Goal: Task Accomplishment & Management: Manage account settings

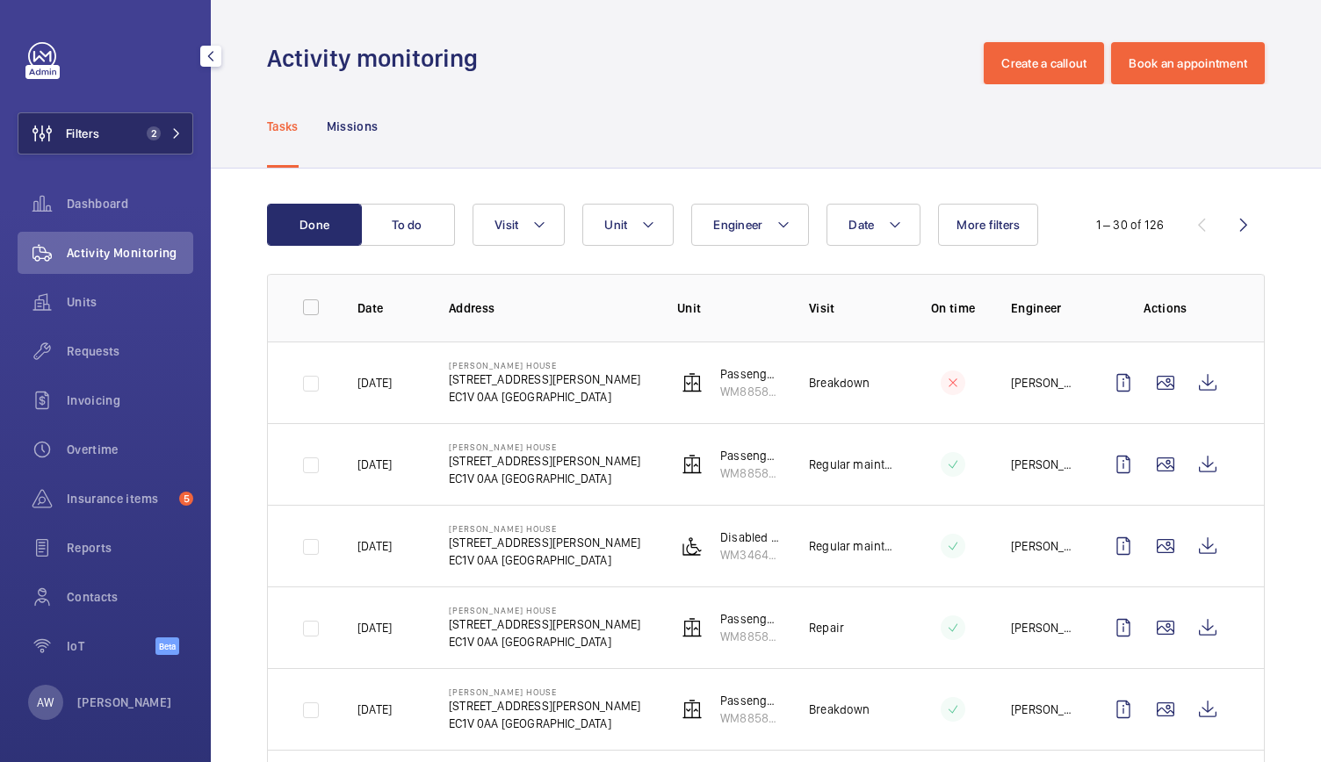
click at [155, 148] on button "Filters 2" at bounding box center [106, 133] width 176 height 42
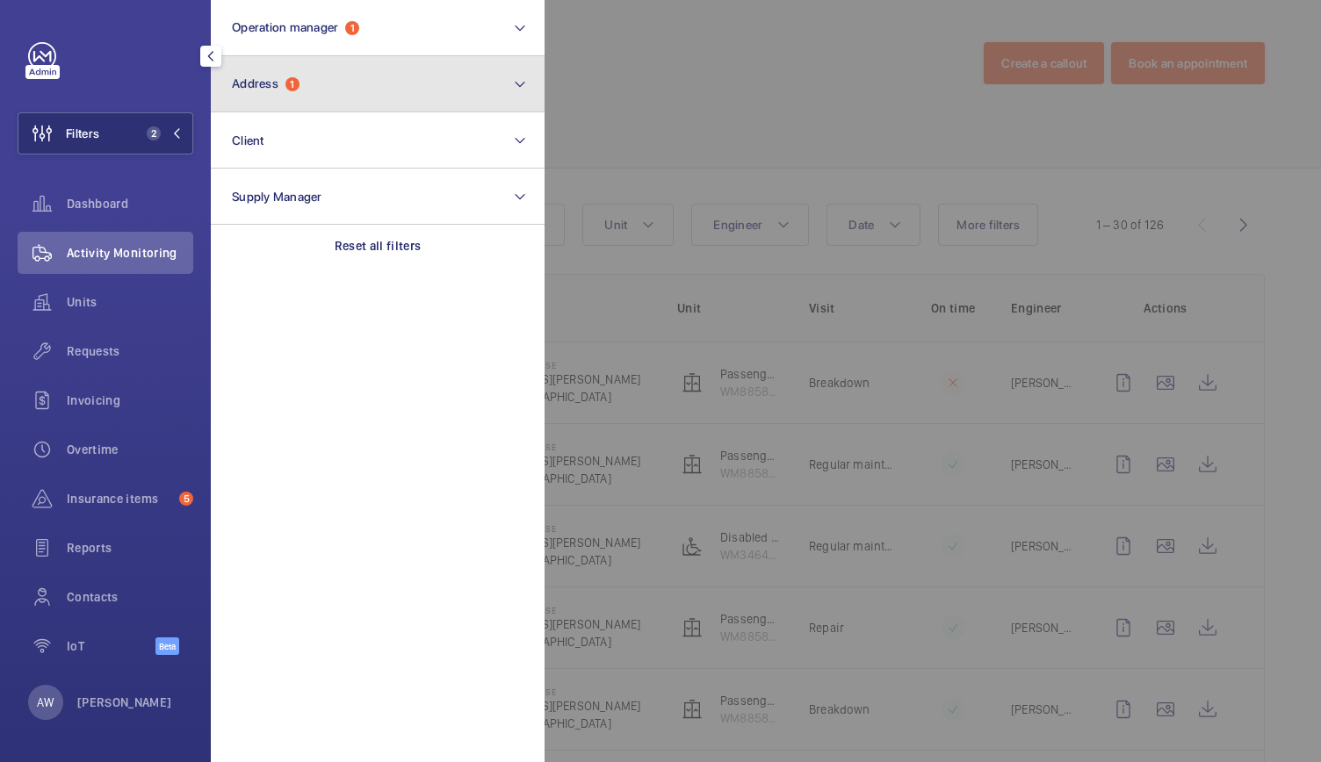
click at [344, 93] on button "Address 1" at bounding box center [378, 84] width 334 height 56
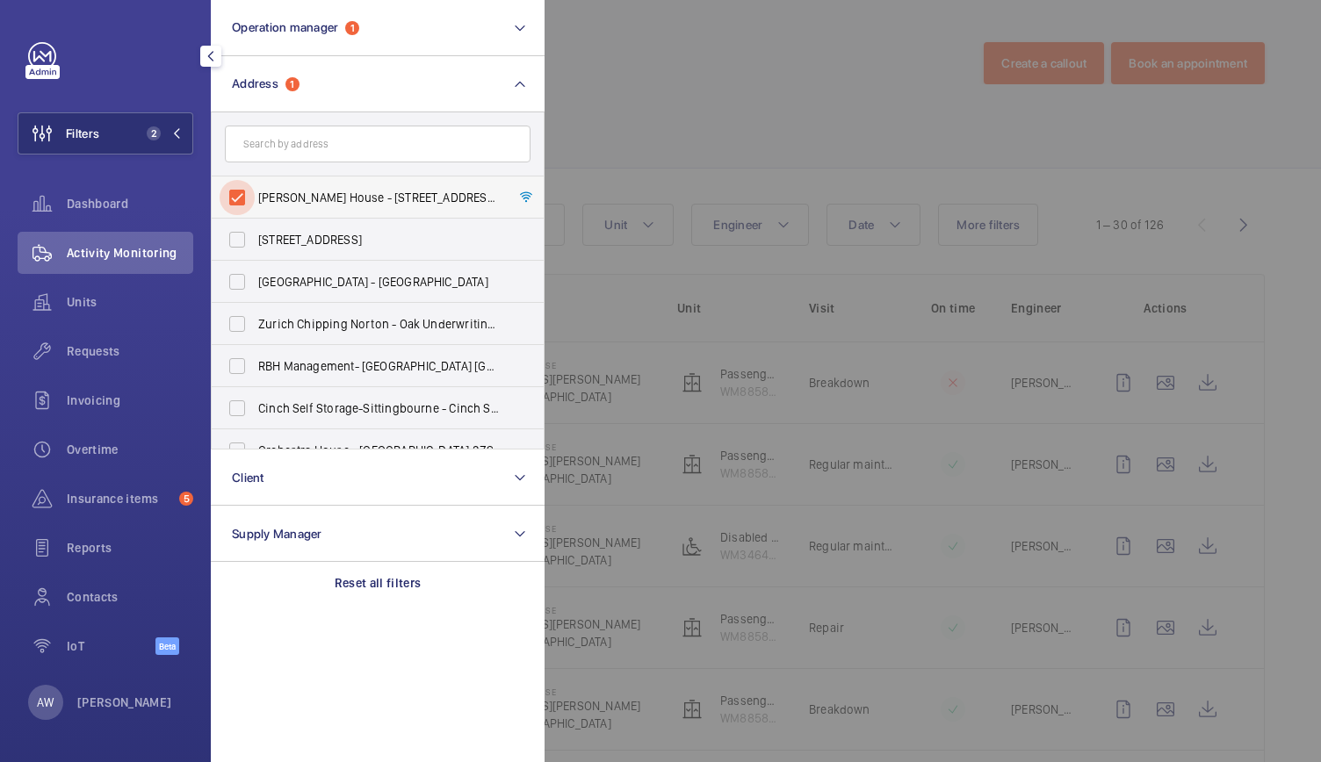
click at [242, 196] on input "Bryles House - 1 Berry St, LONDON EC1V 0AA" at bounding box center [237, 197] width 35 height 35
checkbox input "false"
click at [295, 141] on input "text" at bounding box center [378, 144] width 306 height 37
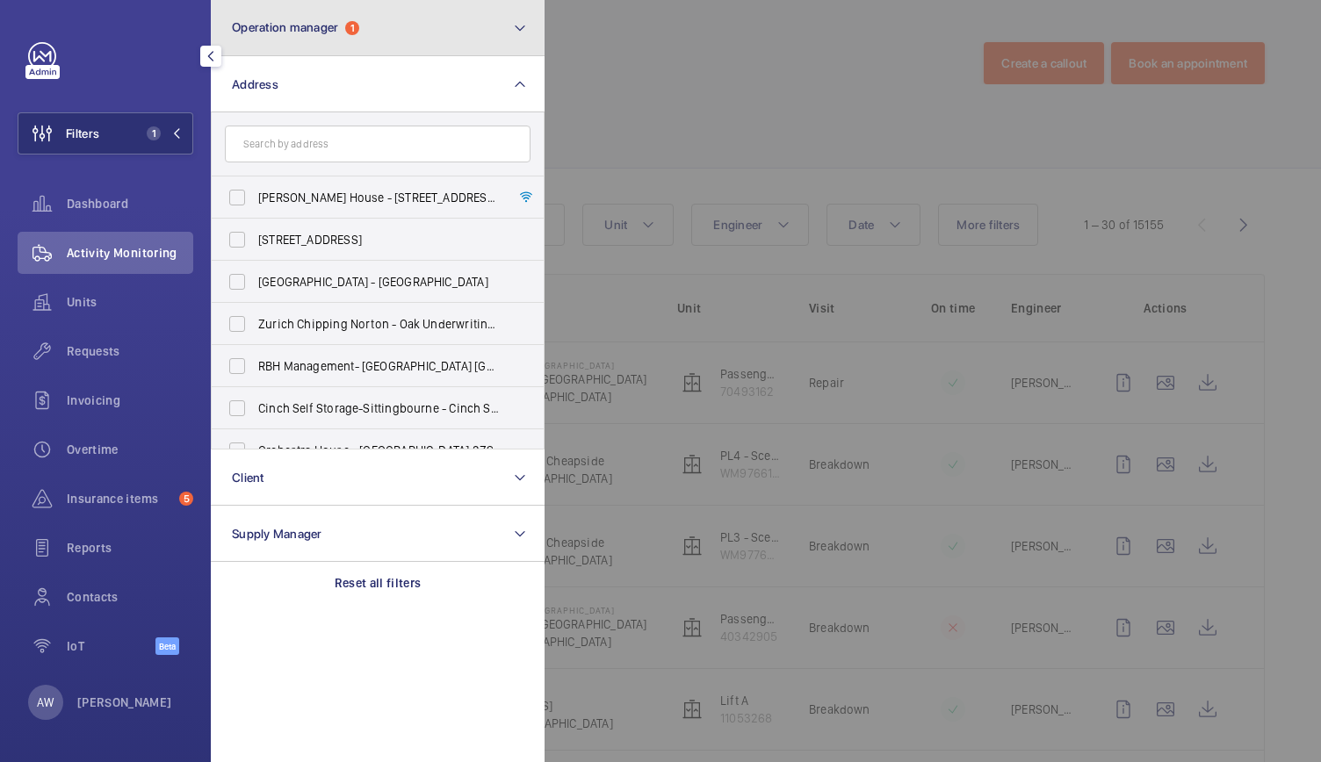
click at [379, 2] on button "Operation manager 1" at bounding box center [378, 28] width 334 height 56
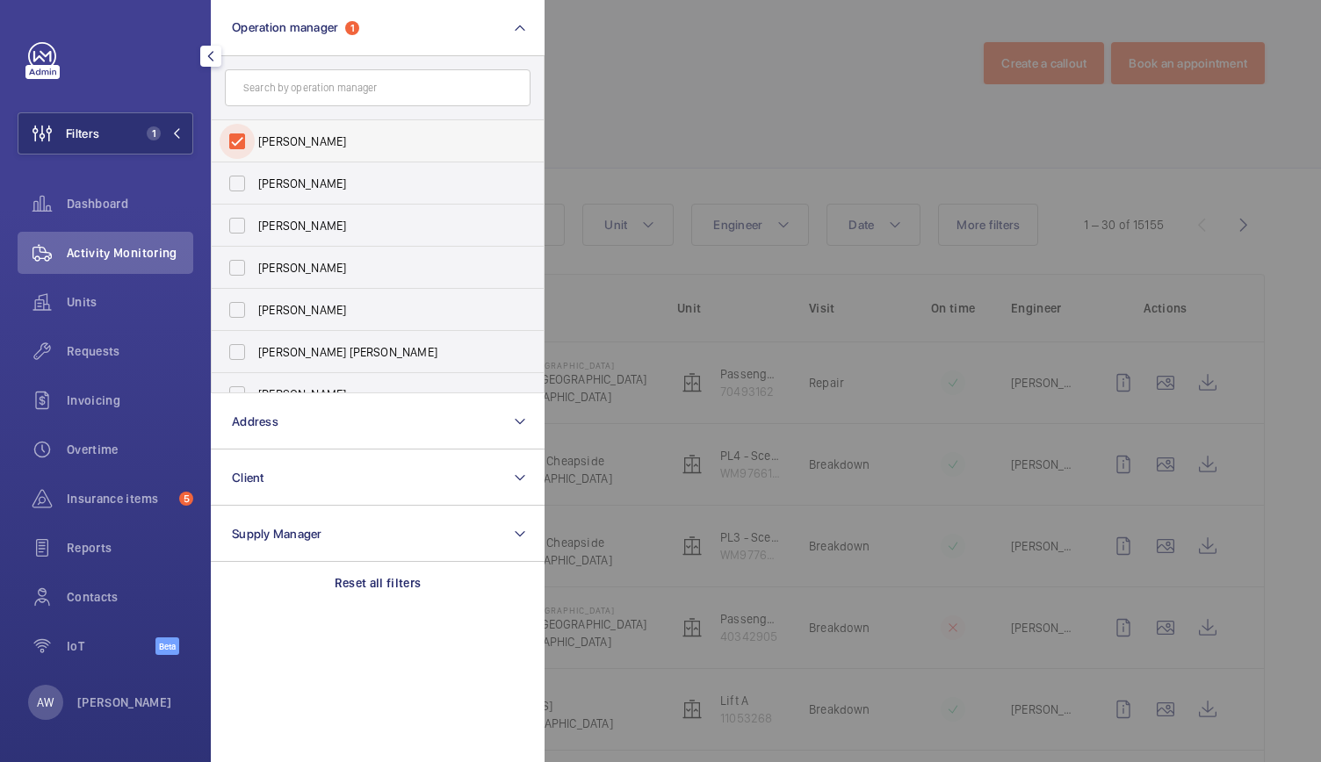
click at [243, 136] on input "[PERSON_NAME]" at bounding box center [237, 141] width 35 height 35
checkbox input "false"
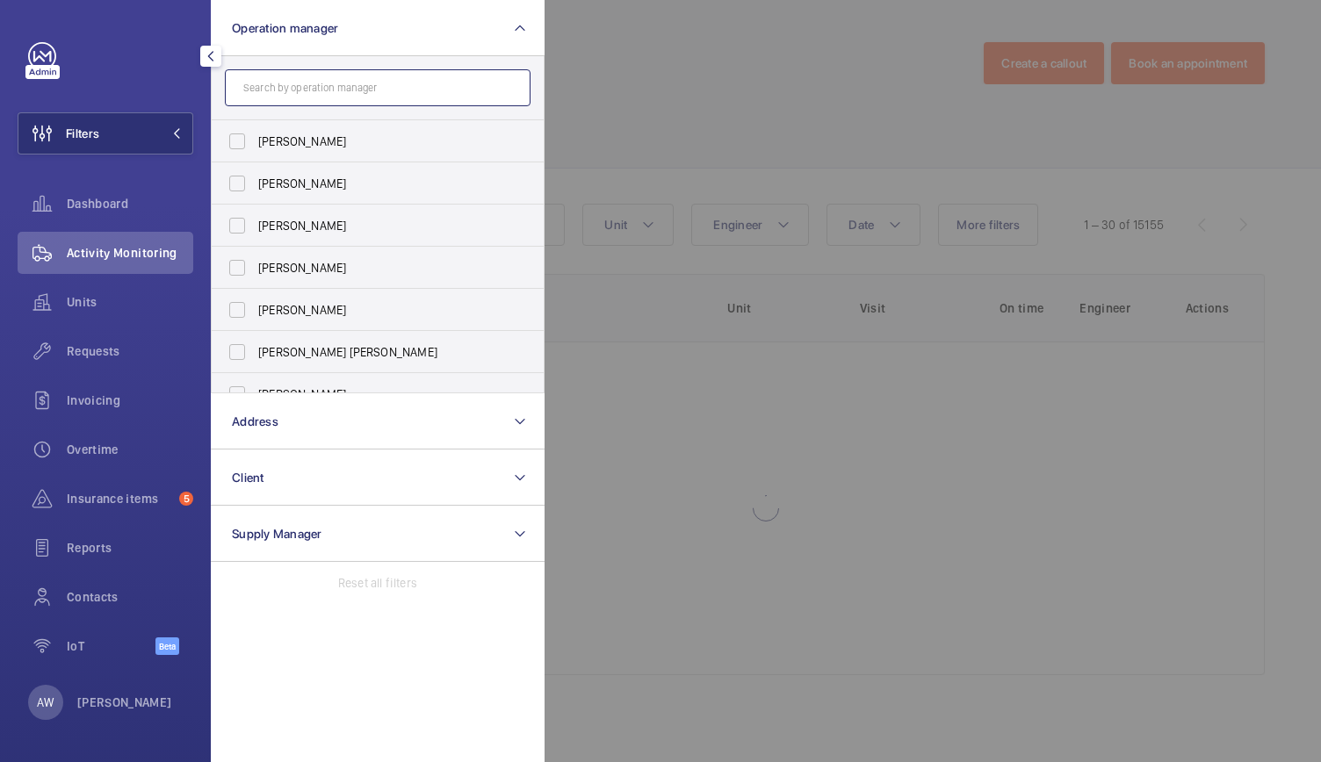
click at [285, 76] on input "text" at bounding box center [378, 87] width 306 height 37
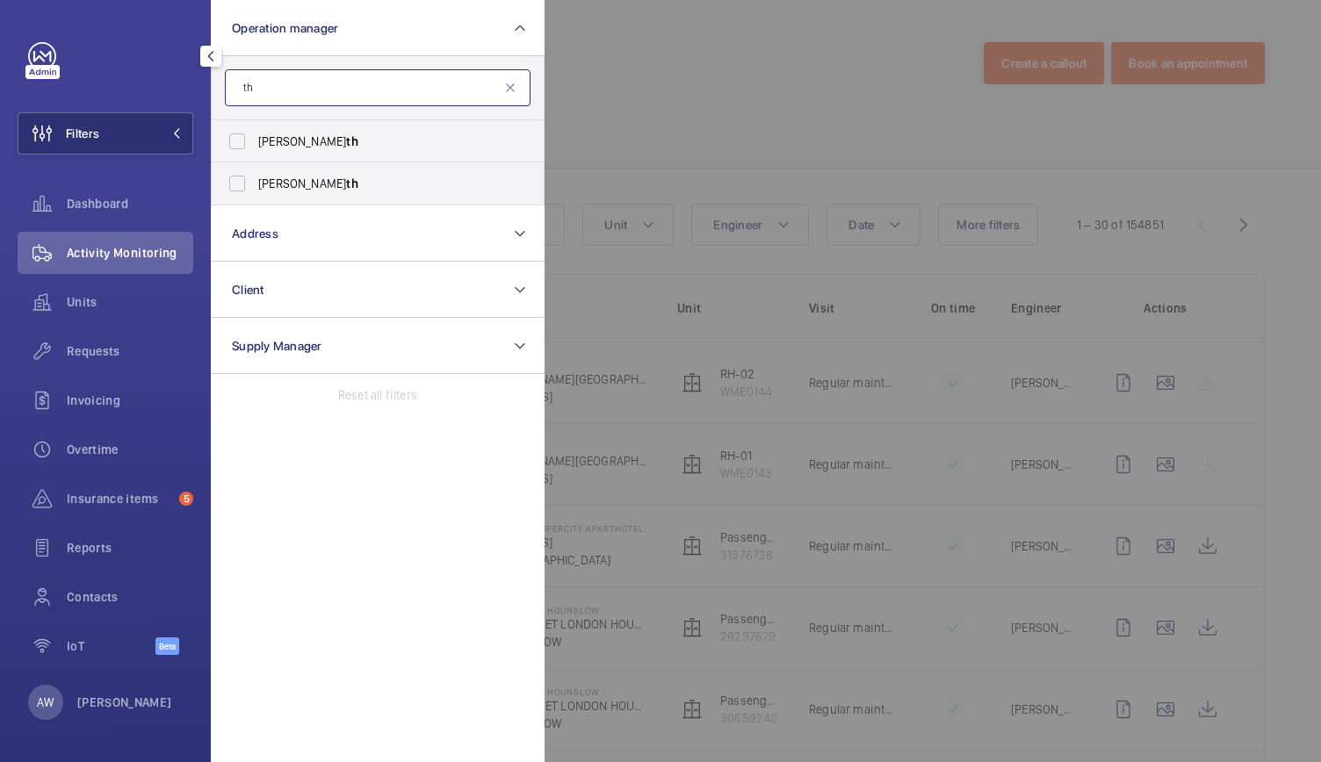
type input "t"
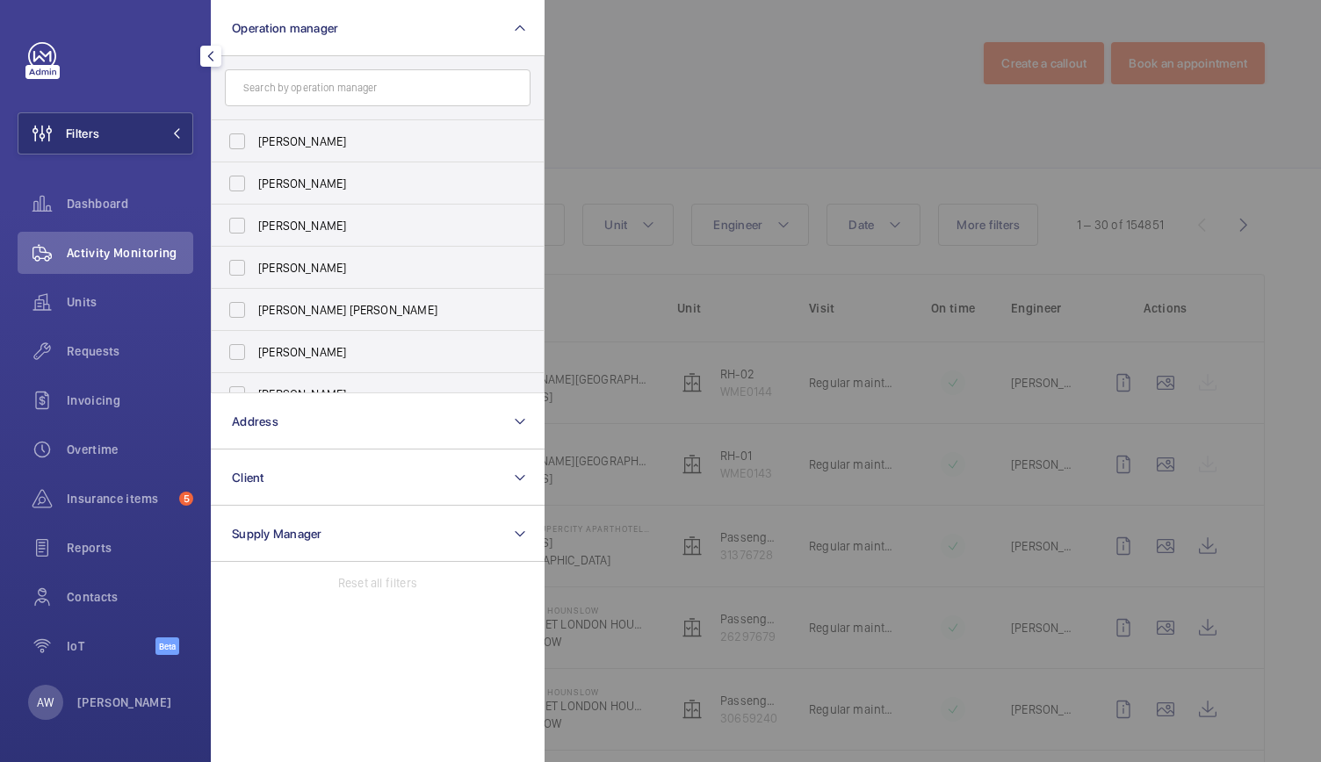
click at [606, 134] on div at bounding box center [1205, 381] width 1321 height 762
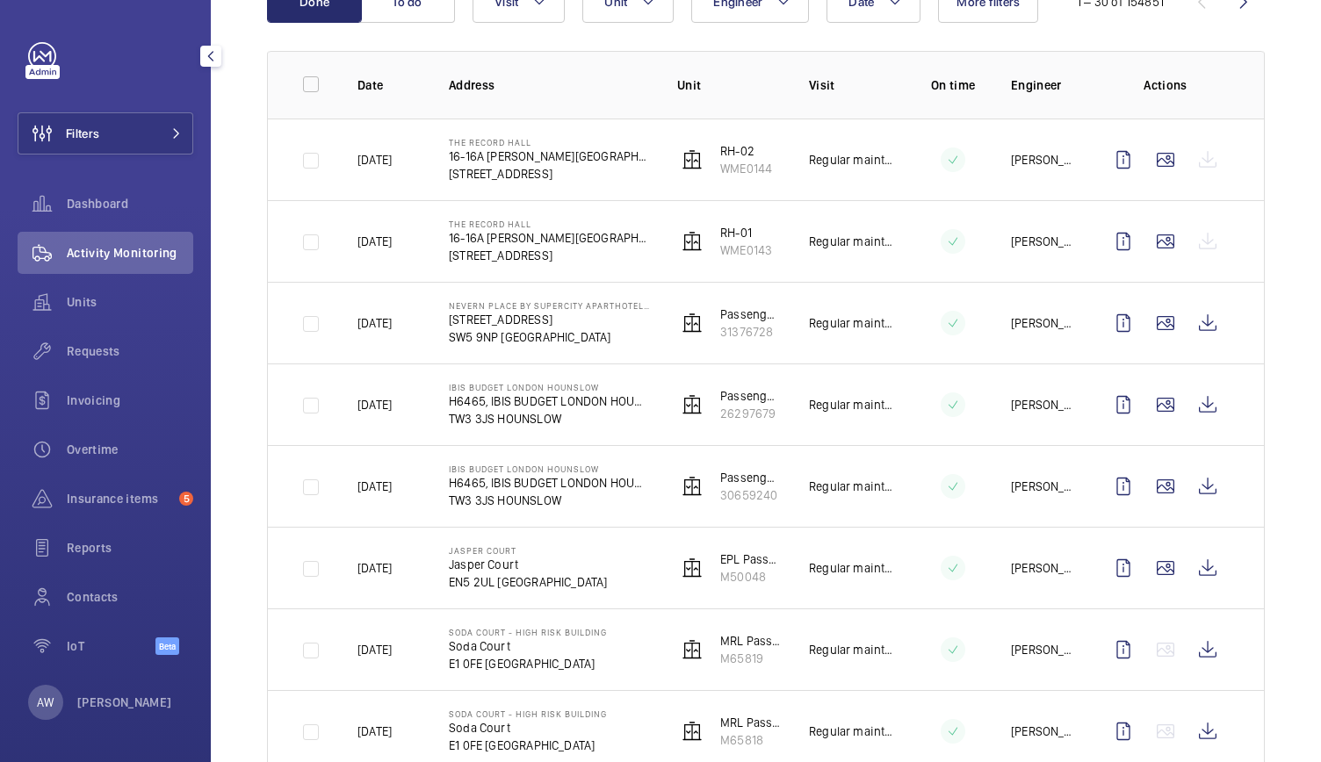
scroll to position [224, 0]
click at [155, 145] on button "Filters" at bounding box center [106, 133] width 176 height 42
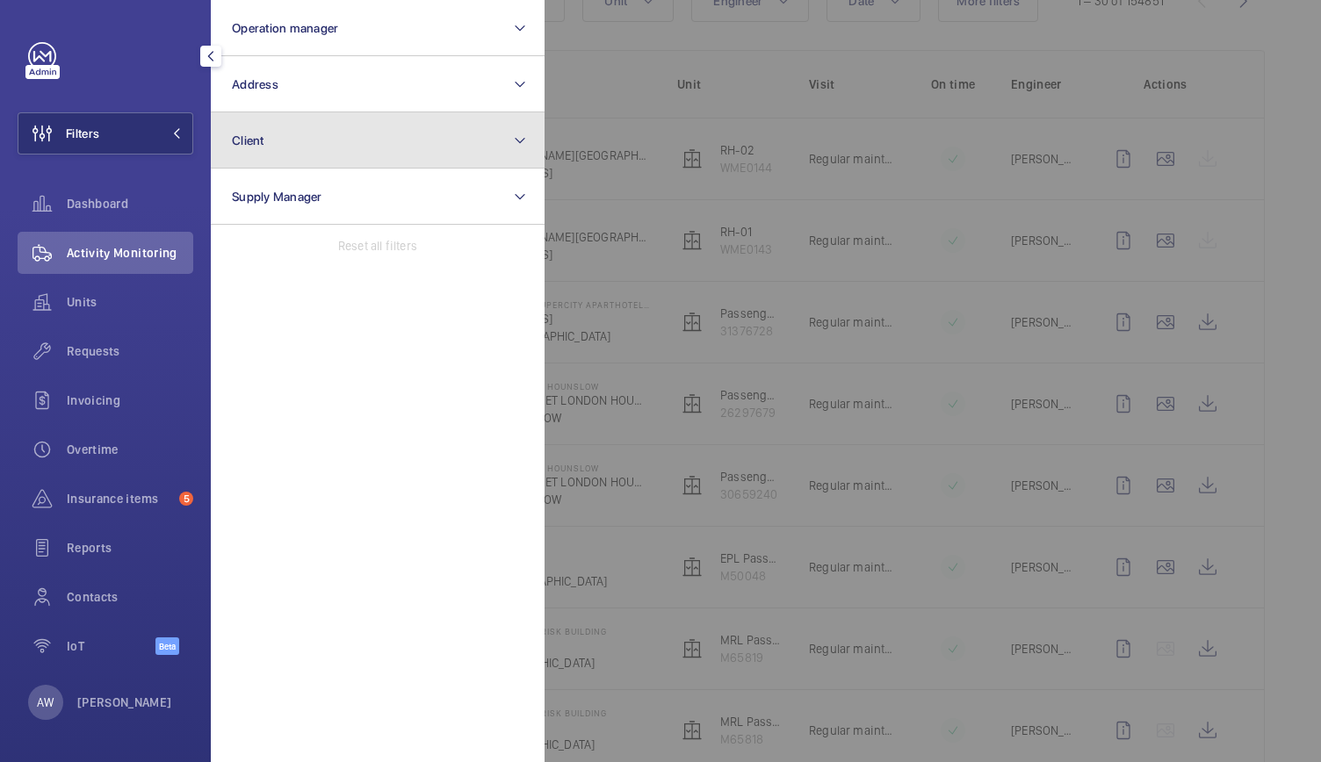
click at [283, 163] on button "Client" at bounding box center [378, 140] width 334 height 56
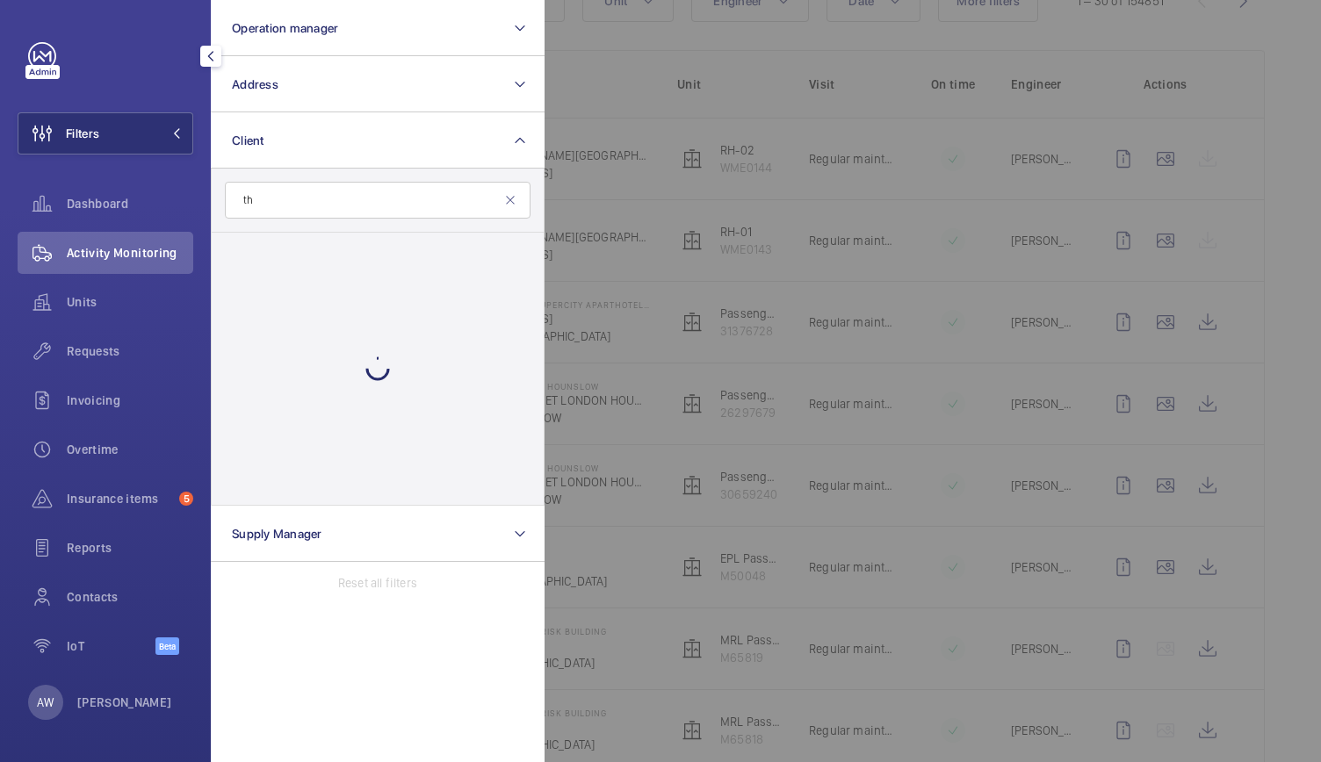
type input "t"
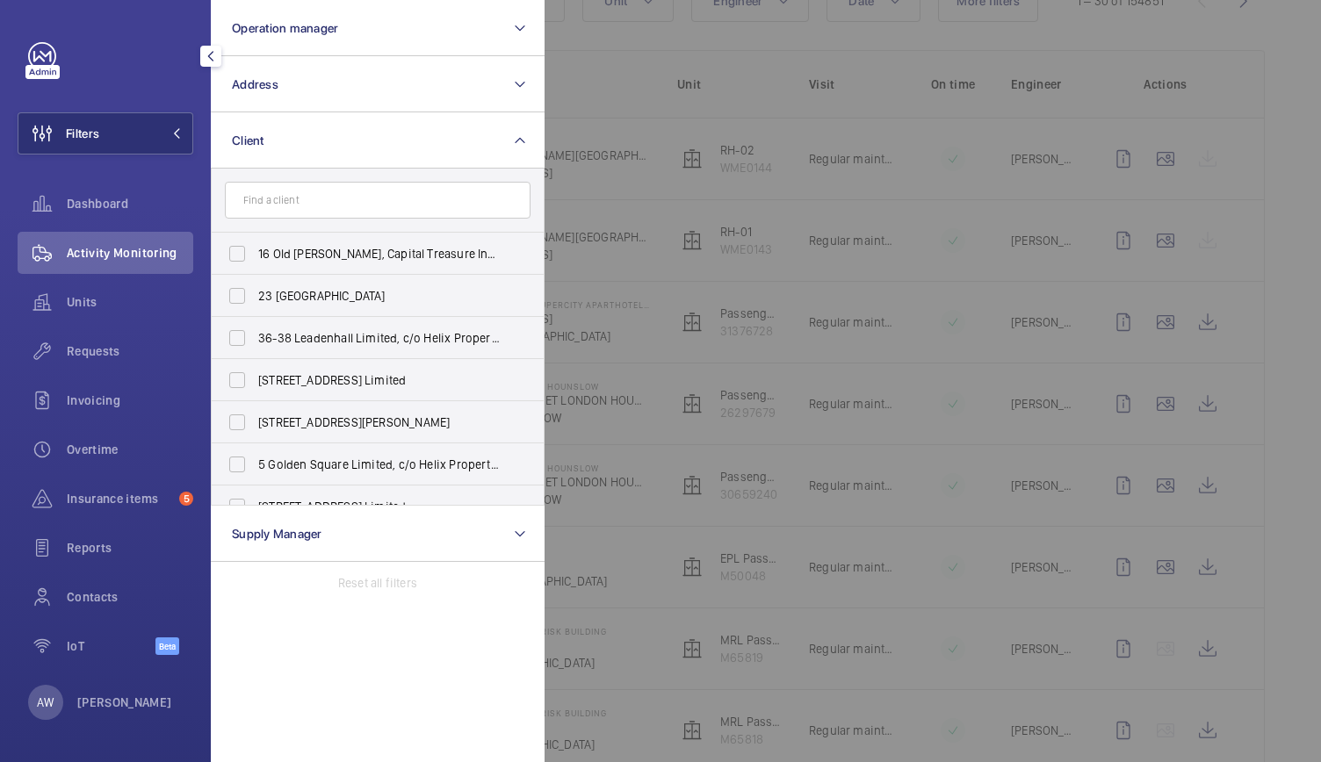
click at [1265, 134] on div at bounding box center [1205, 381] width 1321 height 762
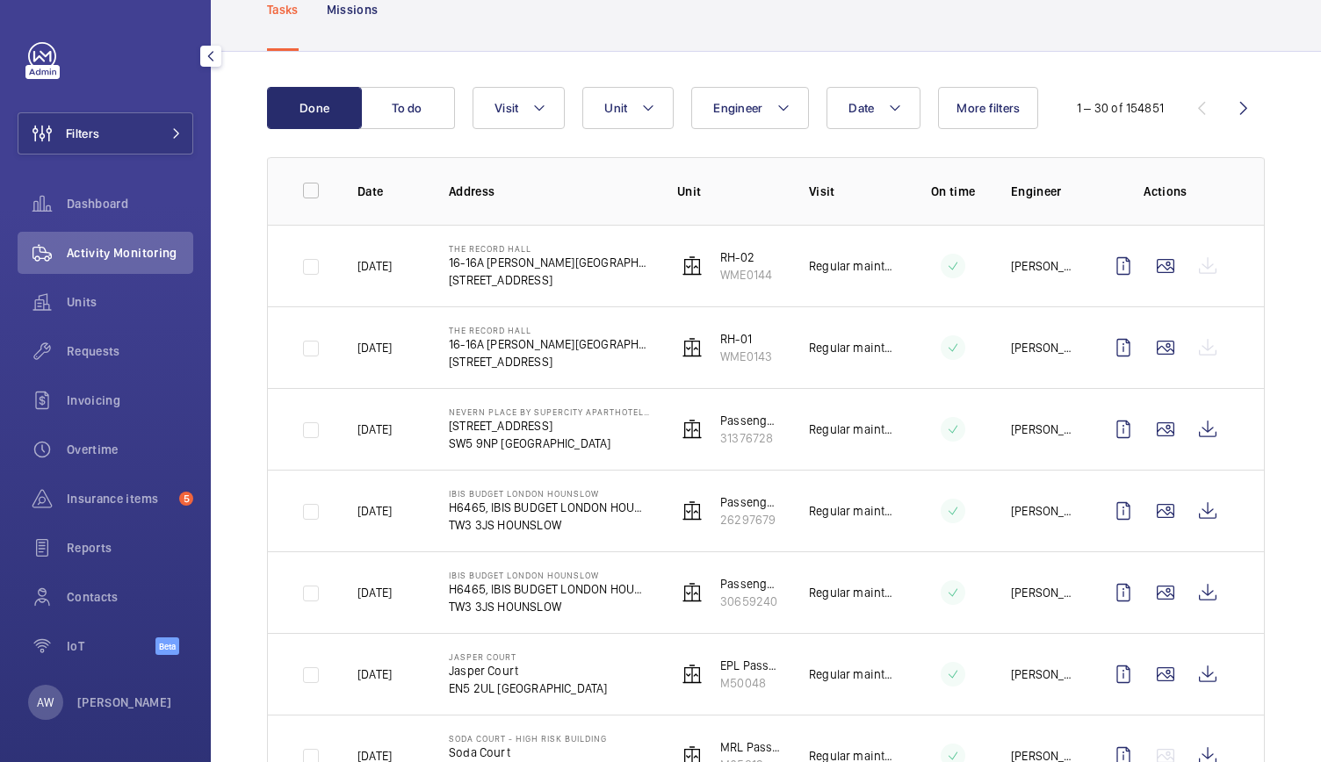
scroll to position [115, 0]
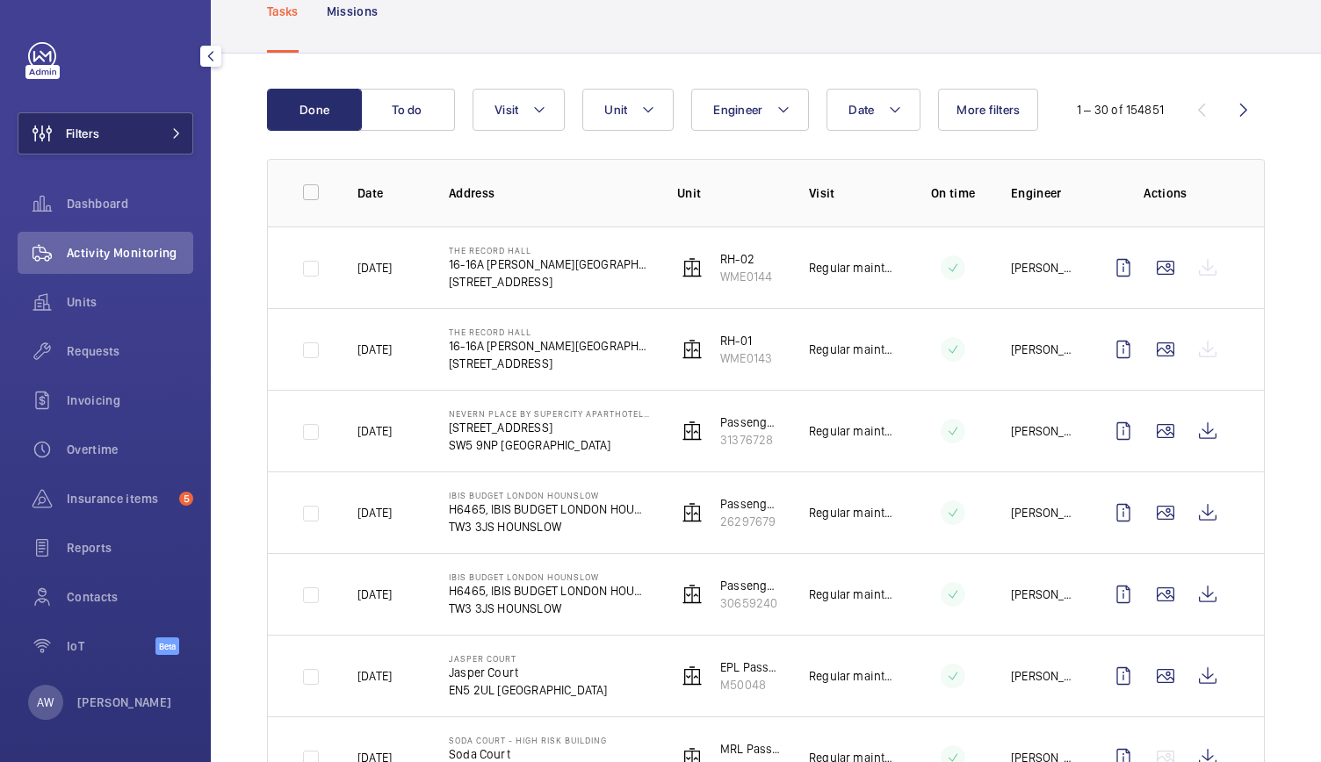
click at [139, 143] on button "Filters" at bounding box center [106, 133] width 176 height 42
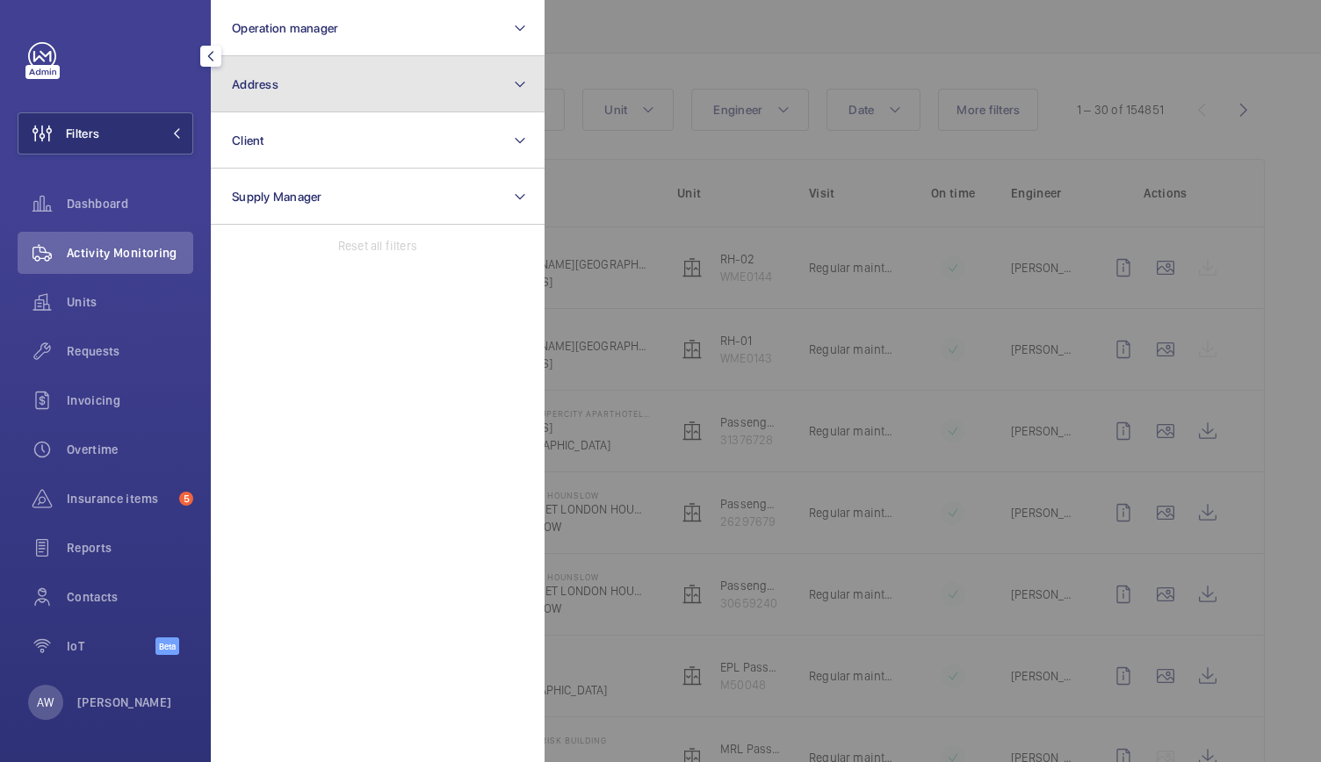
click at [417, 78] on button "Address" at bounding box center [378, 84] width 334 height 56
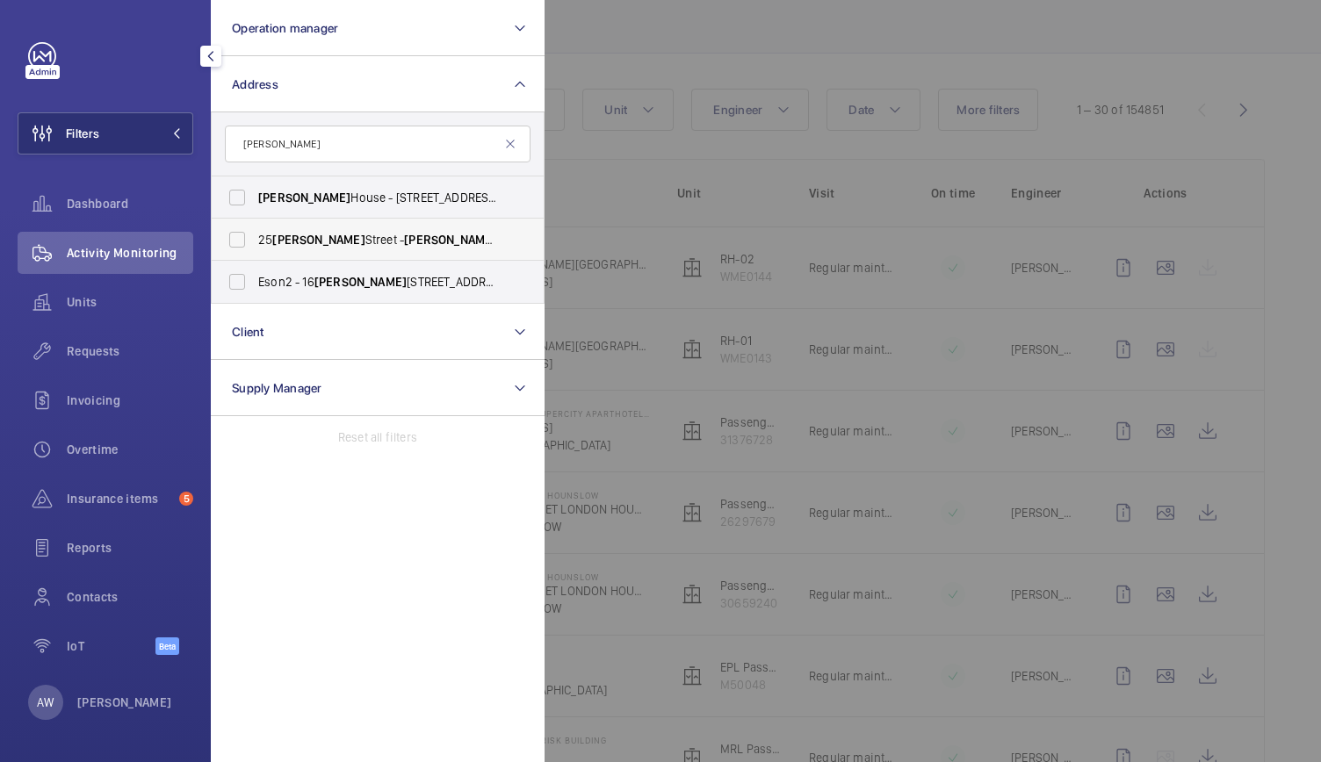
type input "maddox"
click at [404, 239] on span "Maddox" at bounding box center [450, 240] width 92 height 14
click at [255, 239] on input "25 Maddox Street - Maddox Street, LONDON W1S 2QN" at bounding box center [237, 239] width 35 height 35
checkbox input "true"
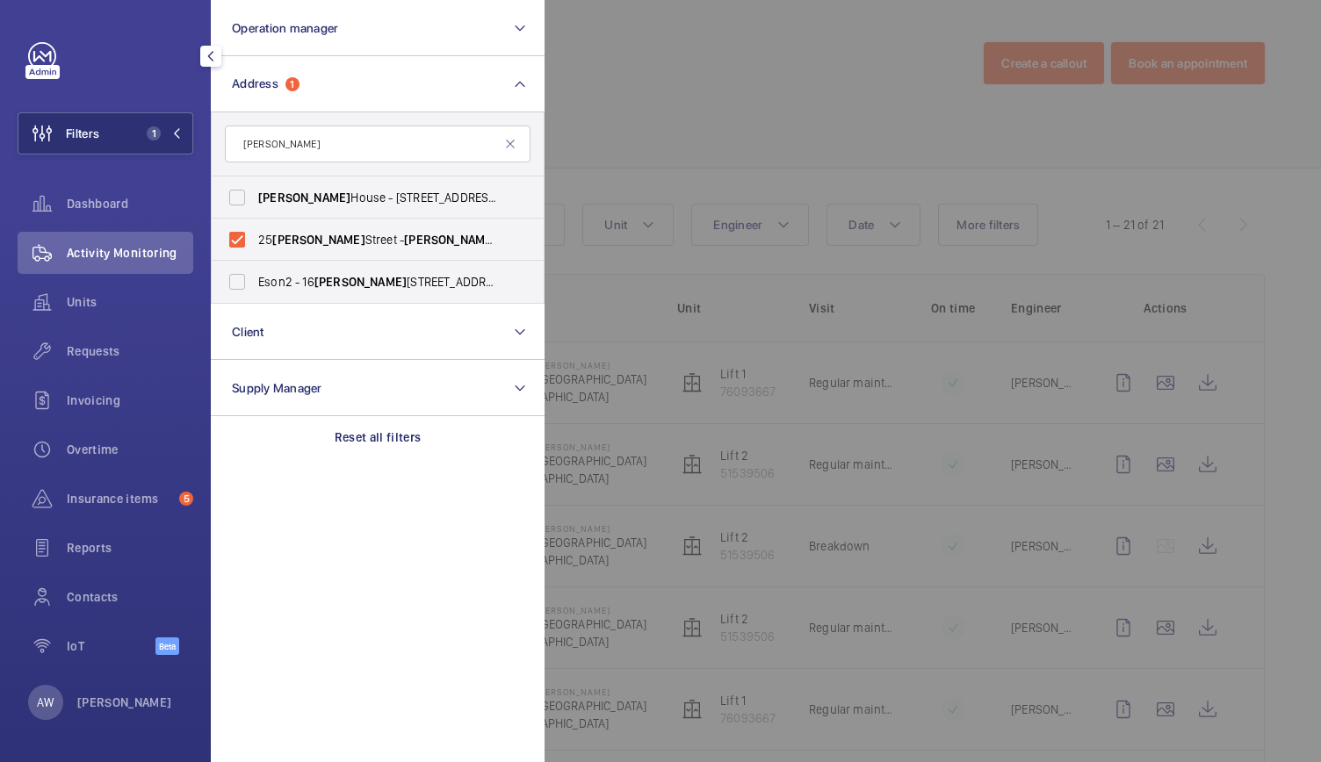
click at [755, 170] on div at bounding box center [1205, 381] width 1321 height 762
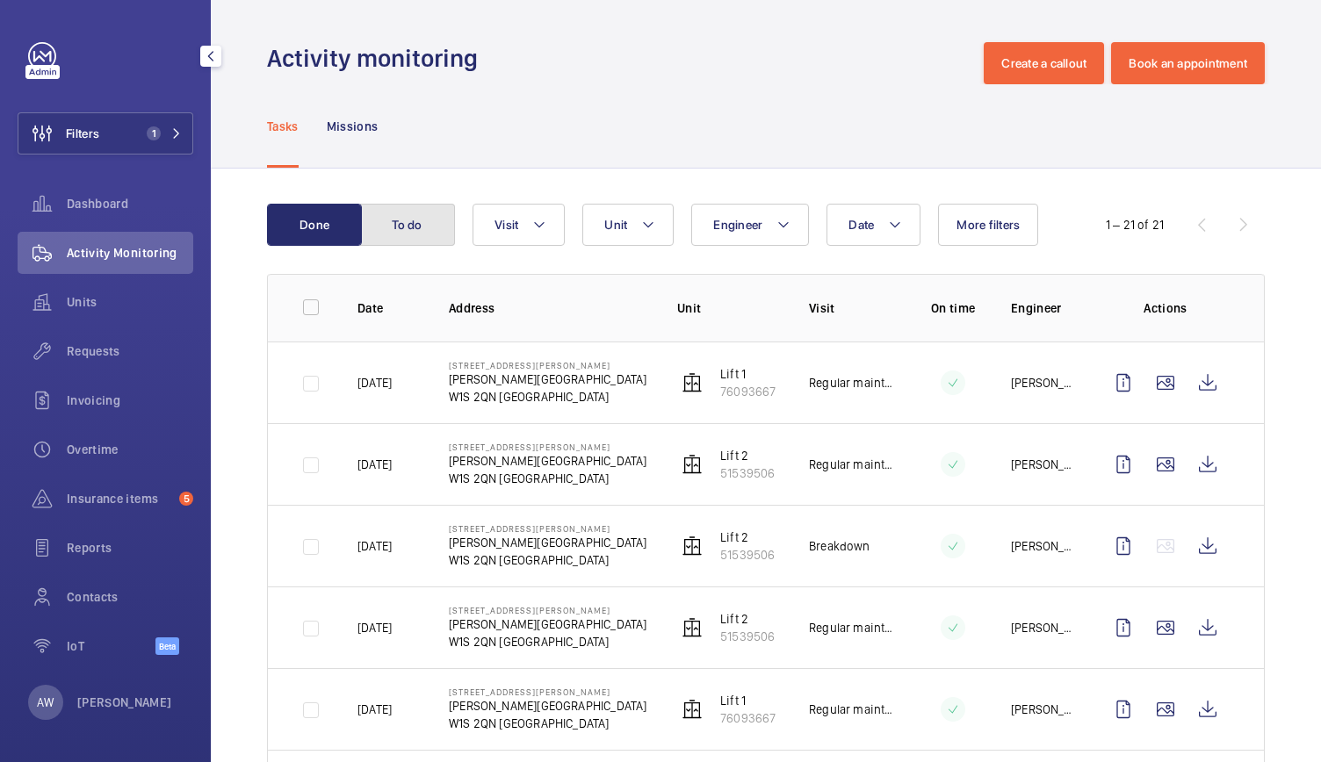
click at [410, 228] on button "To do" at bounding box center [407, 225] width 95 height 42
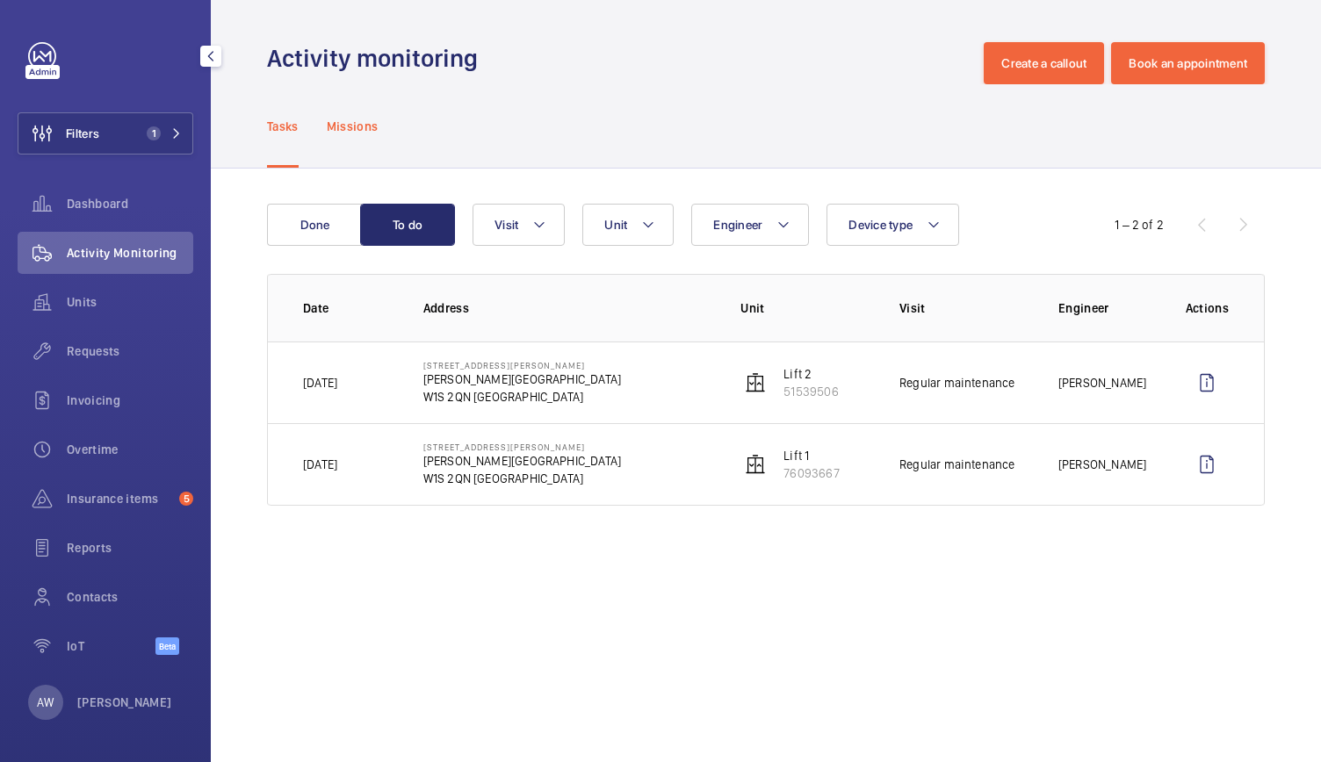
click at [358, 124] on p "Missions" at bounding box center [353, 127] width 52 height 18
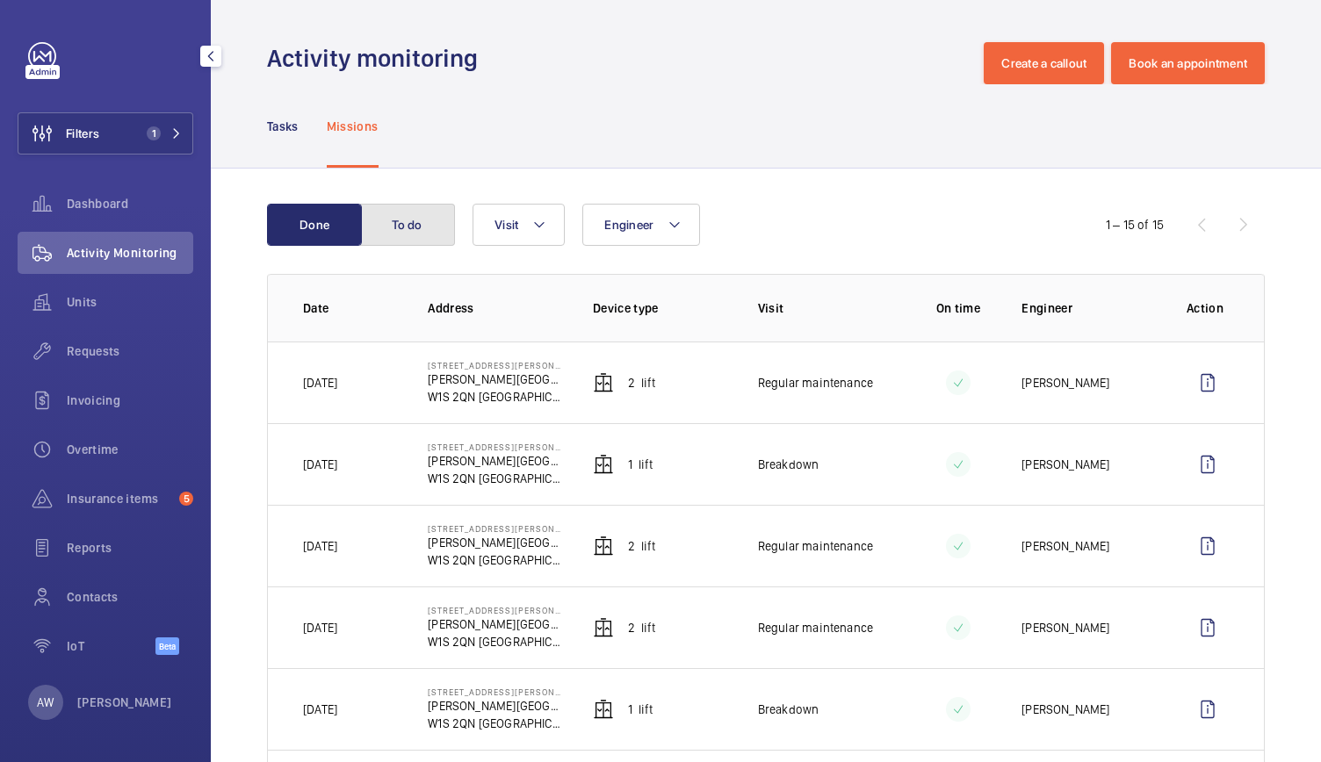
click at [430, 224] on button "To do" at bounding box center [407, 225] width 95 height 42
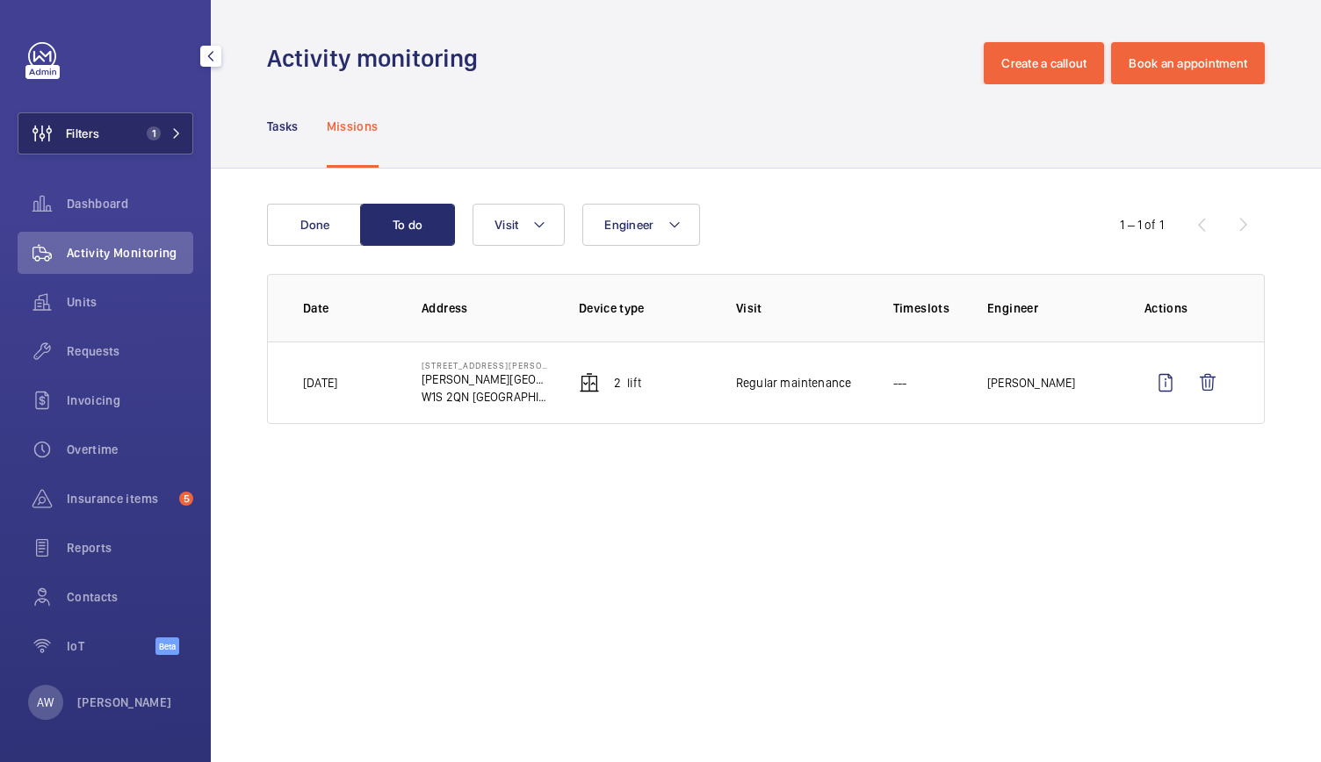
click at [156, 127] on span "1" at bounding box center [154, 133] width 14 height 14
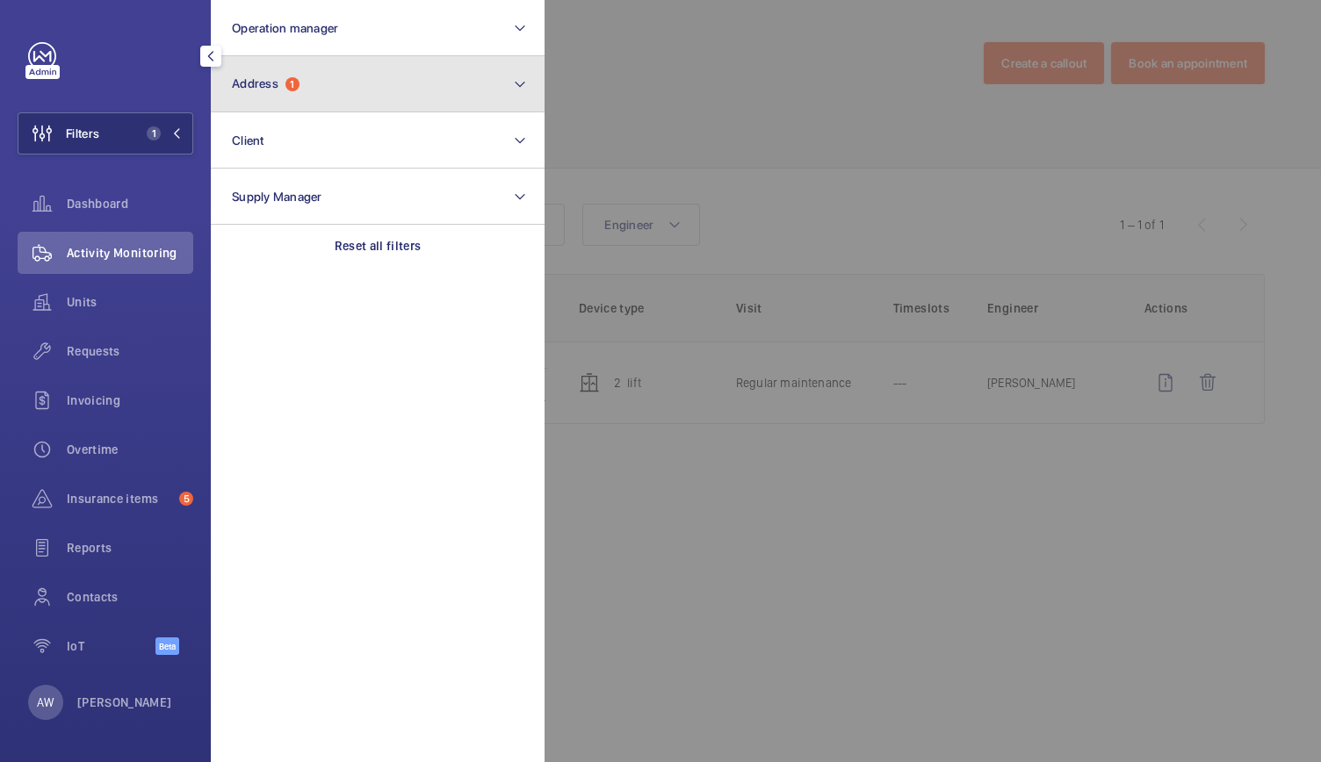
click at [350, 92] on button "Address 1" at bounding box center [378, 84] width 334 height 56
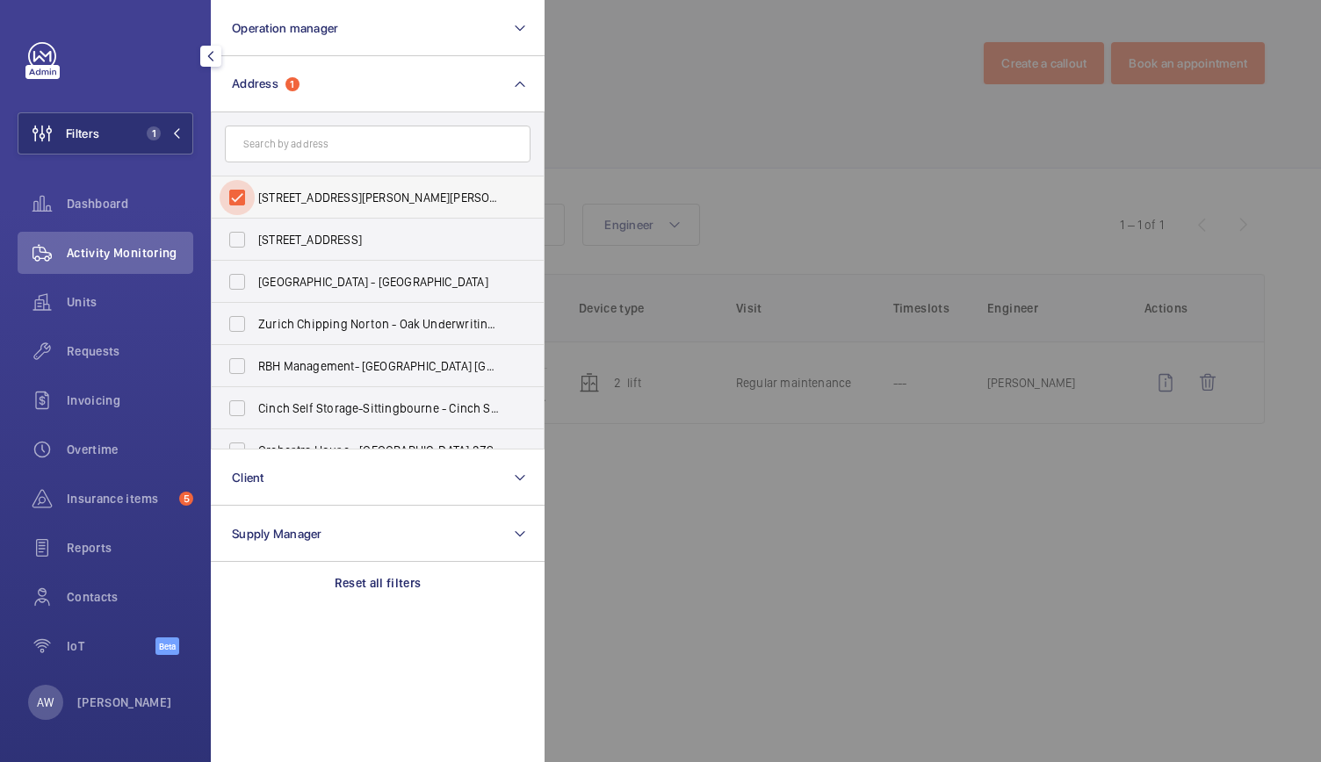
click at [234, 195] on input "25 Maddox Street - Maddox Street, LONDON W1S 2QN" at bounding box center [237, 197] width 35 height 35
checkbox input "false"
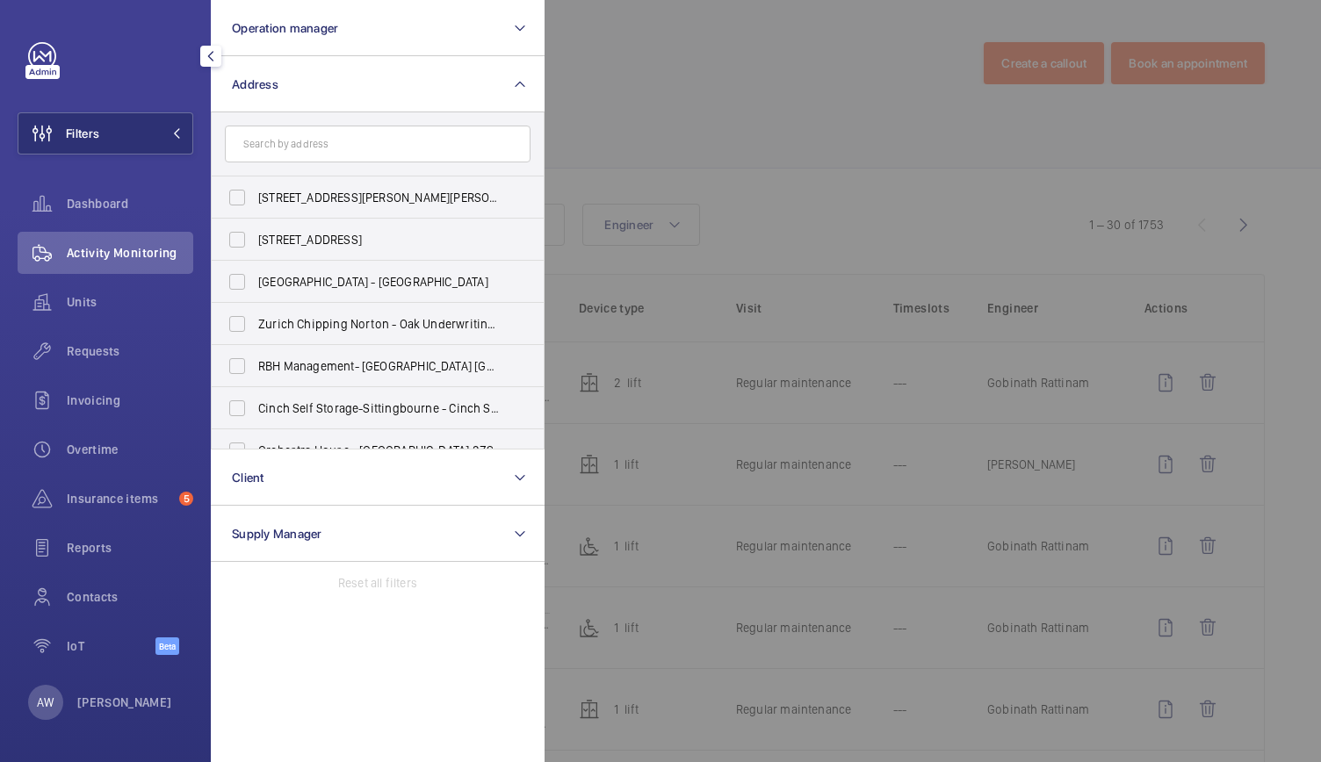
drag, startPoint x: 276, startPoint y: 164, endPoint x: 287, endPoint y: 156, distance: 13.9
click at [287, 156] on form at bounding box center [378, 144] width 332 height 64
click at [287, 156] on input "text" at bounding box center [378, 144] width 306 height 37
type input "m"
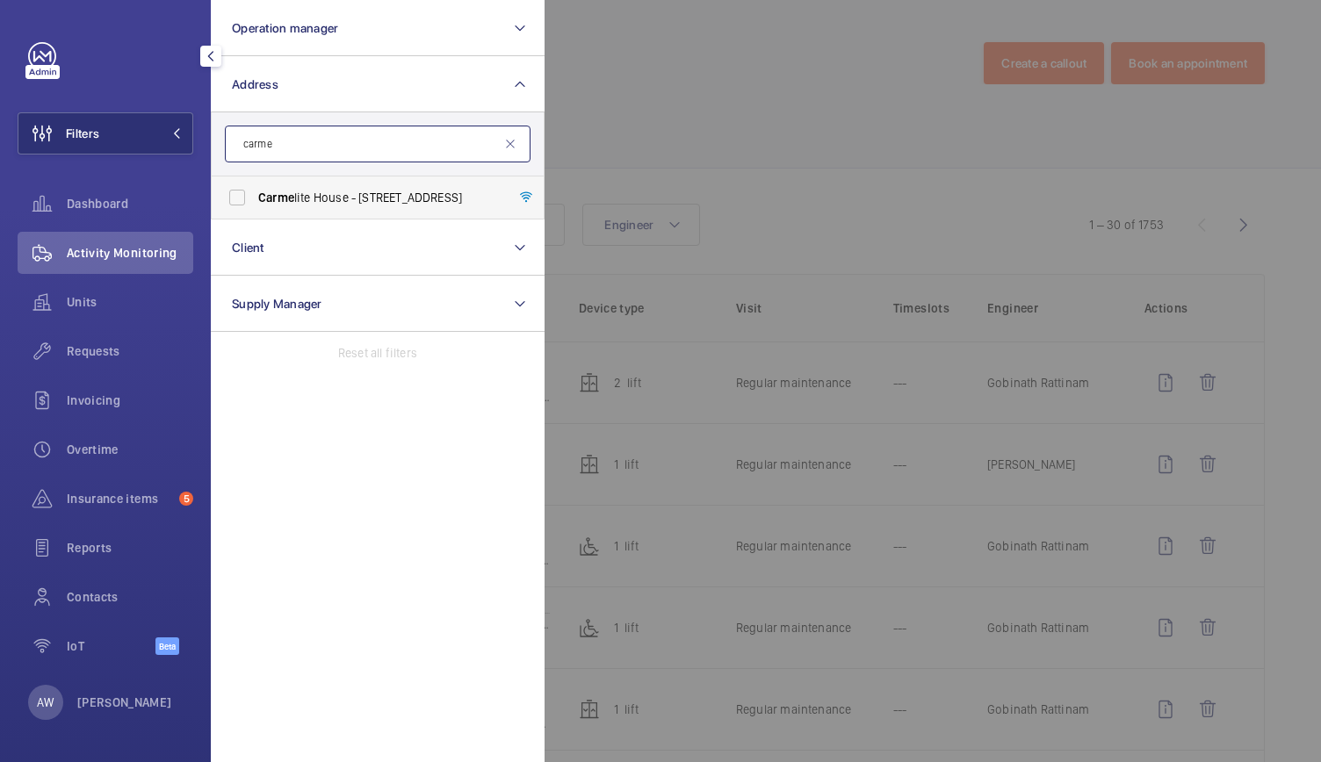
type input "carme"
click at [312, 193] on span "Carme lite House - 50 Victoria Embankment, LONDON EC4Y 0DZ" at bounding box center [379, 198] width 242 height 18
click at [255, 193] on input "Carme lite House - 50 Victoria Embankment, LONDON EC4Y 0DZ" at bounding box center [237, 197] width 35 height 35
checkbox input "true"
click at [821, 165] on div at bounding box center [1205, 381] width 1321 height 762
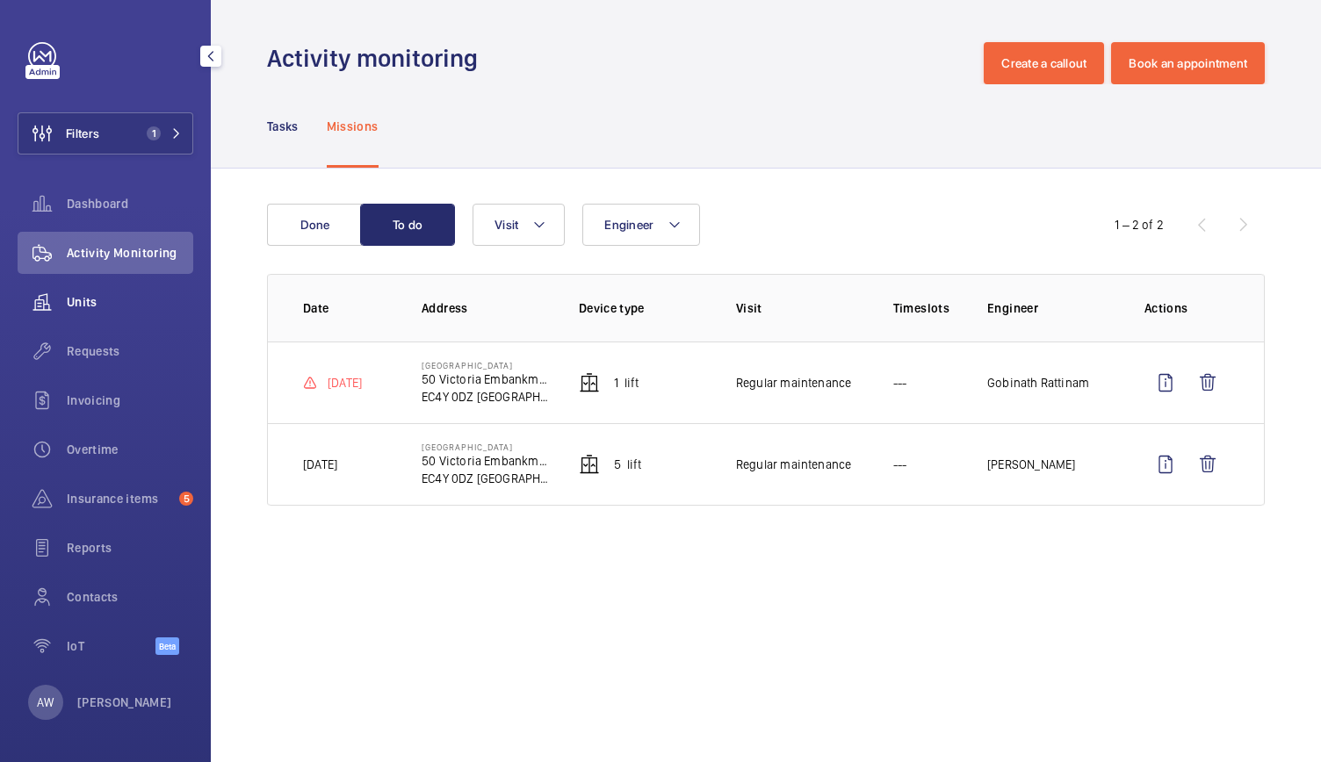
click at [72, 289] on div "Units" at bounding box center [106, 302] width 176 height 42
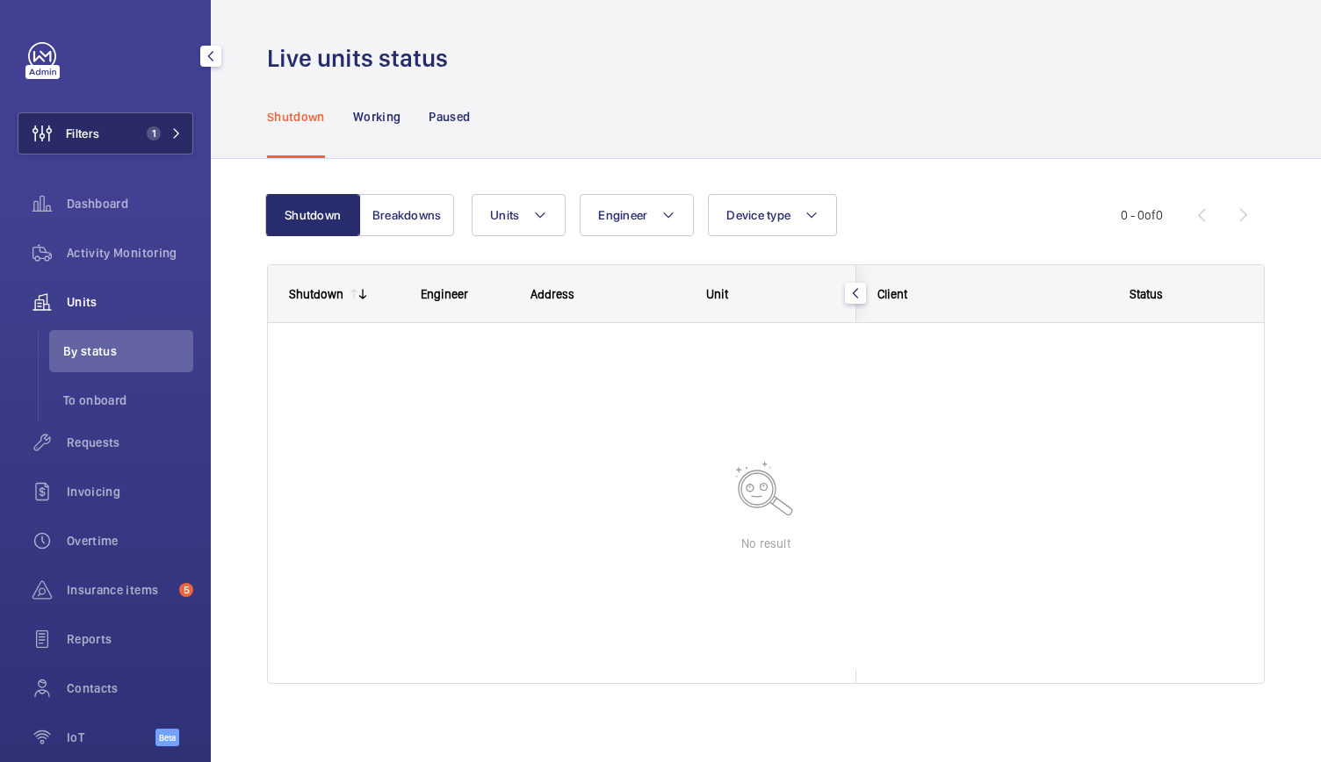
click at [100, 133] on button "Filters 1" at bounding box center [106, 133] width 176 height 42
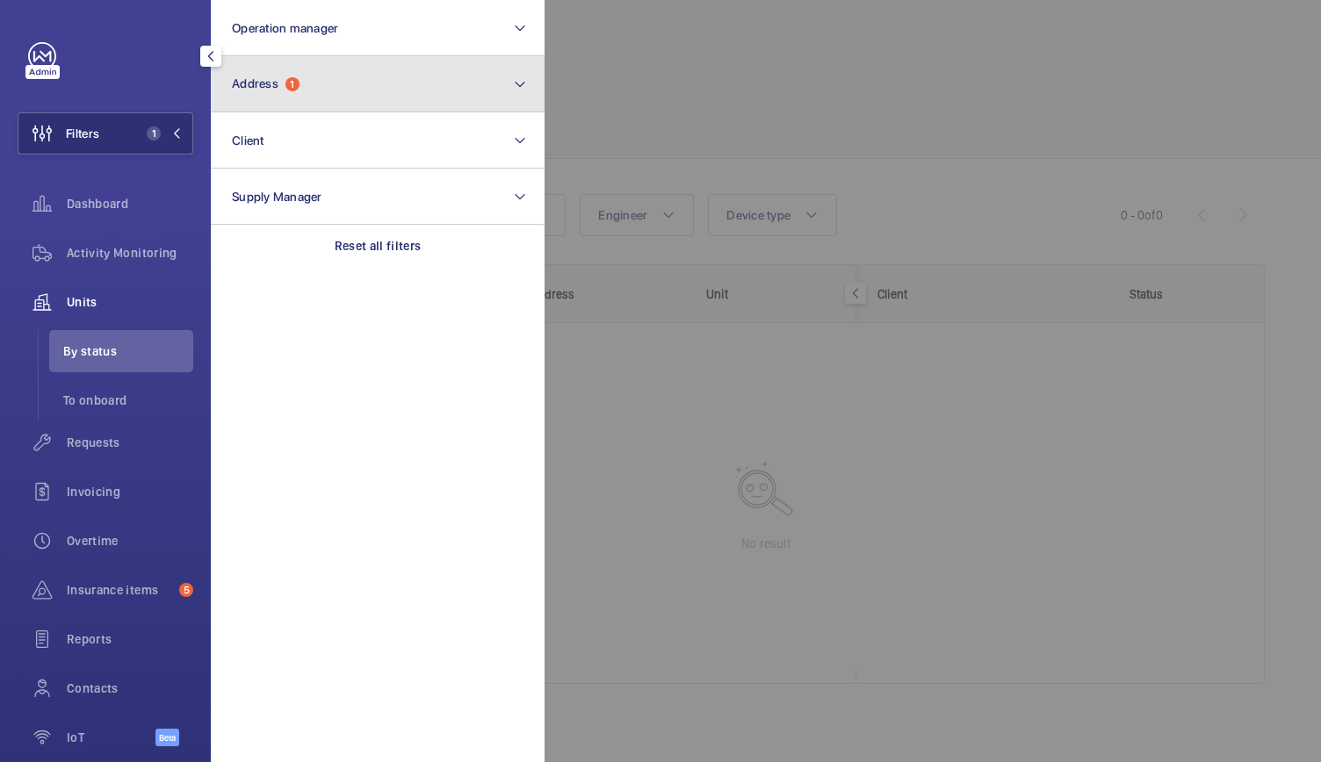
click at [343, 89] on button "Address 1" at bounding box center [378, 84] width 334 height 56
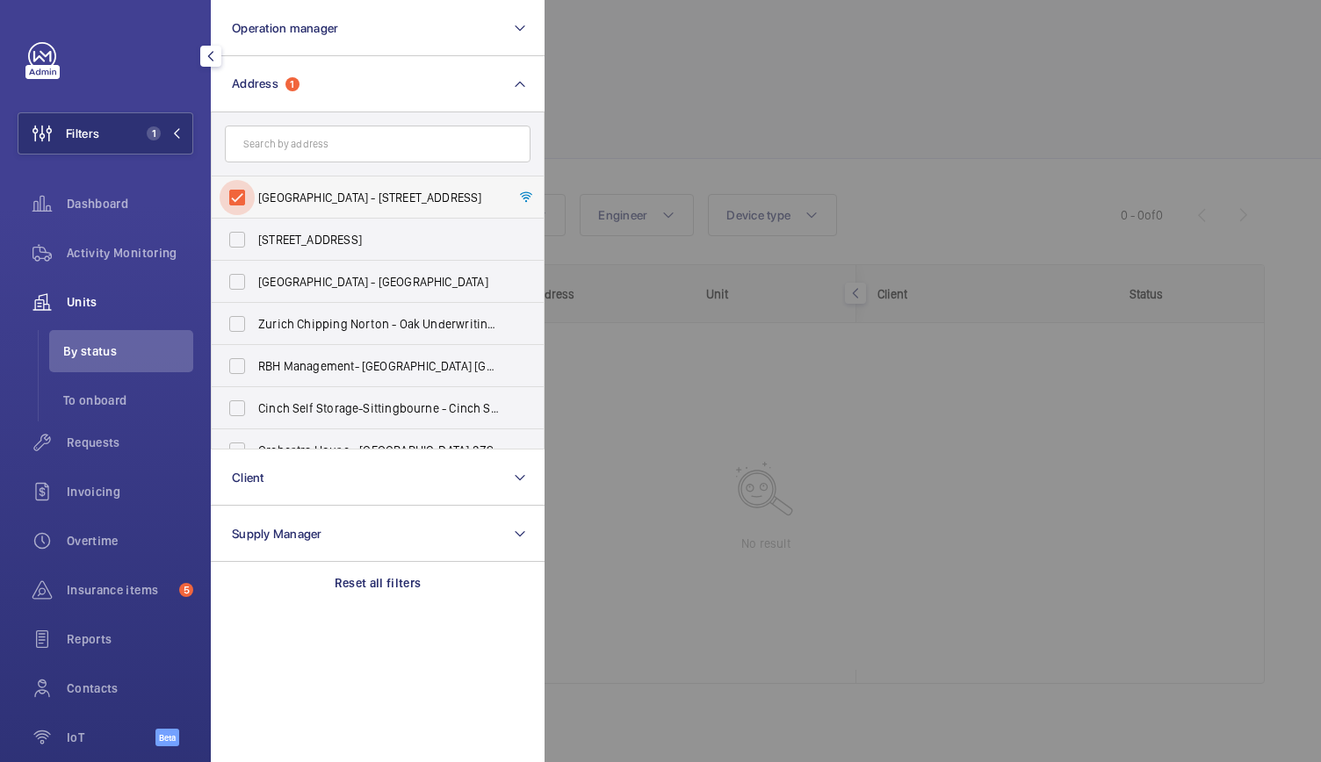
click at [238, 198] on input "Carmelite House - 50 Victoria Embankment, LONDON EC4Y 0DZ" at bounding box center [237, 197] width 35 height 35
checkbox input "true"
click at [141, 254] on span "Activity Monitoring" at bounding box center [130, 253] width 126 height 18
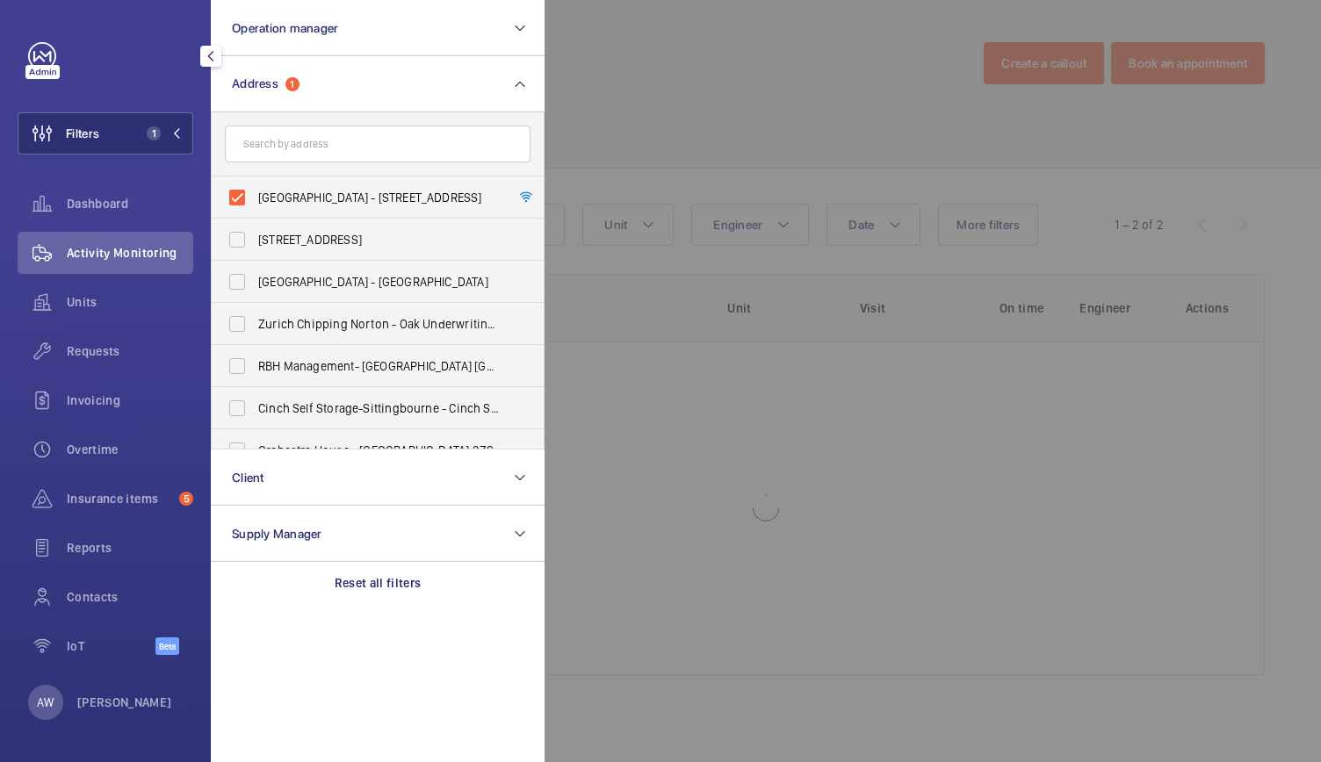
click at [720, 146] on div at bounding box center [1205, 381] width 1321 height 762
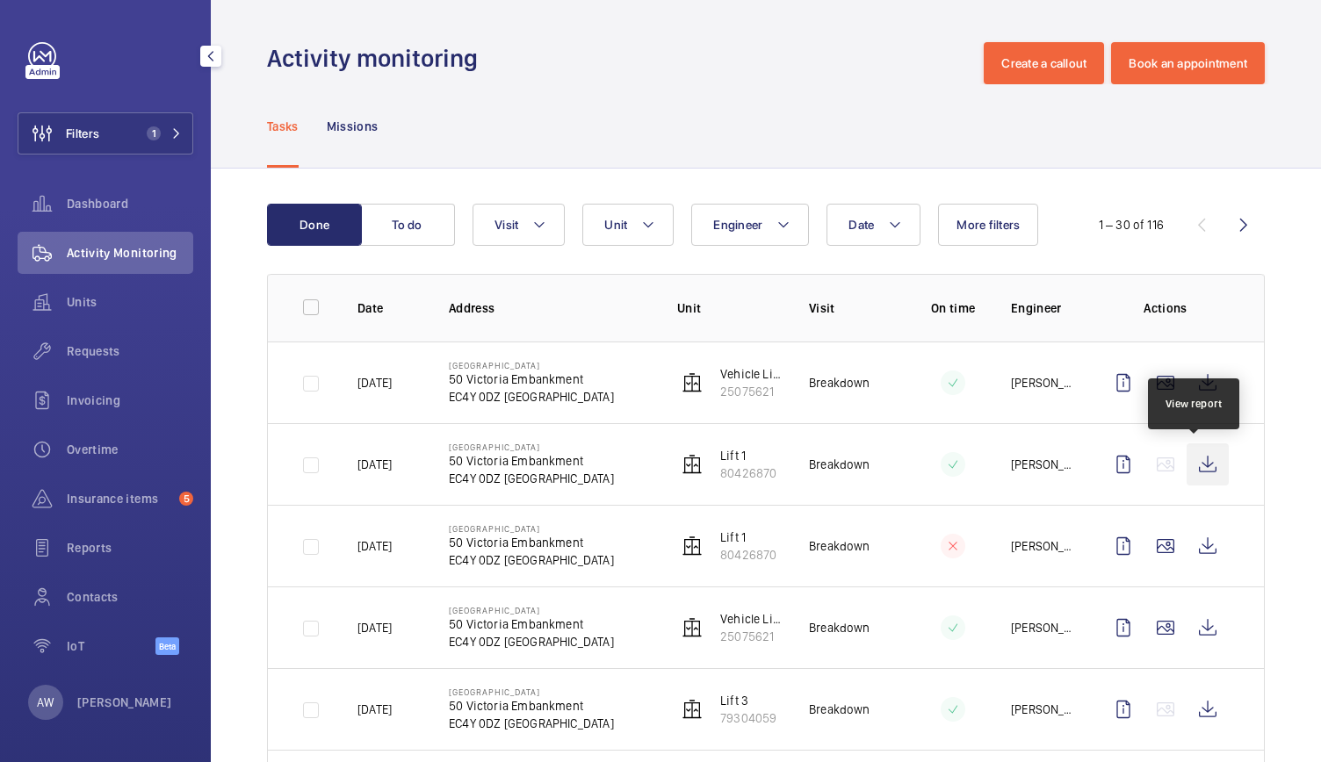
click at [1196, 466] on wm-front-icon-button at bounding box center [1208, 465] width 42 height 42
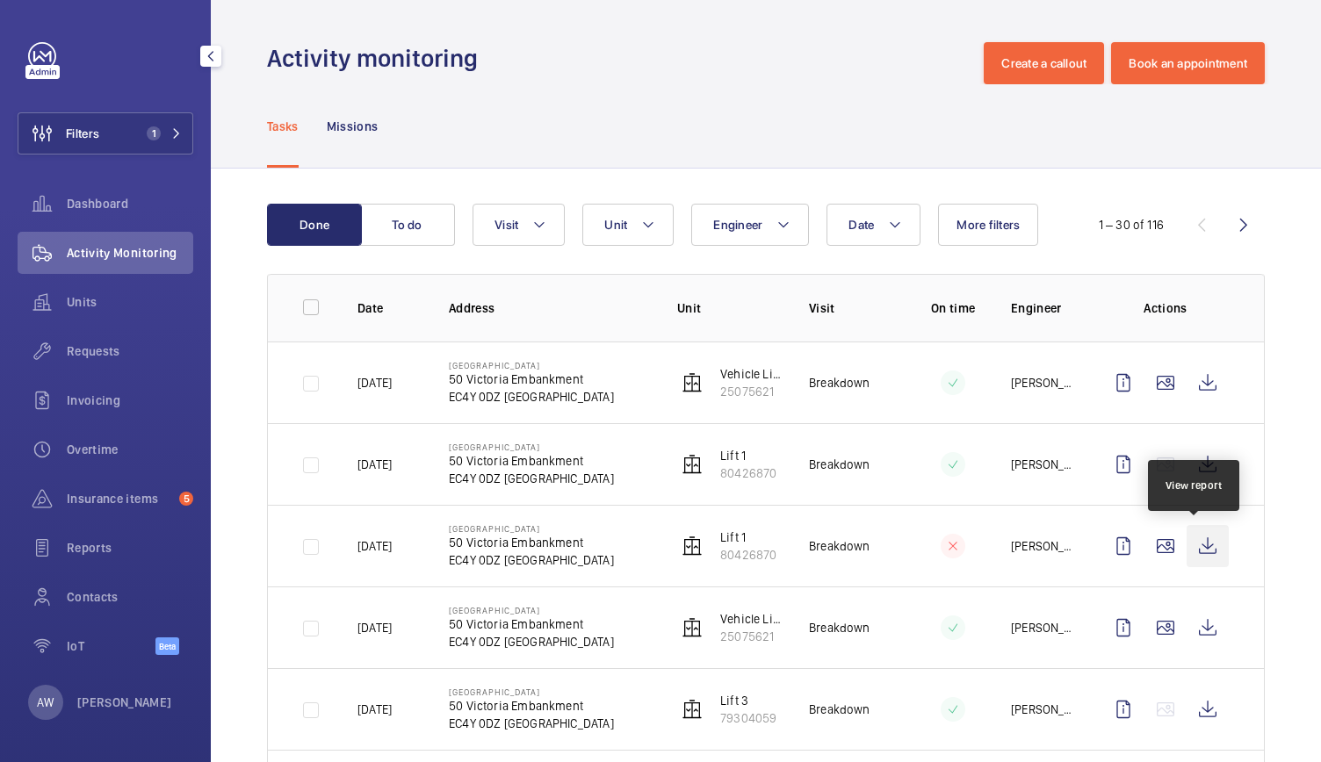
click at [1193, 547] on wm-front-icon-button at bounding box center [1208, 546] width 42 height 42
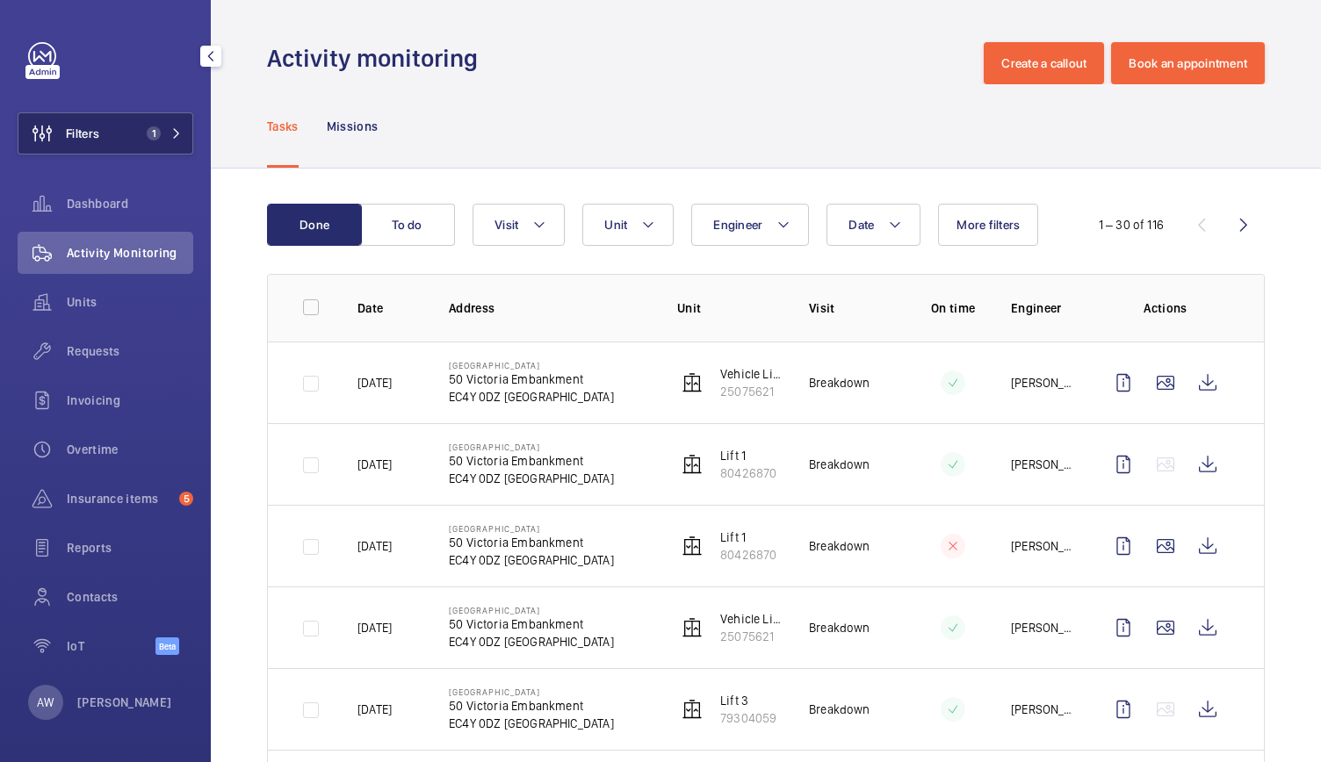
click at [132, 127] on button "Filters 1" at bounding box center [106, 133] width 176 height 42
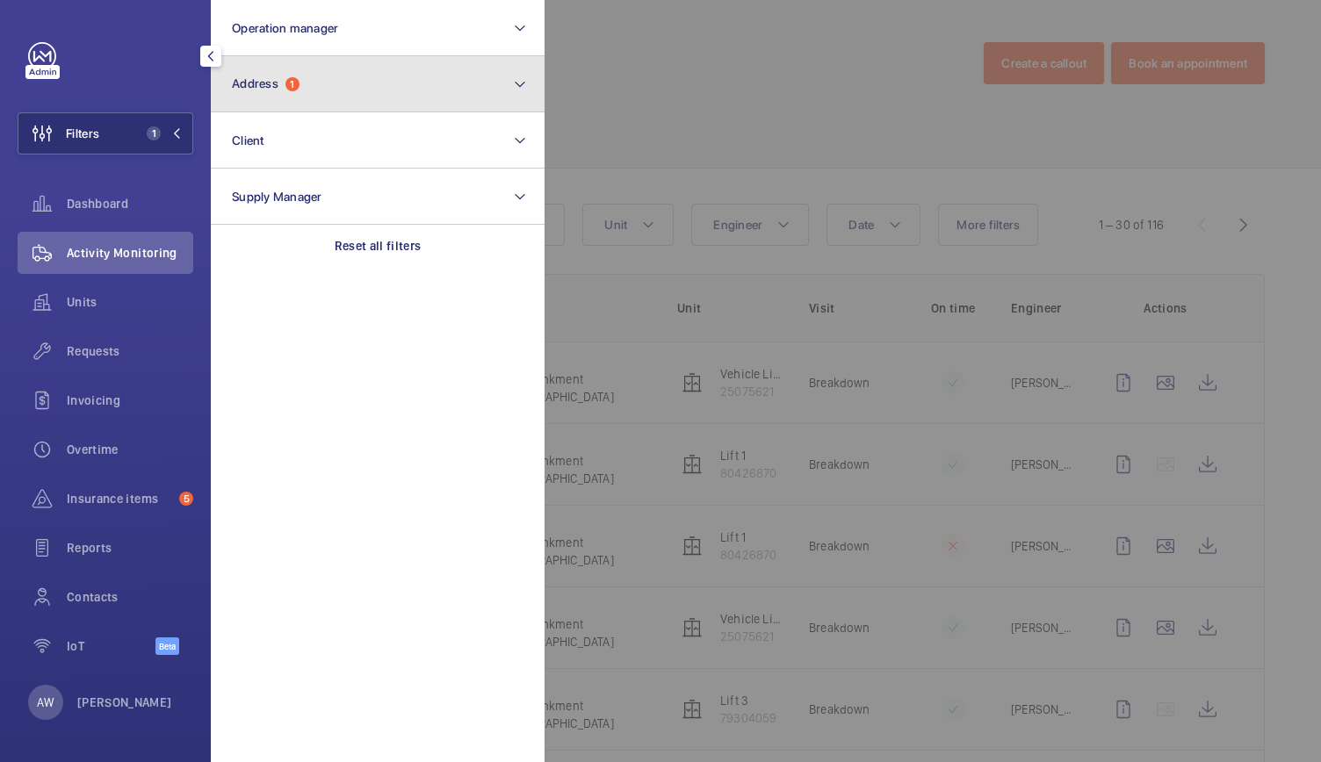
click at [295, 100] on button "Address 1" at bounding box center [378, 84] width 334 height 56
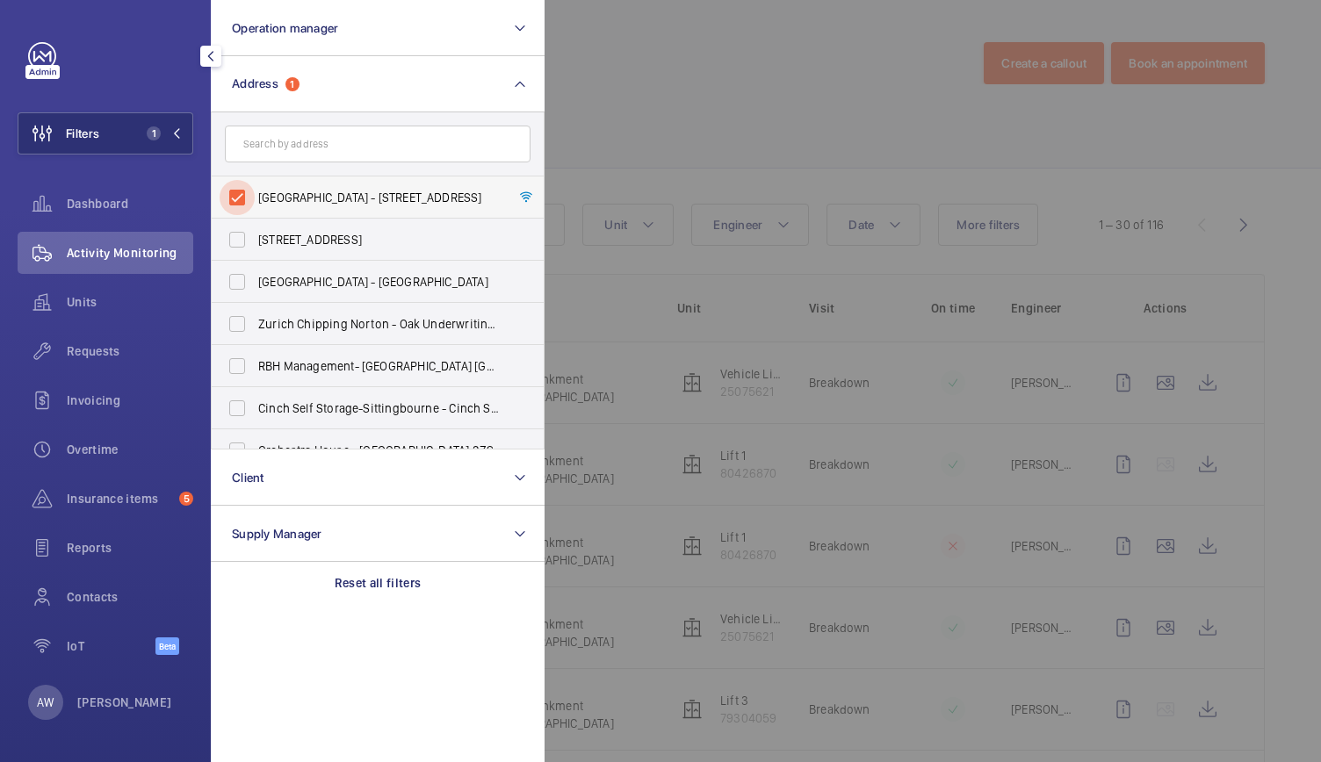
click at [234, 201] on input "Carmelite House - 50 Victoria Embankment, LONDON EC4Y 0DZ" at bounding box center [237, 197] width 35 height 35
checkbox input "false"
click at [290, 148] on input "text" at bounding box center [378, 144] width 306 height 37
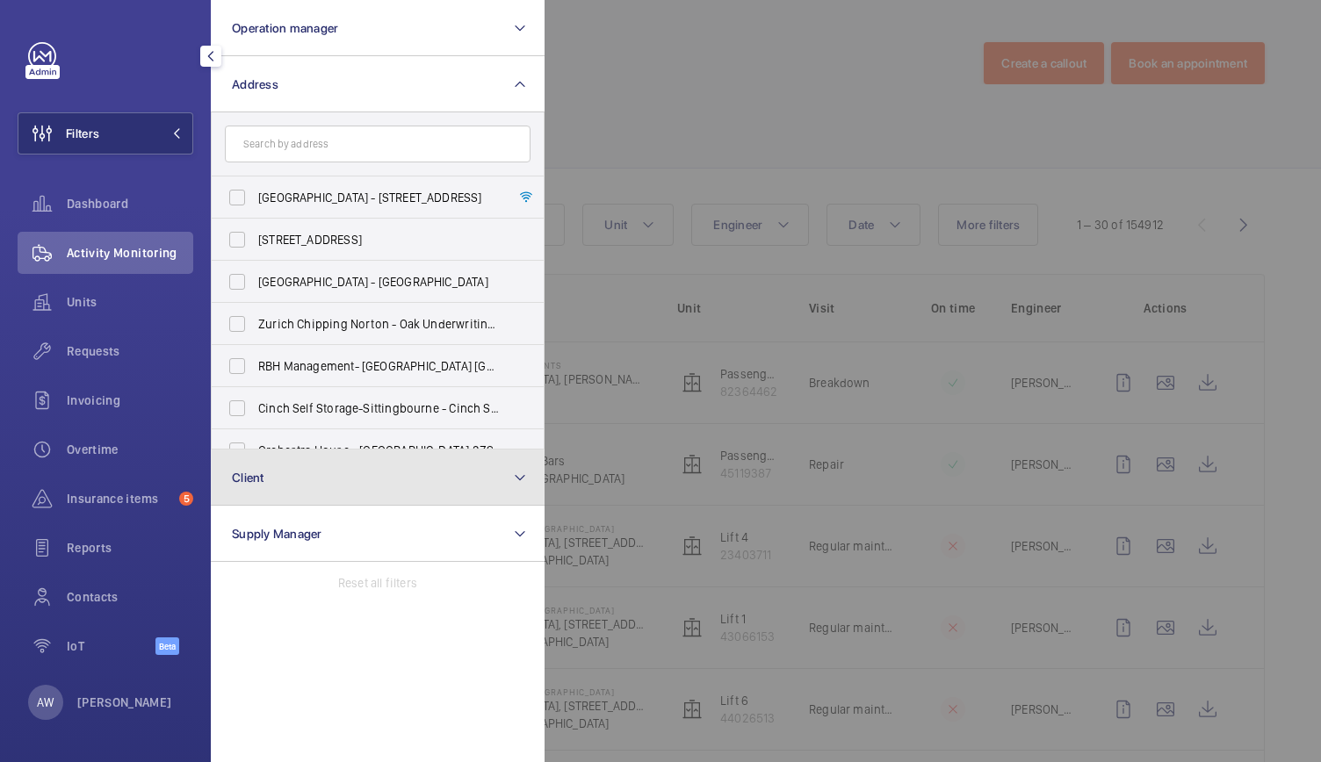
click at [257, 480] on span "Client" at bounding box center [248, 478] width 33 height 14
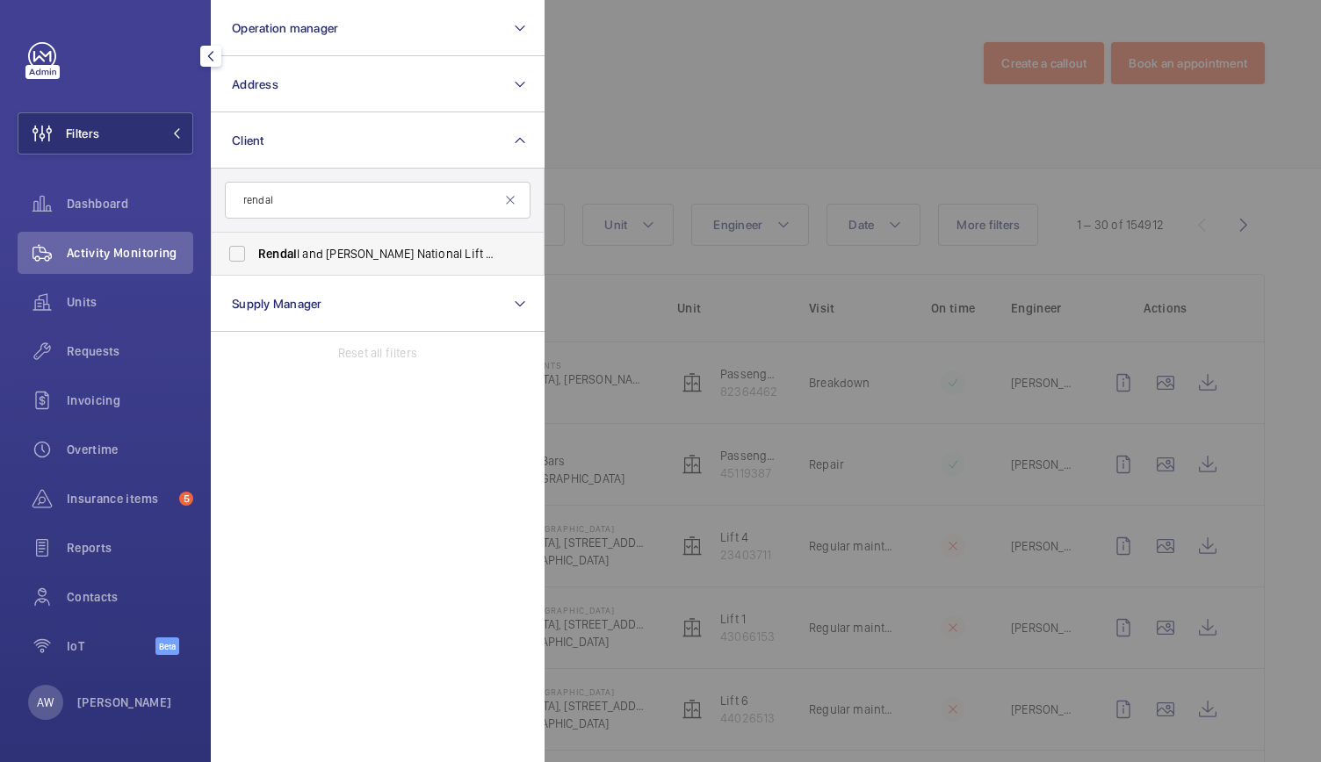
type input "rendal"
click at [295, 268] on label "Rendal l and Rittner National Lift Contract" at bounding box center [365, 254] width 306 height 42
click at [255, 268] on input "Rendal l and Rittner National Lift Contract" at bounding box center [237, 253] width 35 height 35
checkbox input "true"
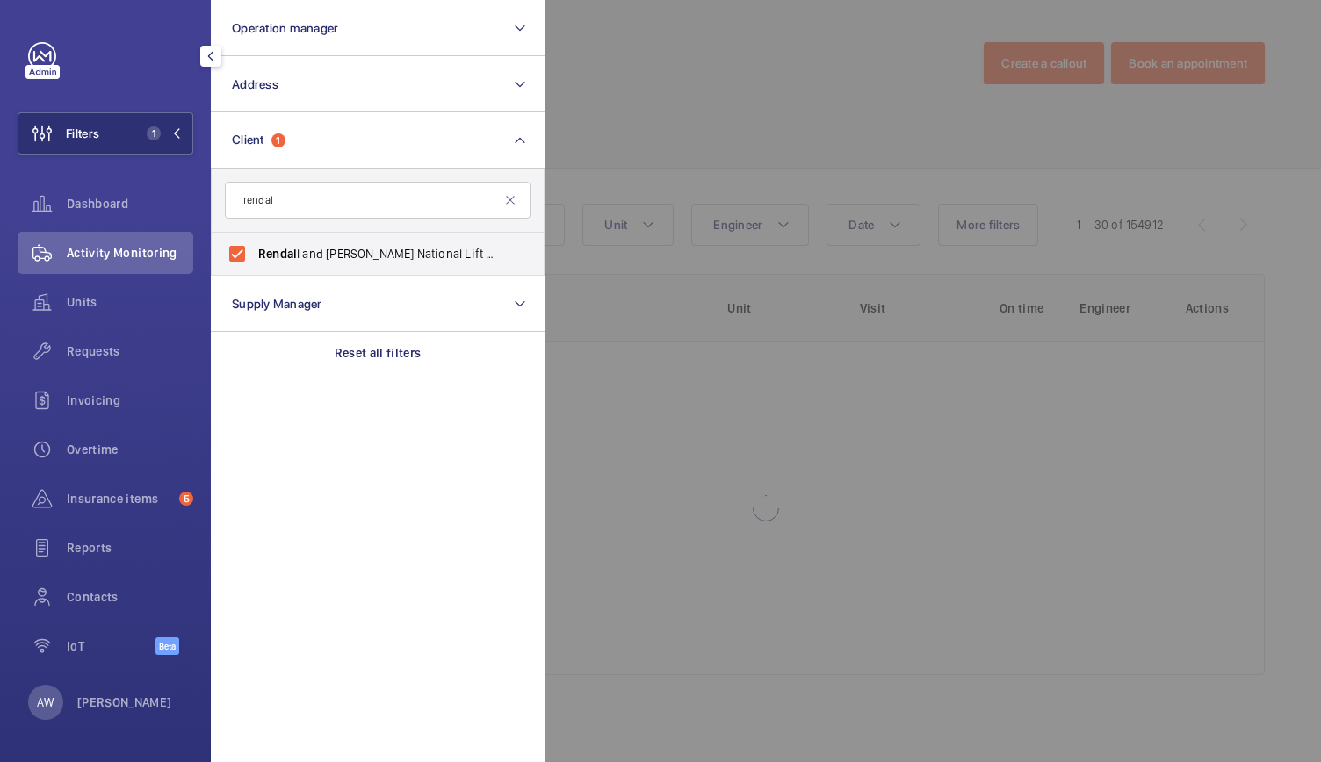
click at [648, 127] on div at bounding box center [1205, 381] width 1321 height 762
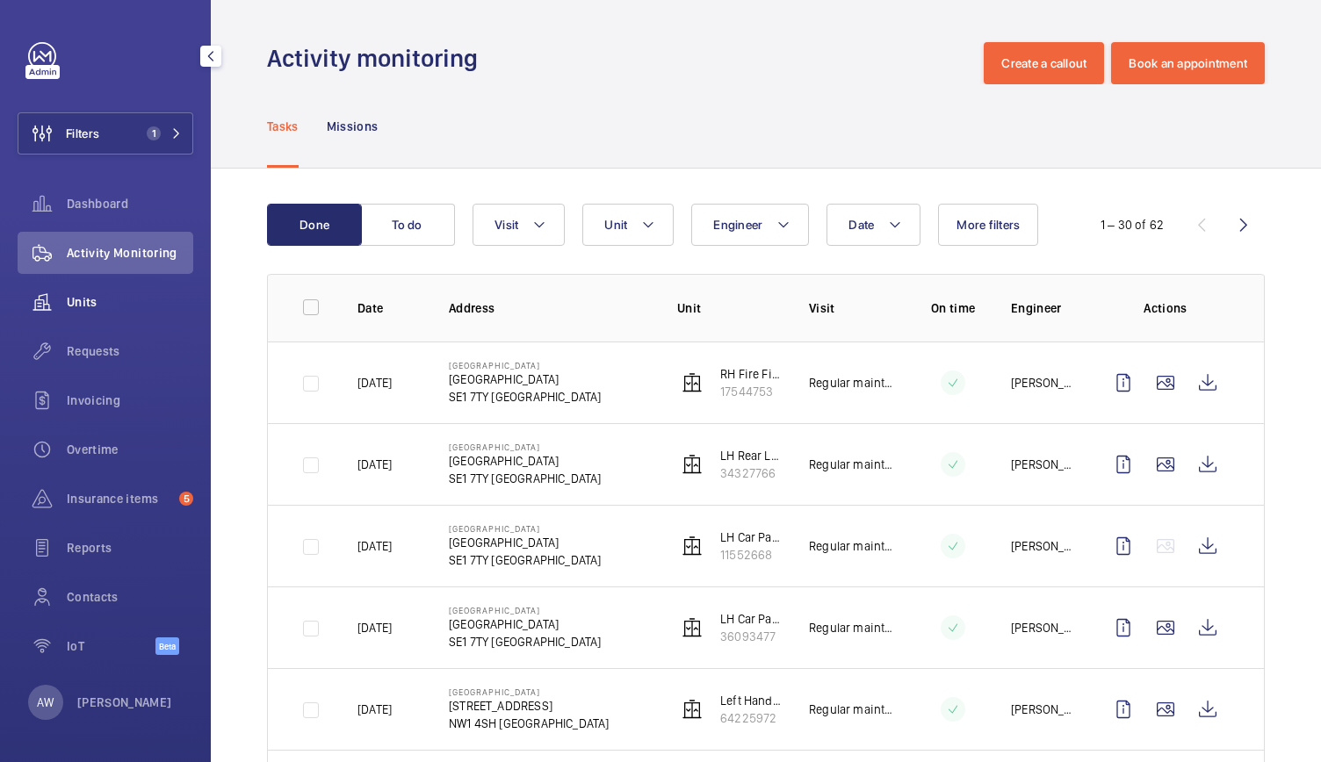
click at [90, 312] on div "Units" at bounding box center [106, 302] width 176 height 42
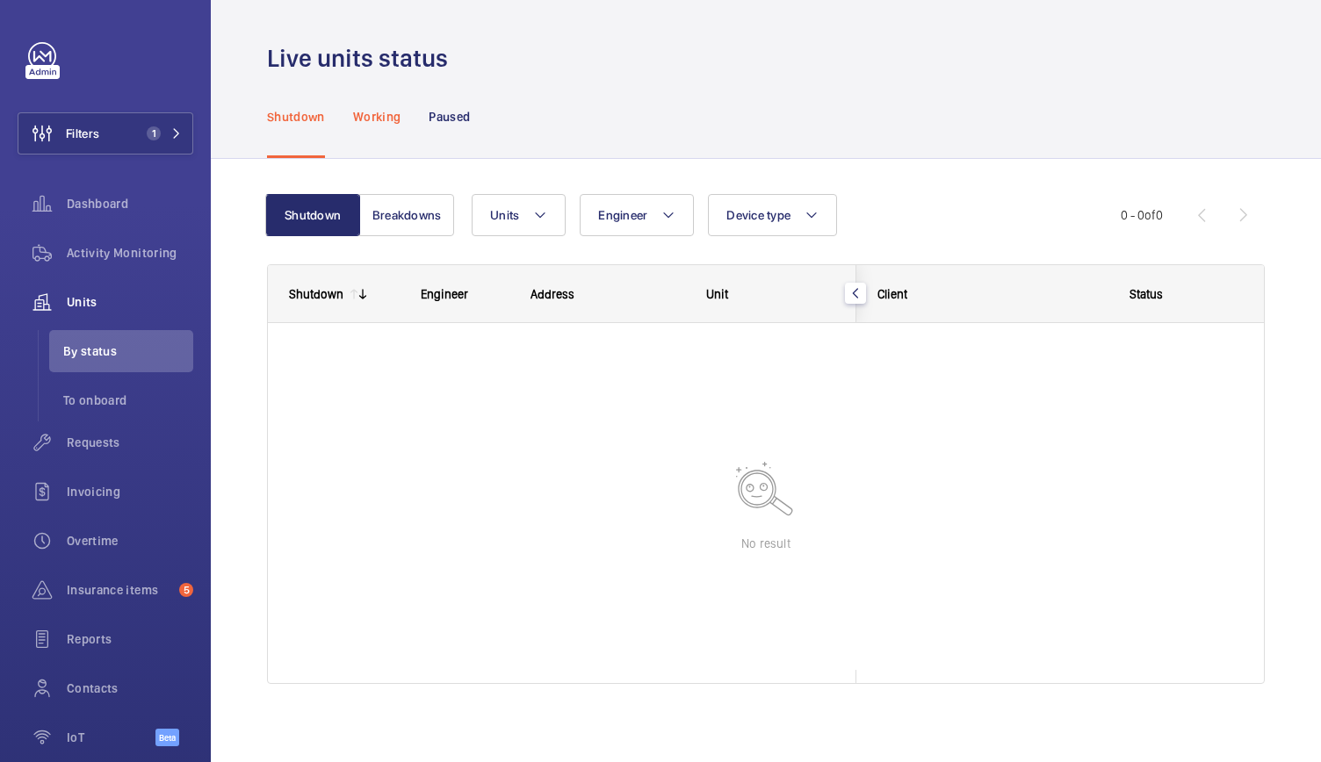
click at [372, 115] on p "Working" at bounding box center [376, 117] width 47 height 18
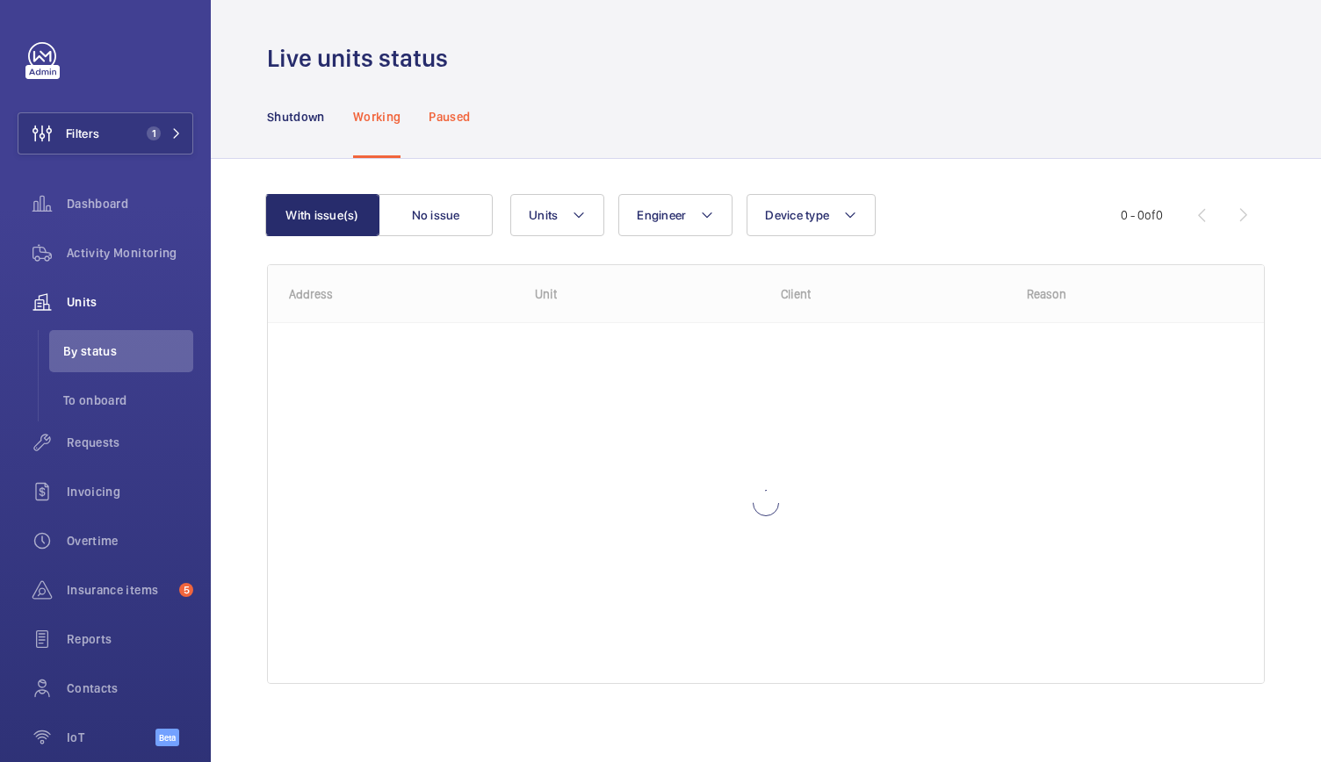
click at [469, 108] on p "Paused" at bounding box center [449, 117] width 41 height 18
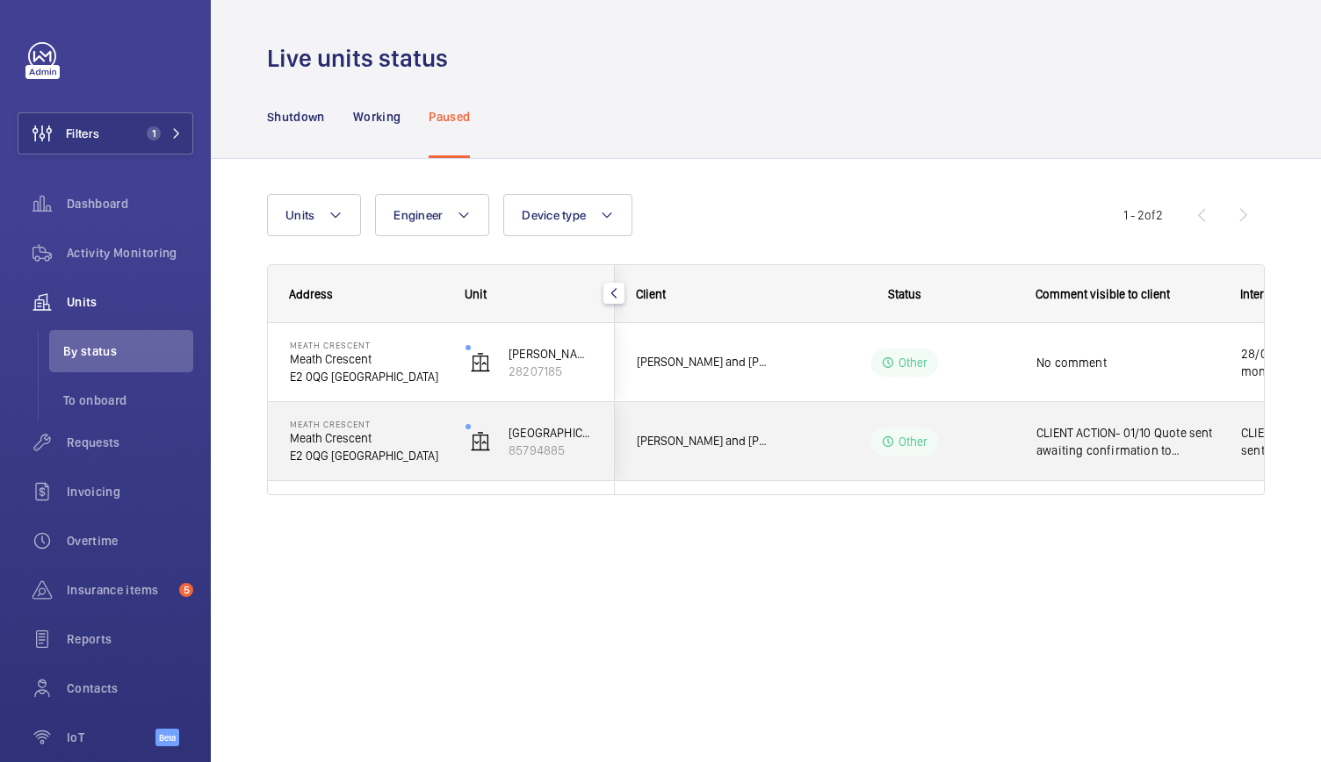
click at [838, 473] on div "Other" at bounding box center [894, 441] width 242 height 78
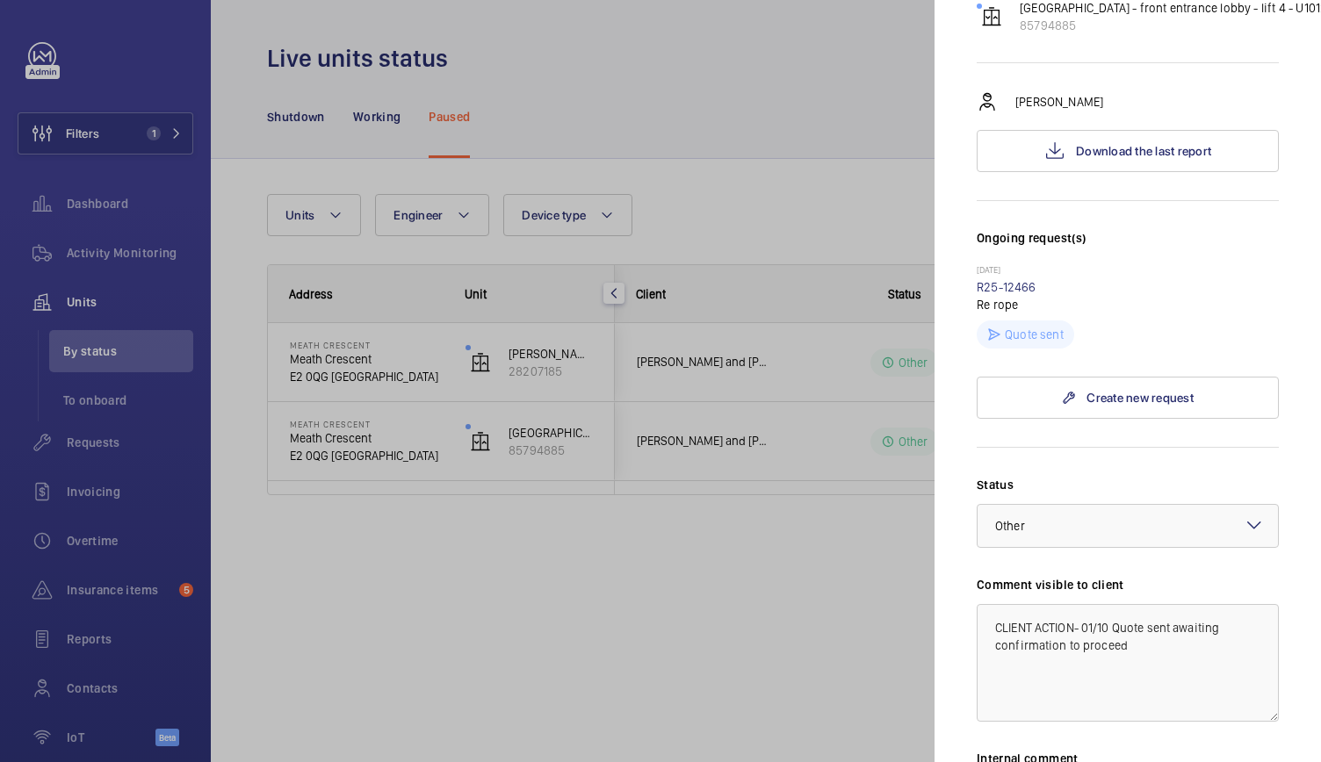
scroll to position [0, 25]
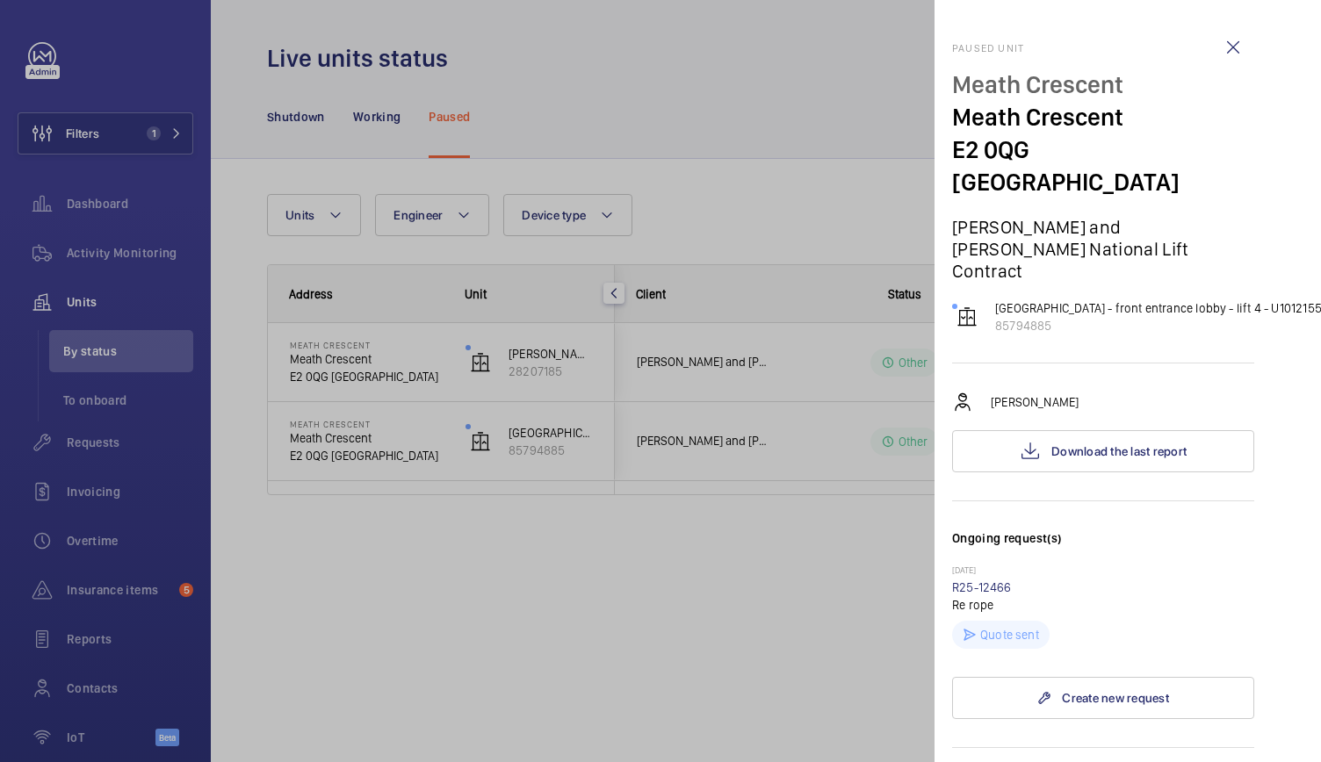
click at [558, 343] on div at bounding box center [660, 381] width 1321 height 762
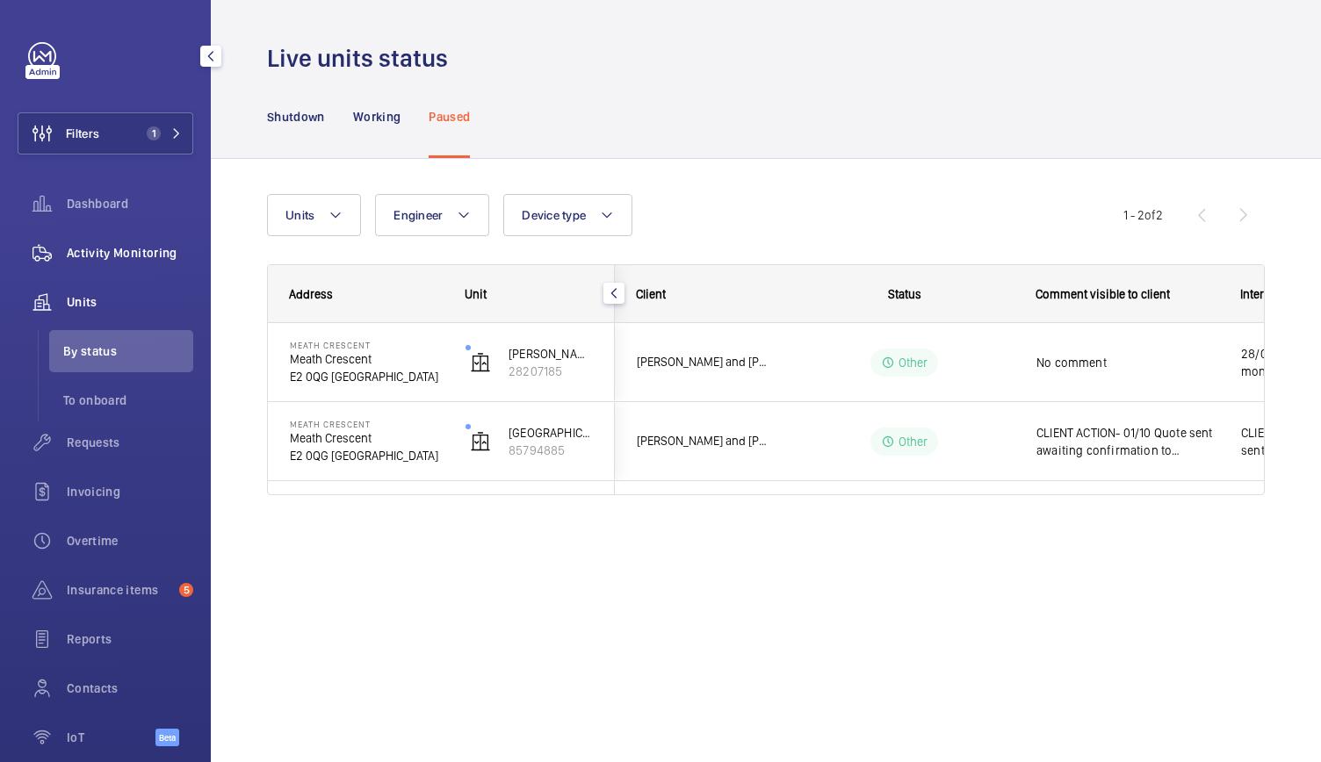
click at [170, 246] on span "Activity Monitoring" at bounding box center [130, 253] width 126 height 18
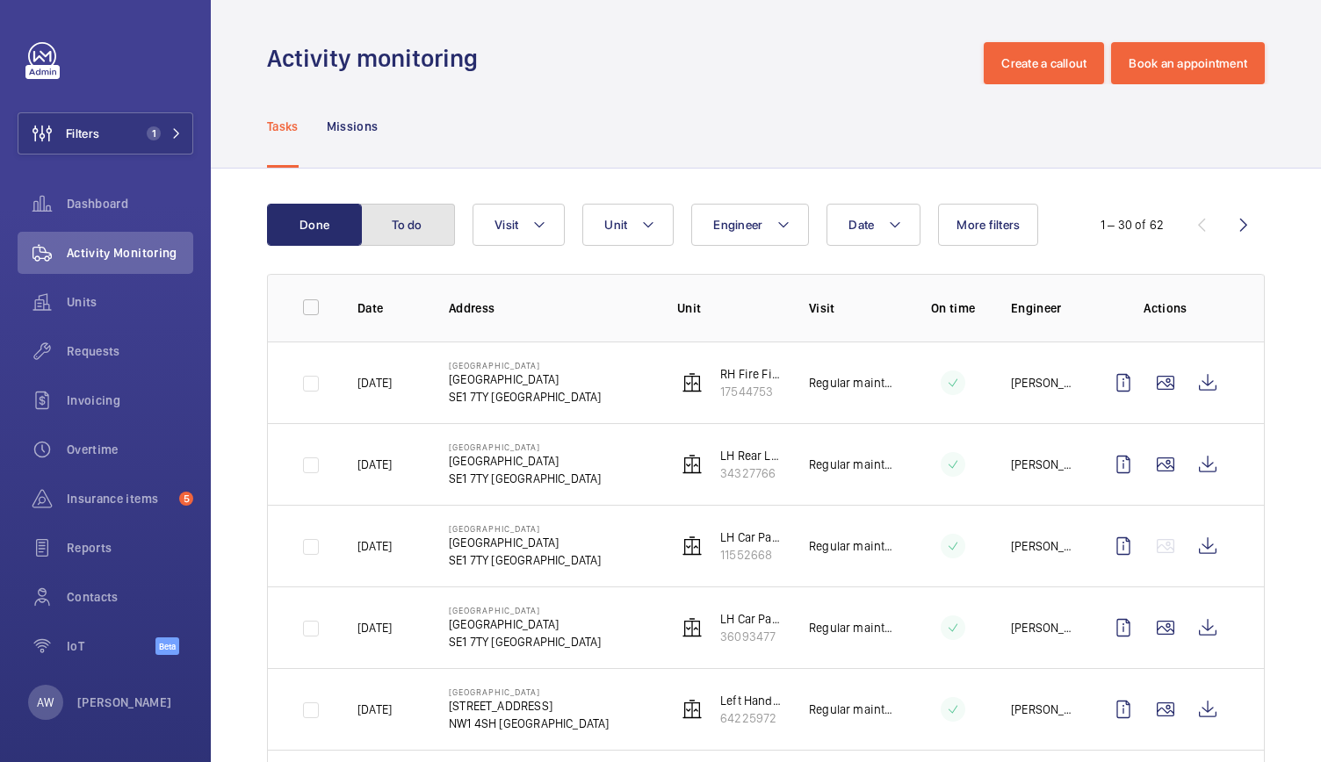
click at [392, 210] on button "To do" at bounding box center [407, 225] width 95 height 42
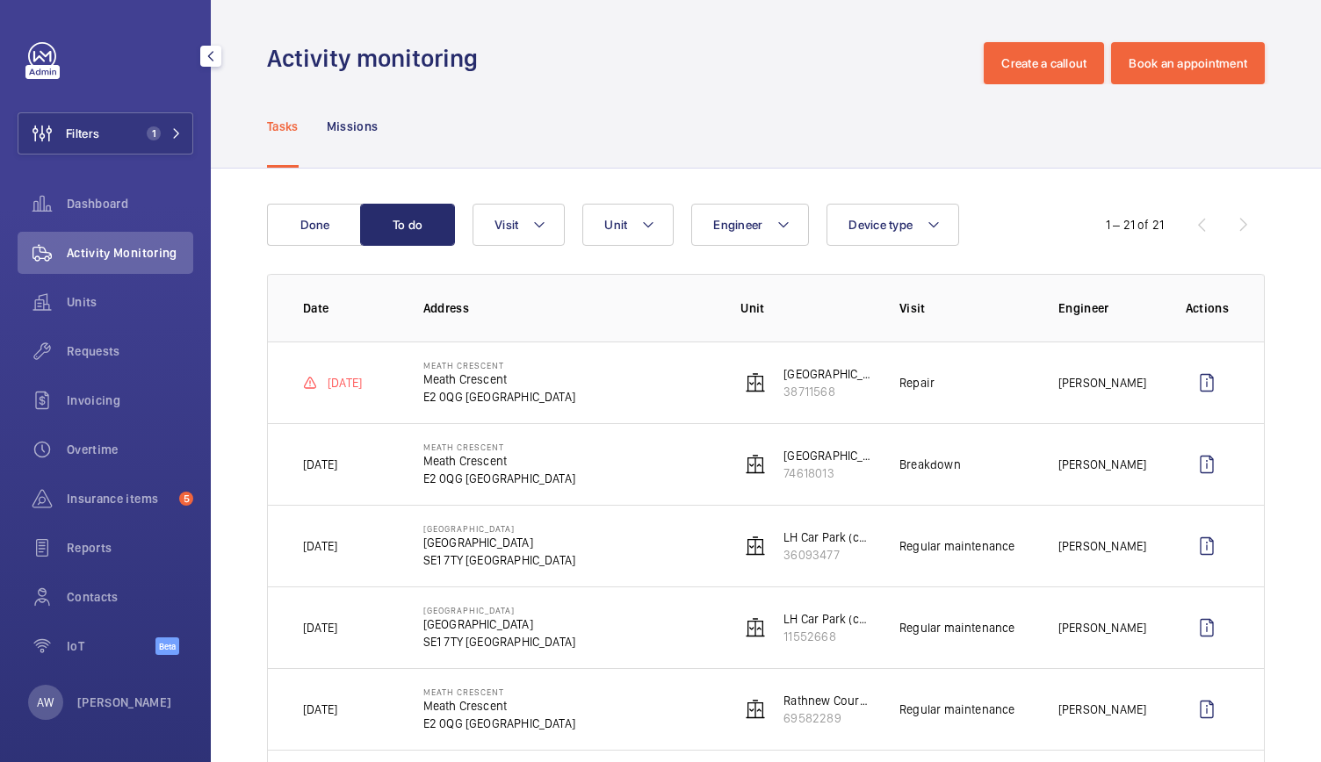
click at [120, 254] on span "Activity Monitoring" at bounding box center [130, 253] width 126 height 18
click at [159, 140] on span "1" at bounding box center [150, 133] width 21 height 14
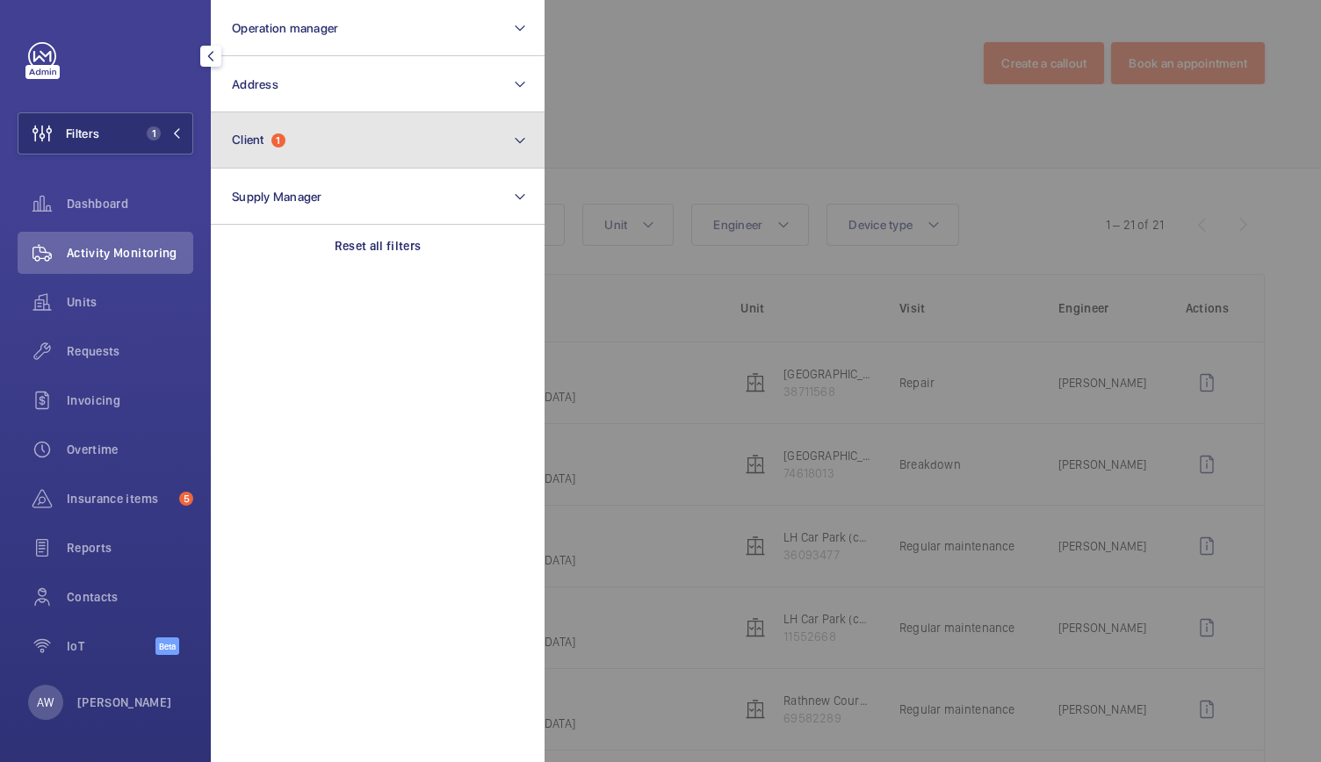
click at [274, 139] on span "1" at bounding box center [278, 141] width 14 height 14
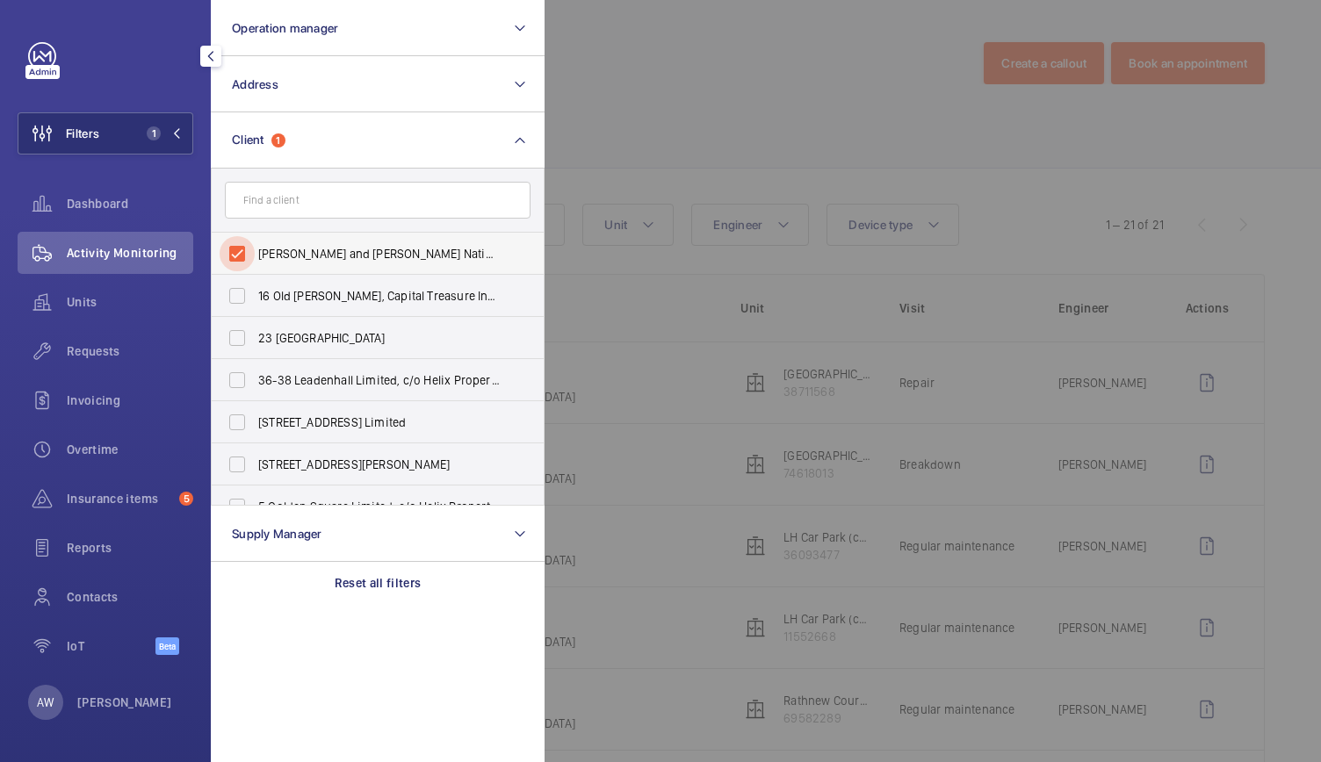
click at [244, 256] on input "[PERSON_NAME] and [PERSON_NAME] National Lift Contract" at bounding box center [237, 253] width 35 height 35
checkbox input "false"
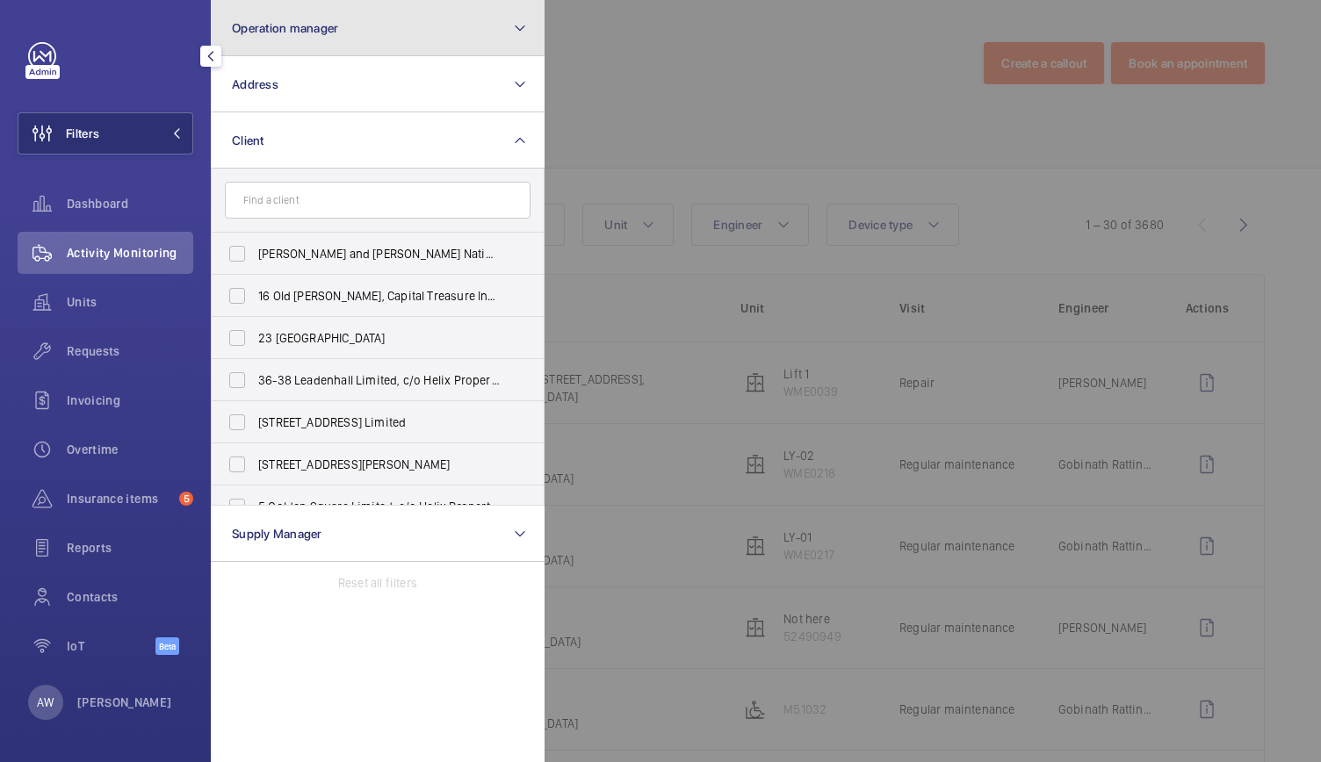
click at [382, 22] on button "Operation manager" at bounding box center [378, 28] width 334 height 56
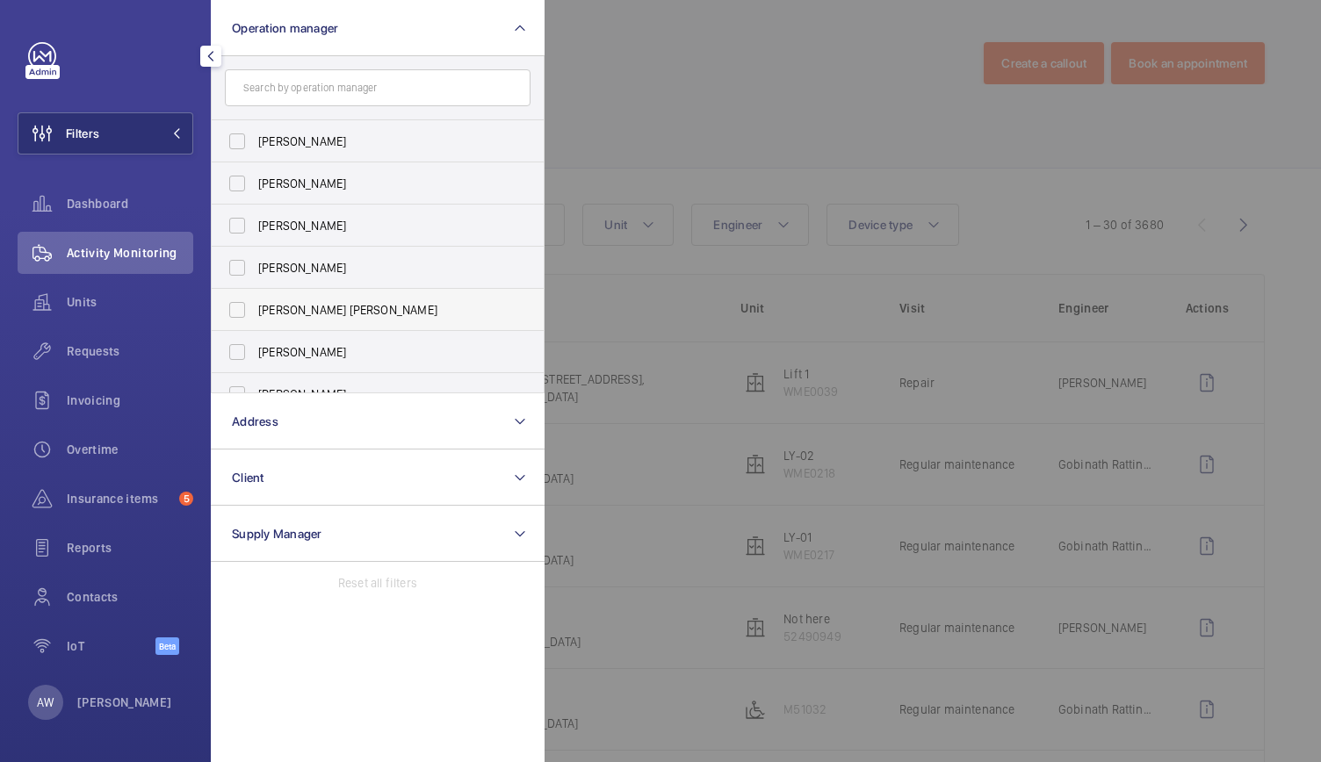
scroll to position [65, 0]
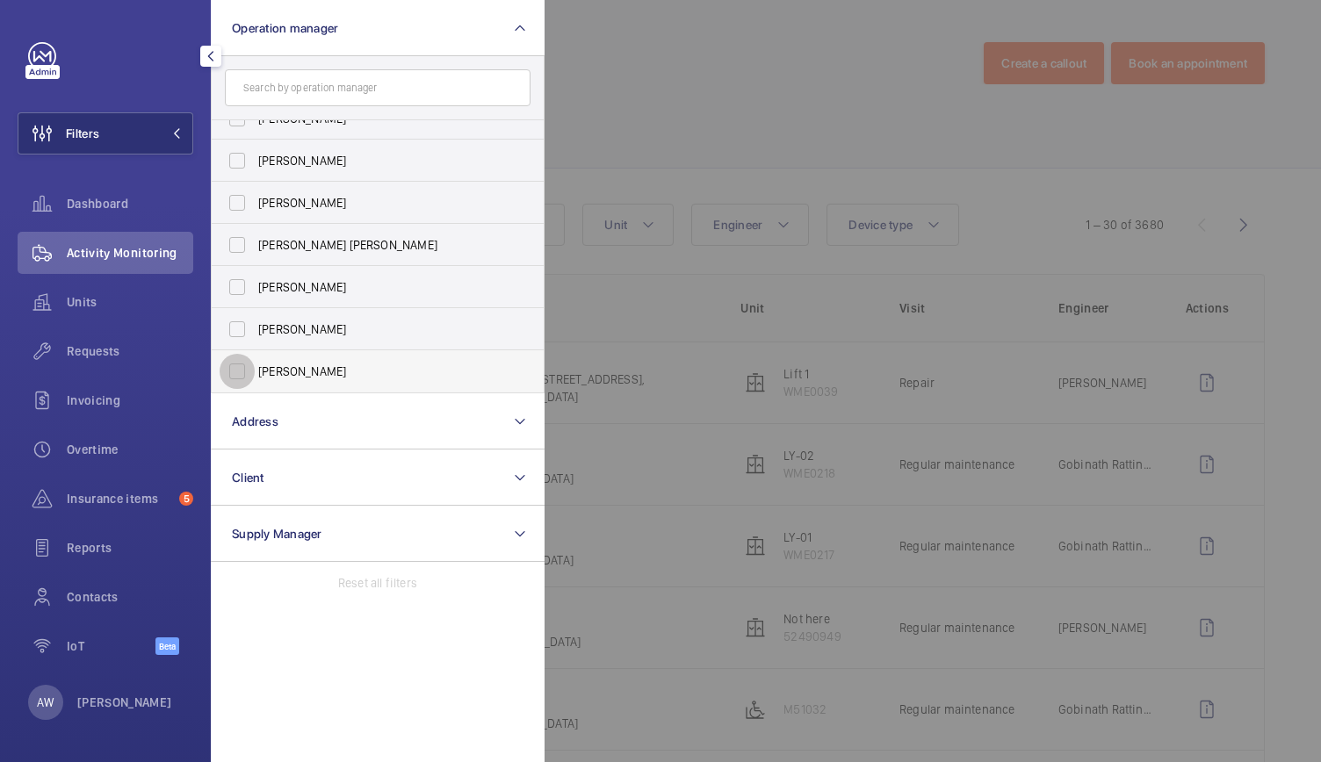
click at [228, 376] on input "[PERSON_NAME]" at bounding box center [237, 371] width 35 height 35
checkbox input "true"
click at [689, 103] on div at bounding box center [1205, 381] width 1321 height 762
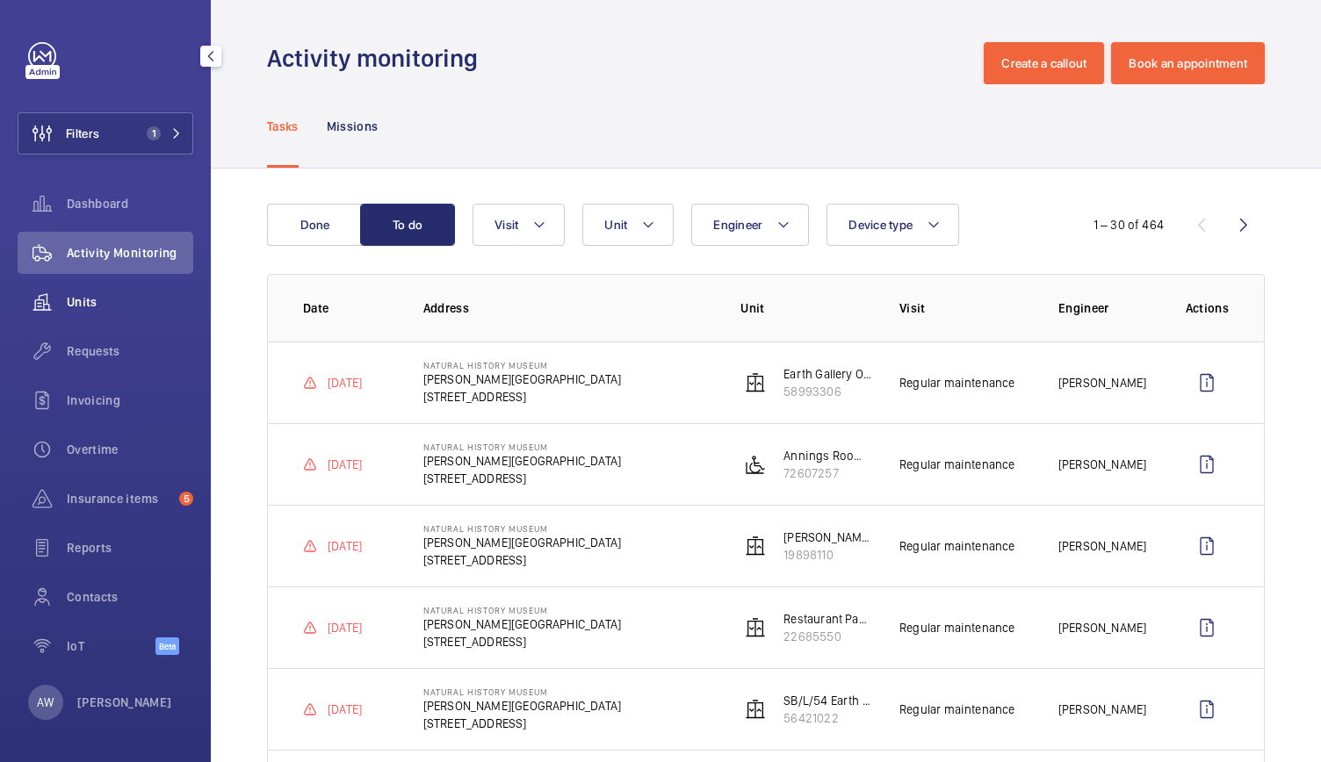
click at [110, 300] on span "Units" at bounding box center [130, 302] width 126 height 18
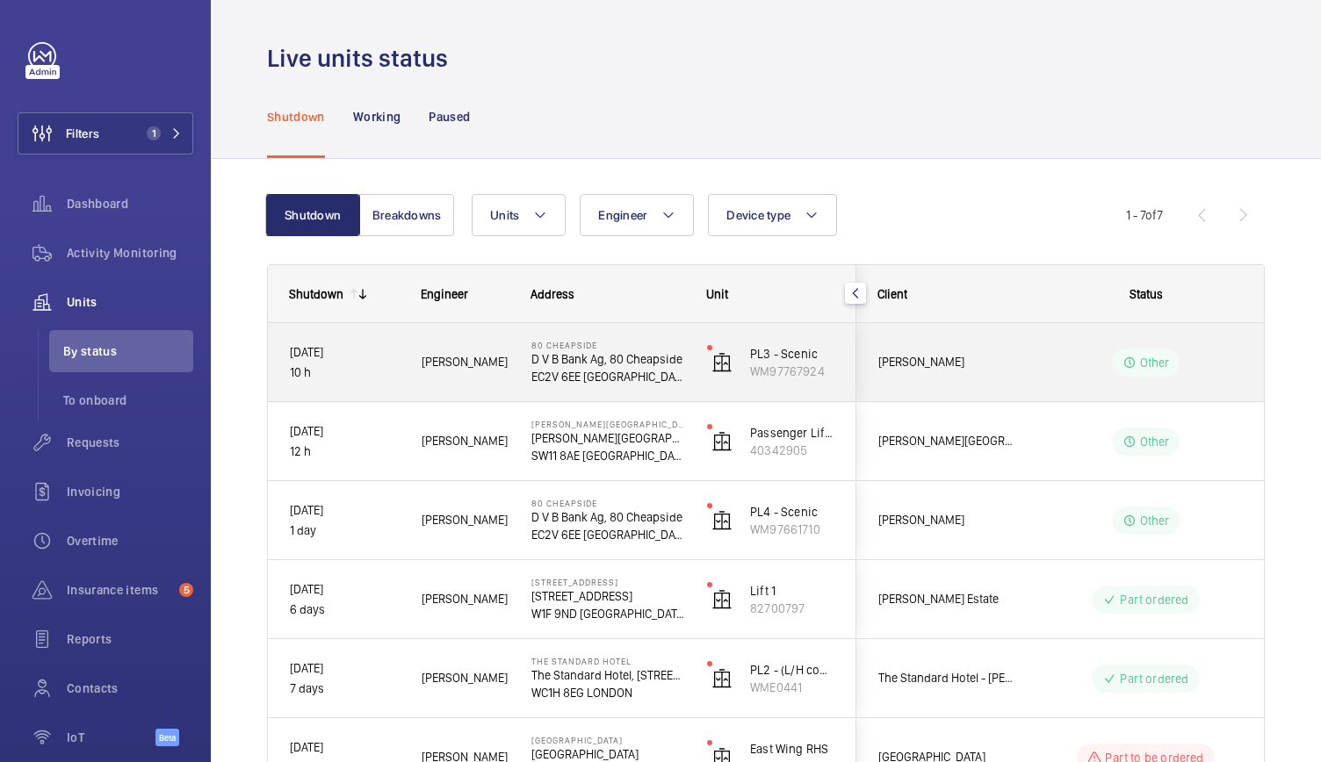
click at [508, 387] on div "[PERSON_NAME]" at bounding box center [455, 362] width 108 height 55
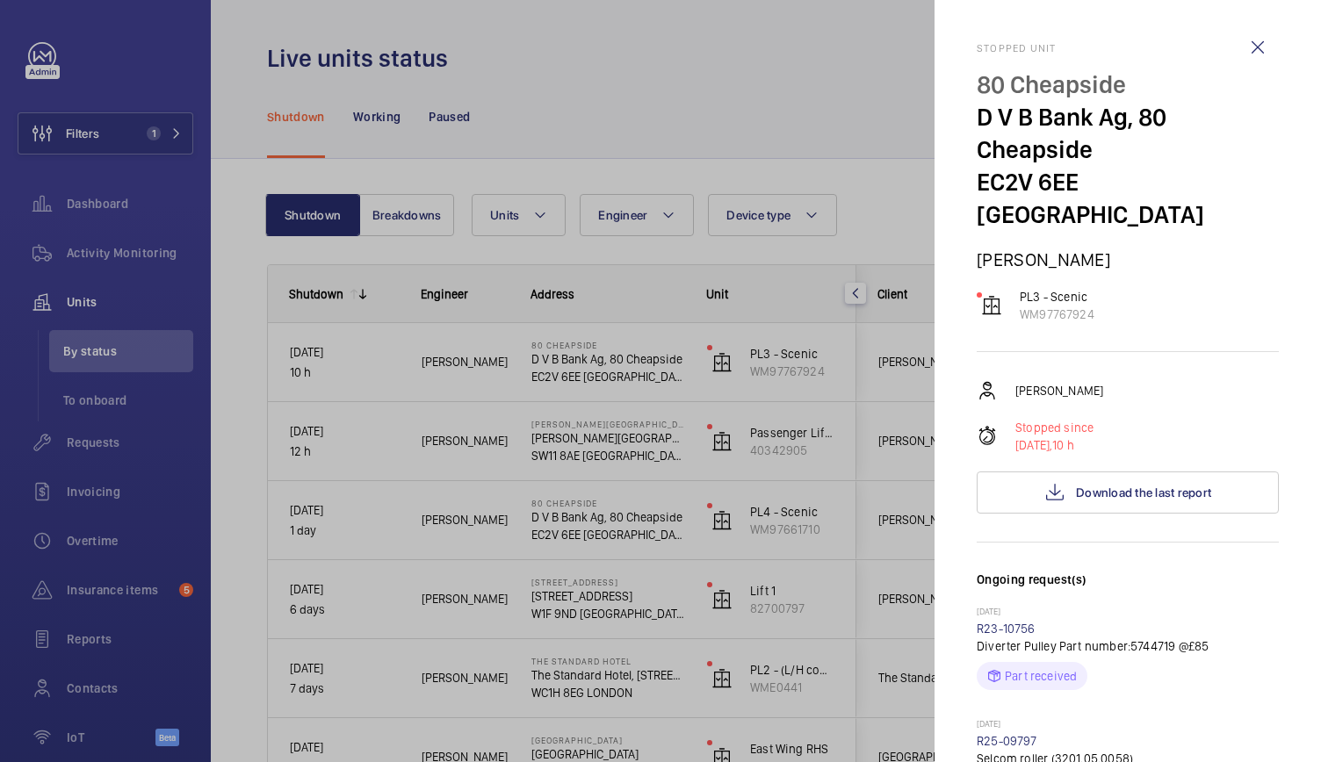
click at [1102, 571] on h3 "Ongoing request(s)" at bounding box center [1128, 588] width 302 height 35
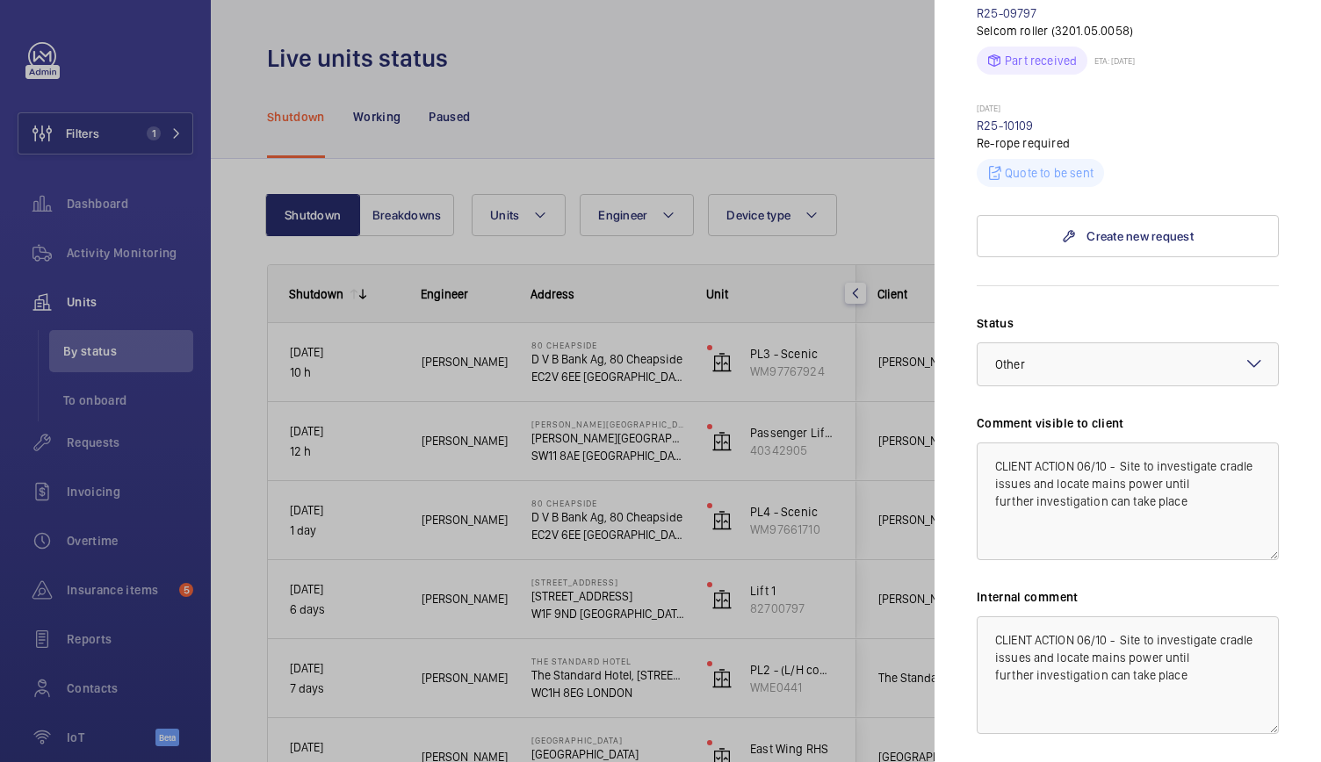
scroll to position [834, 0]
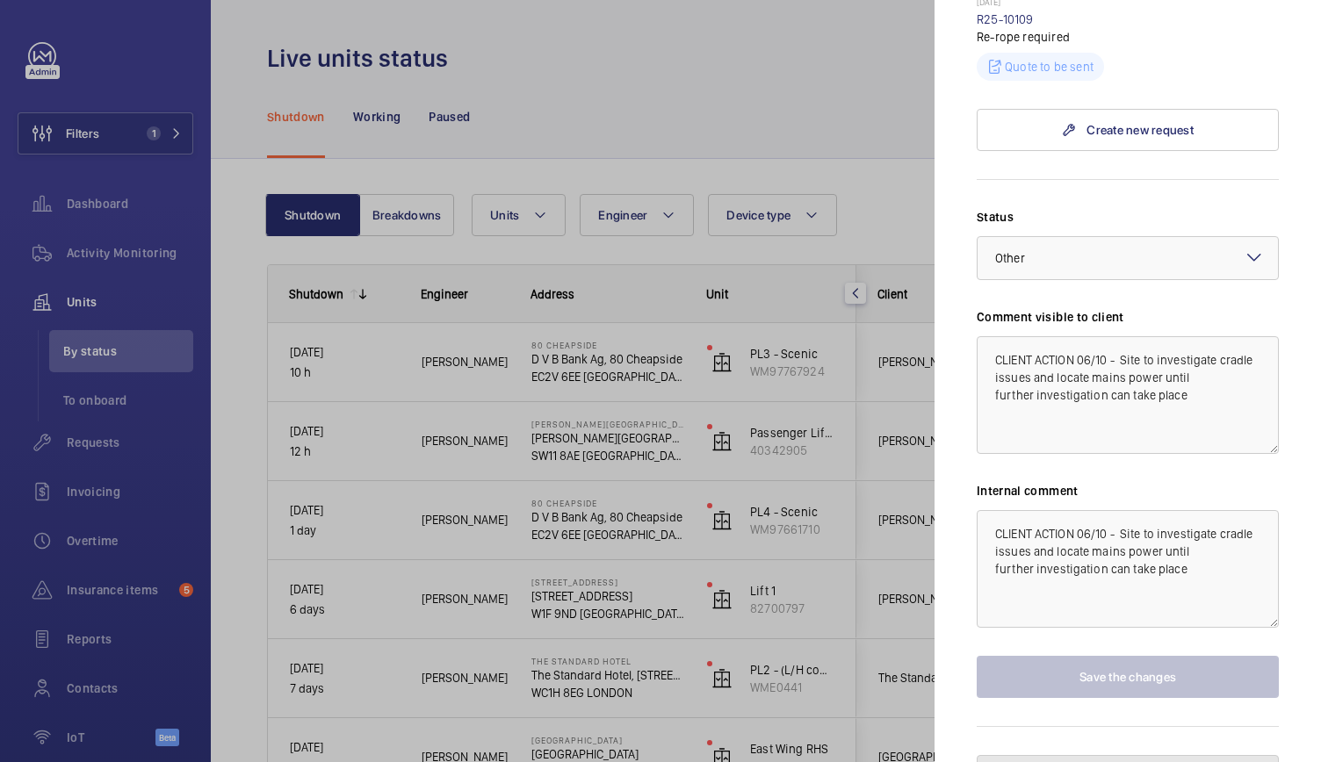
click at [1101, 762] on span "Pause the unit" at bounding box center [1139, 776] width 77 height 14
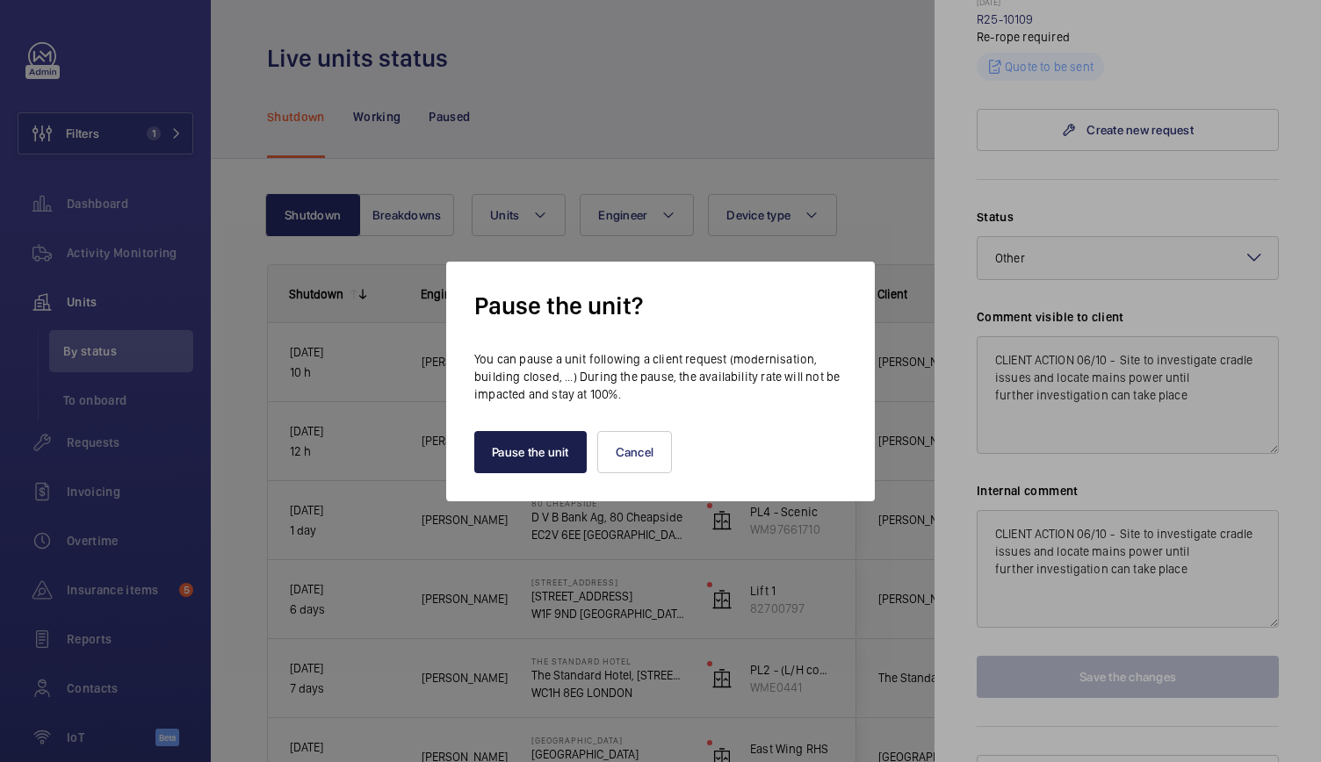
click at [535, 444] on button "Pause the unit" at bounding box center [530, 452] width 112 height 42
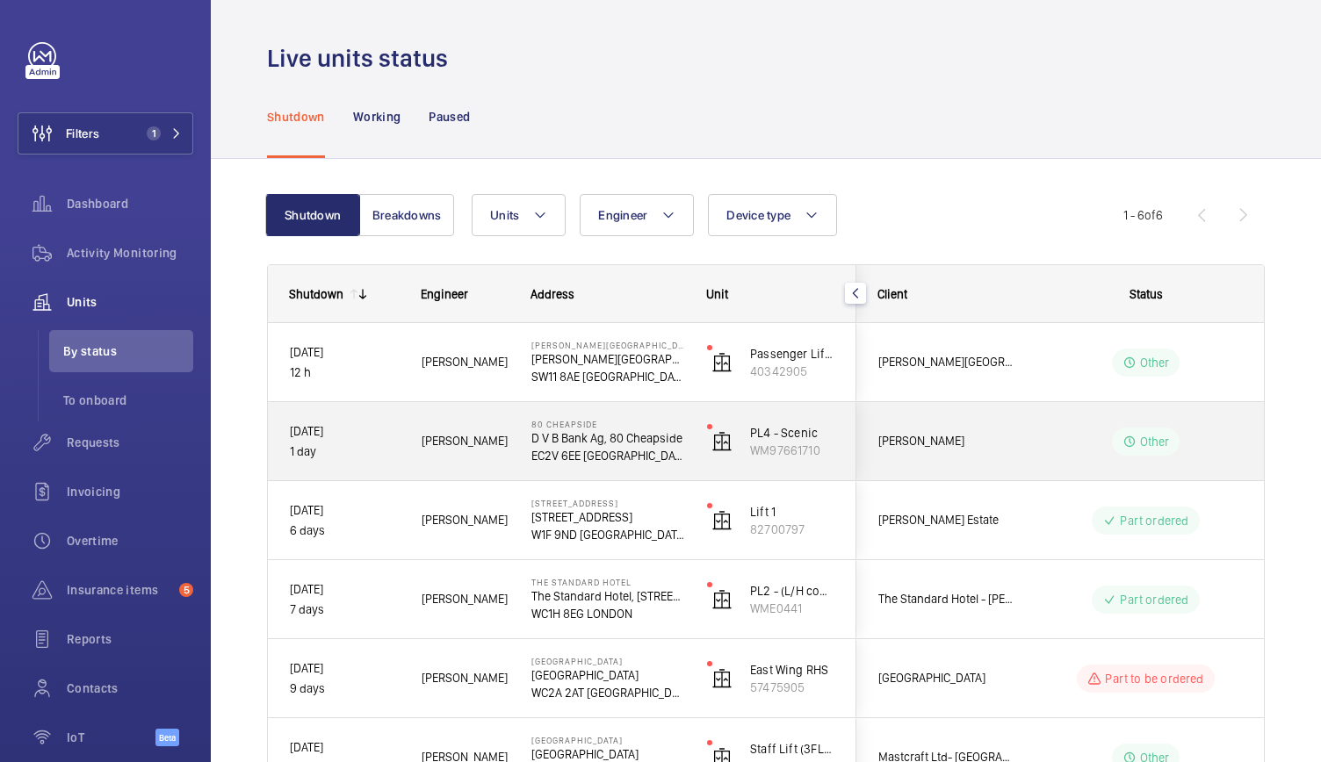
click at [499, 450] on span "[PERSON_NAME]" at bounding box center [465, 441] width 87 height 20
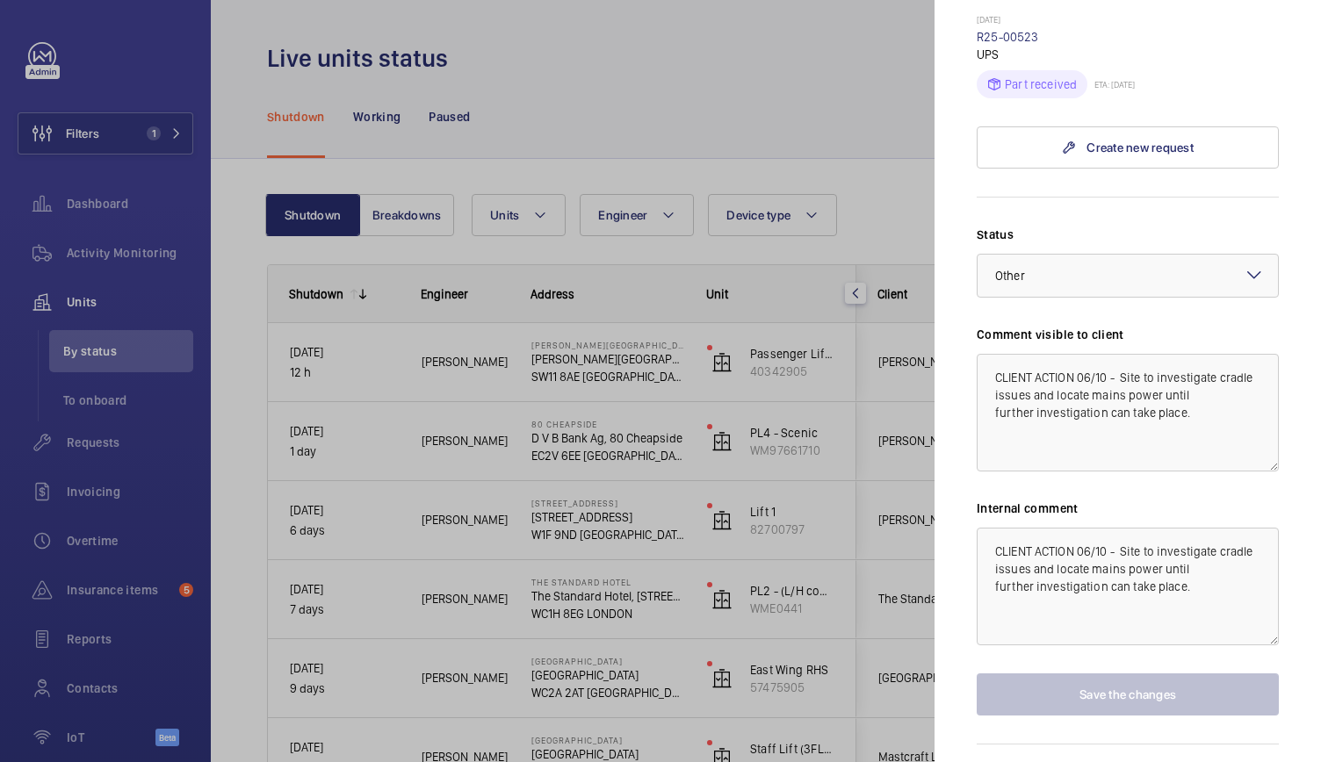
scroll to position [722, 0]
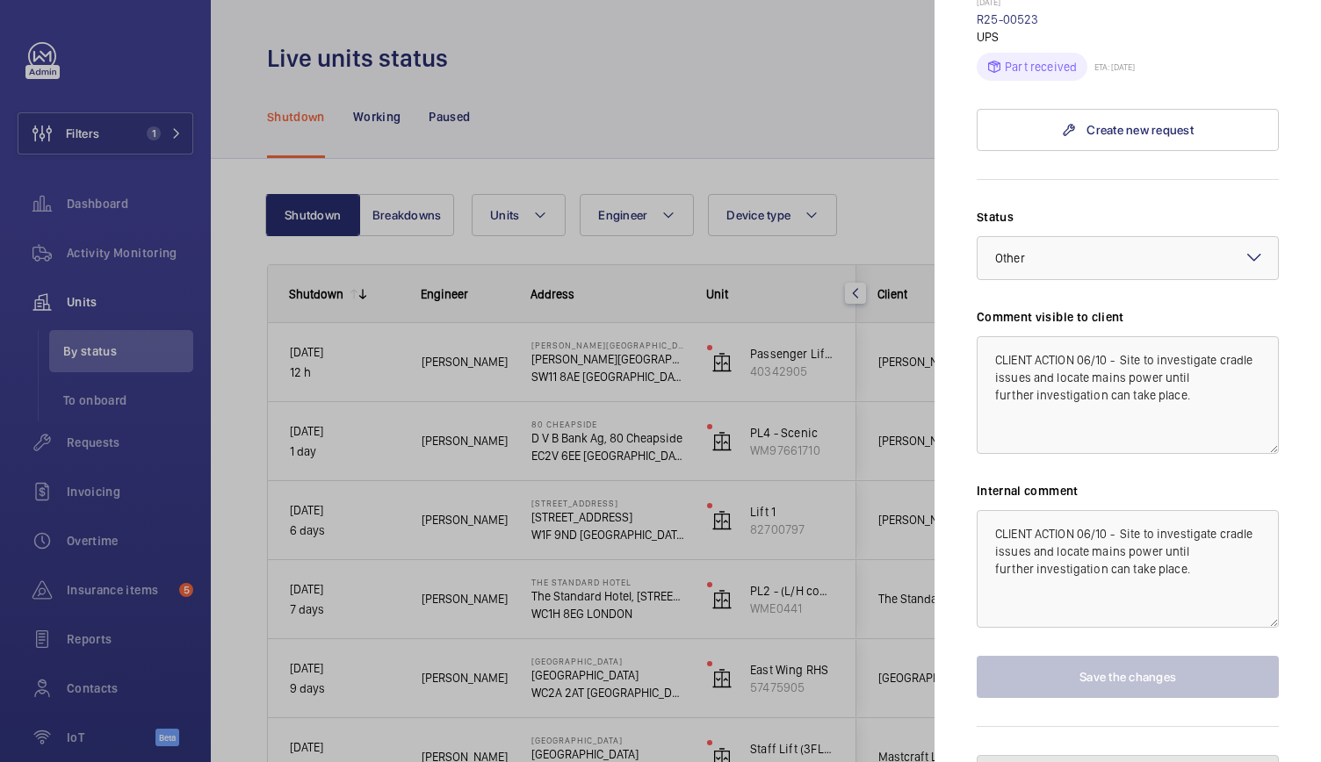
click at [1054, 757] on button "Pause the unit" at bounding box center [1128, 776] width 302 height 42
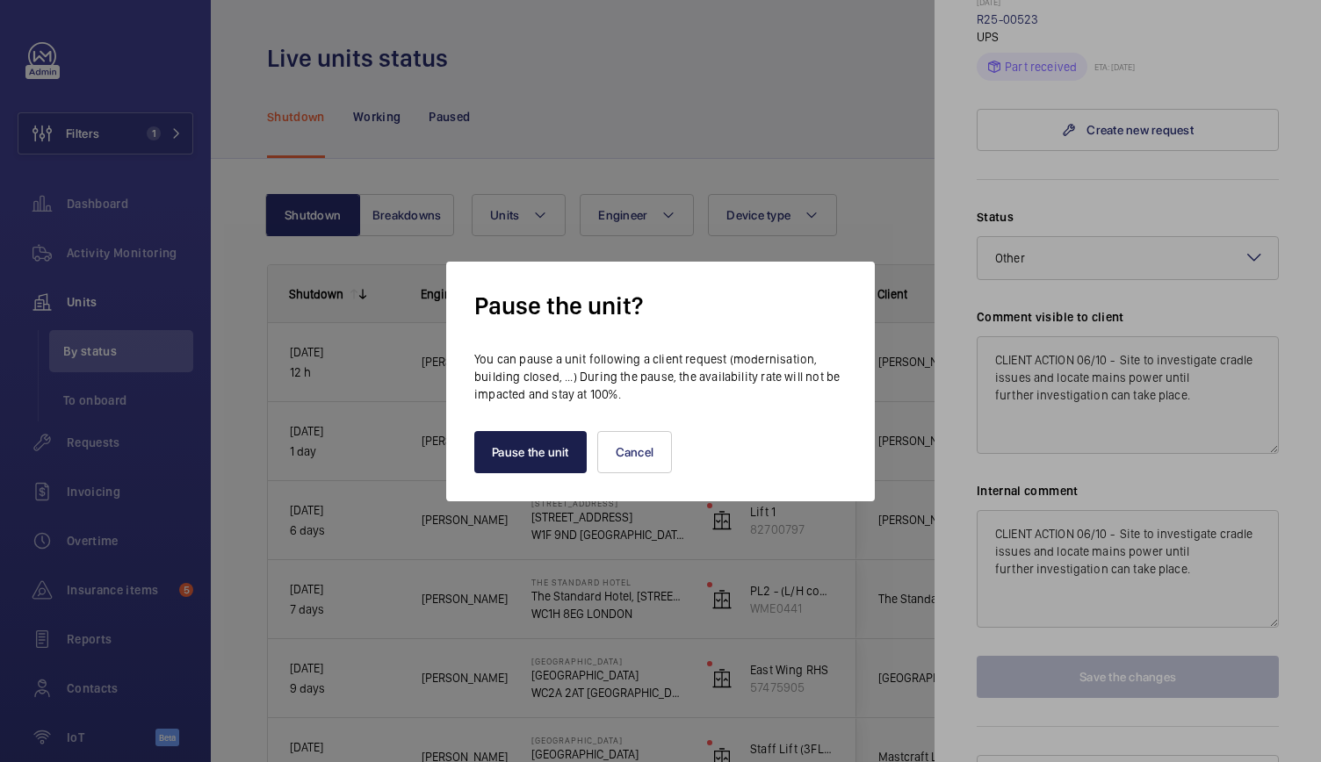
click at [517, 461] on button "Pause the unit" at bounding box center [530, 452] width 112 height 42
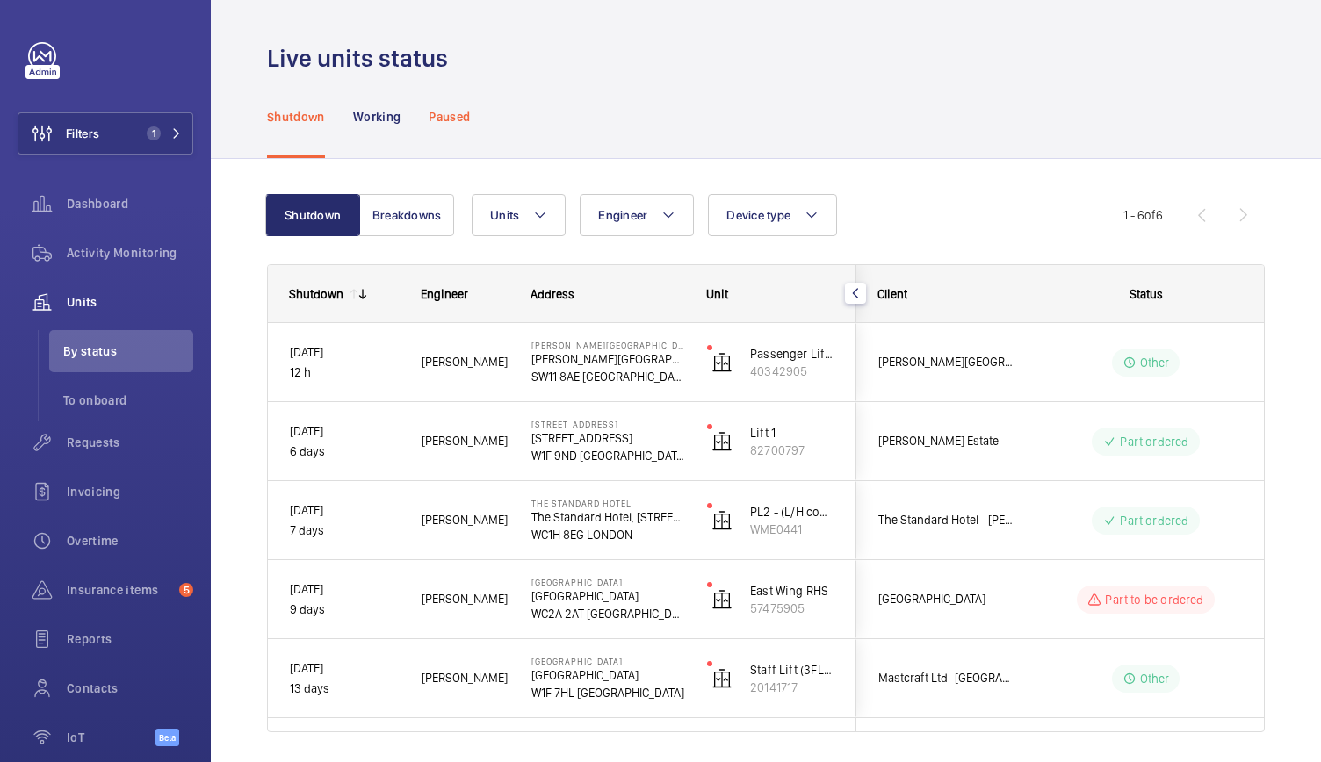
click at [464, 105] on div "Paused" at bounding box center [449, 116] width 41 height 83
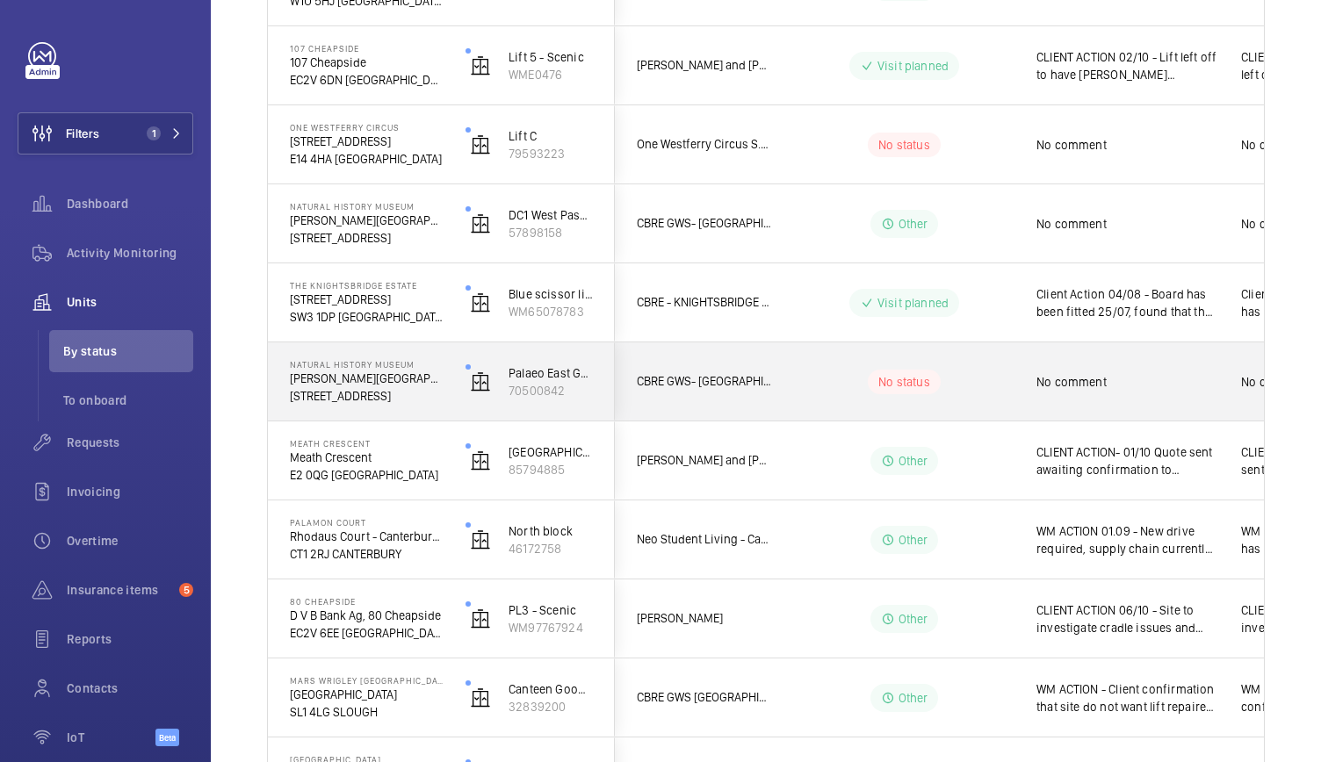
scroll to position [1951, 0]
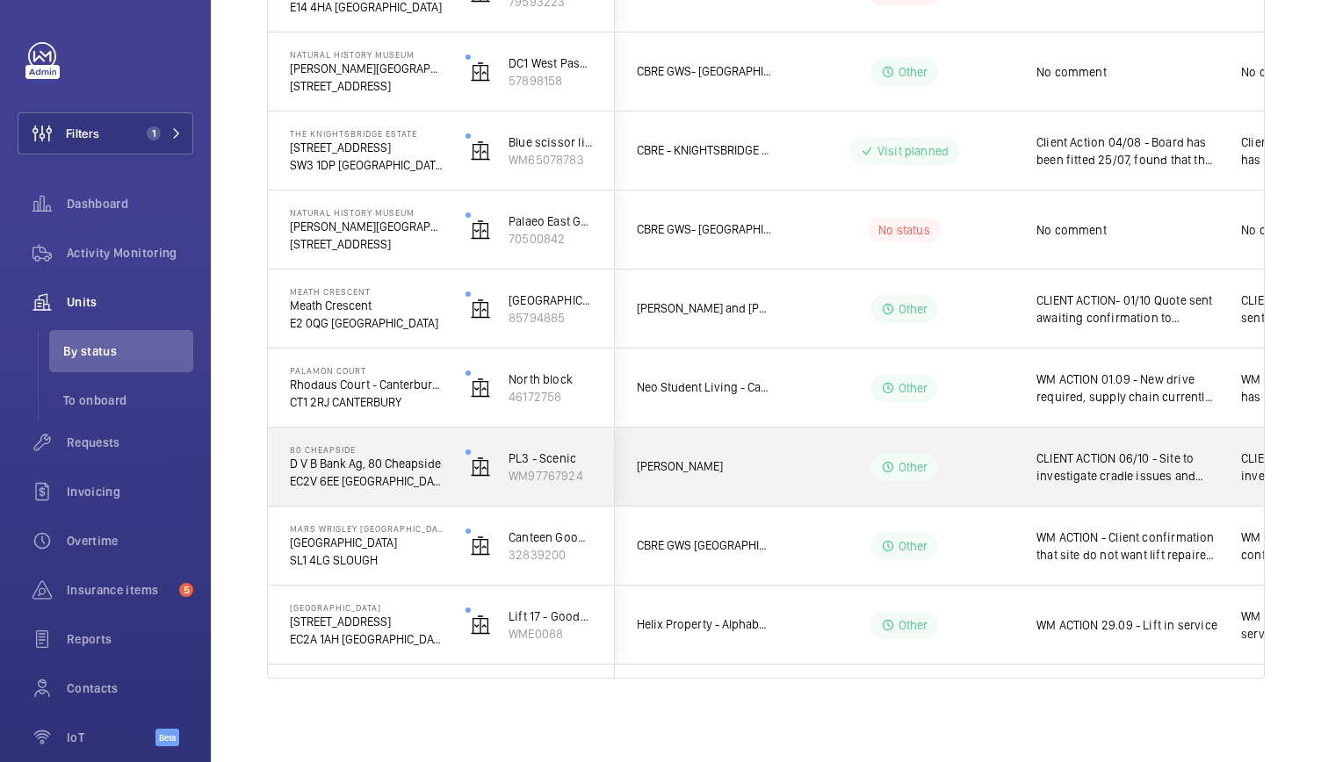
click at [347, 485] on p "EC2V 6EE [GEOGRAPHIC_DATA]" at bounding box center [366, 482] width 153 height 18
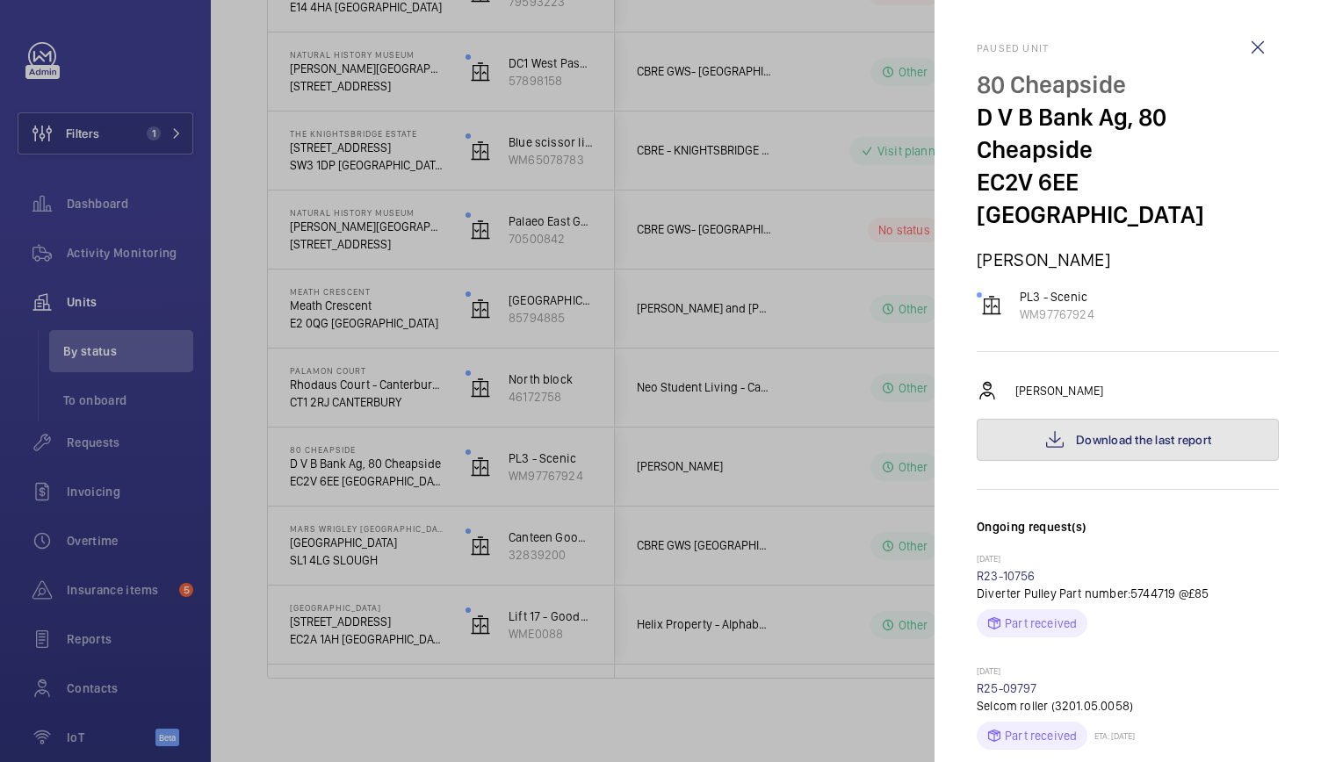
click at [1152, 433] on span "Download the last report" at bounding box center [1143, 440] width 135 height 14
click at [596, 328] on div at bounding box center [660, 381] width 1321 height 762
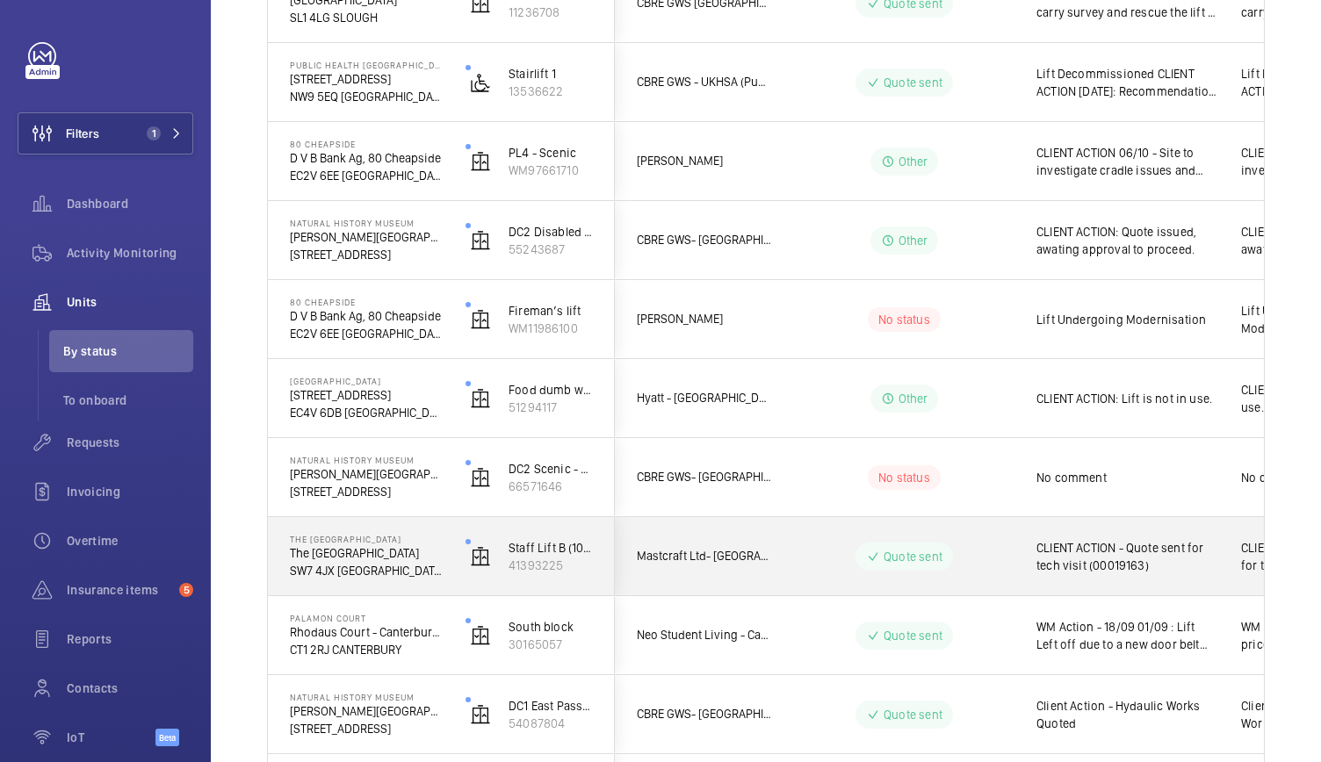
scroll to position [675, 0]
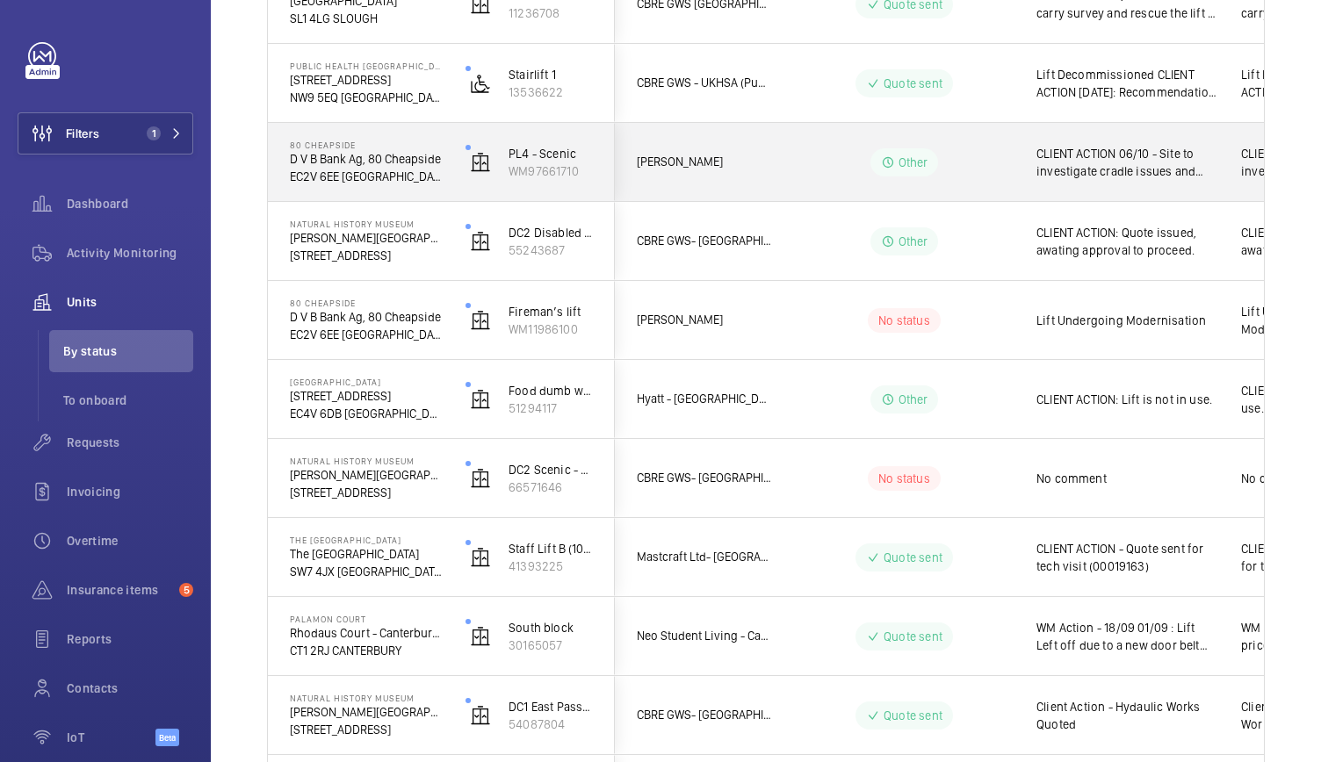
click at [440, 187] on div "[STREET_ADDRESS]" at bounding box center [356, 162] width 174 height 79
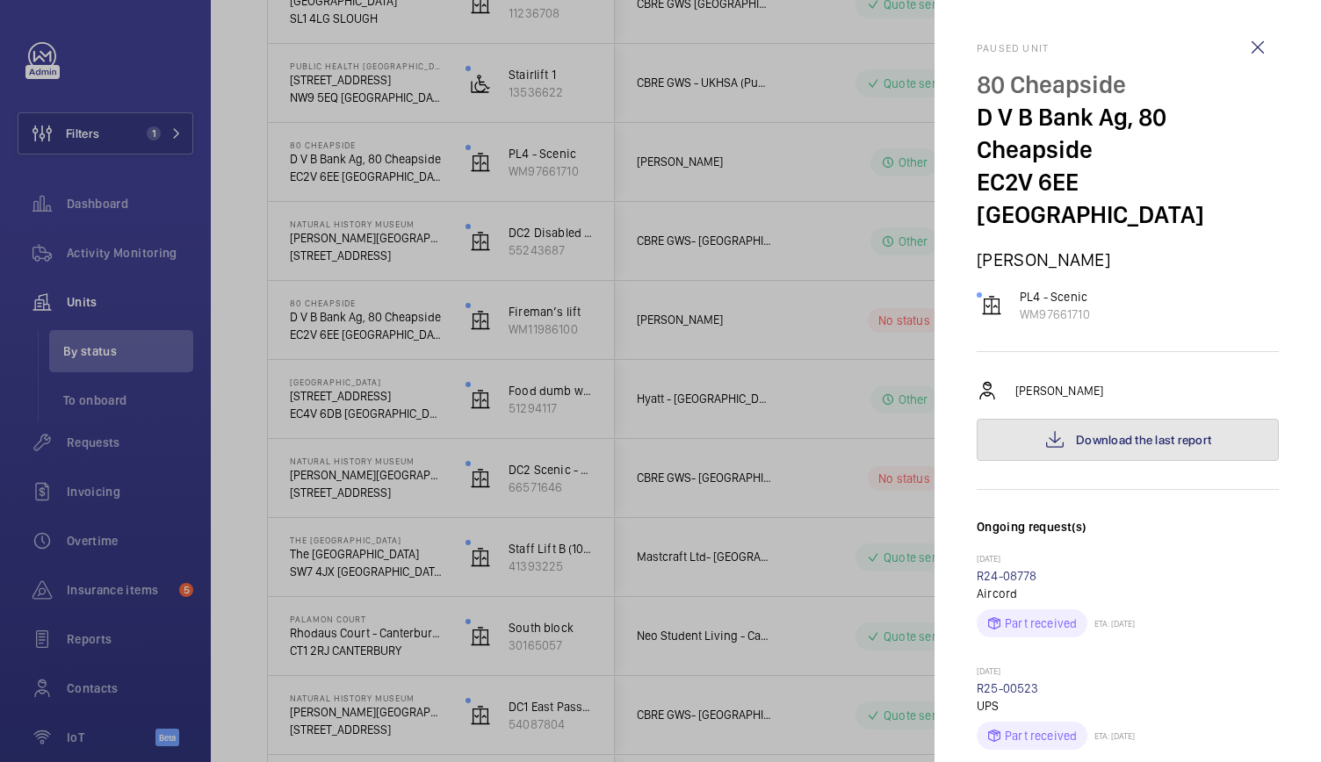
click at [1145, 433] on span "Download the last report" at bounding box center [1143, 440] width 135 height 14
